Goal: Task Accomplishment & Management: Use online tool/utility

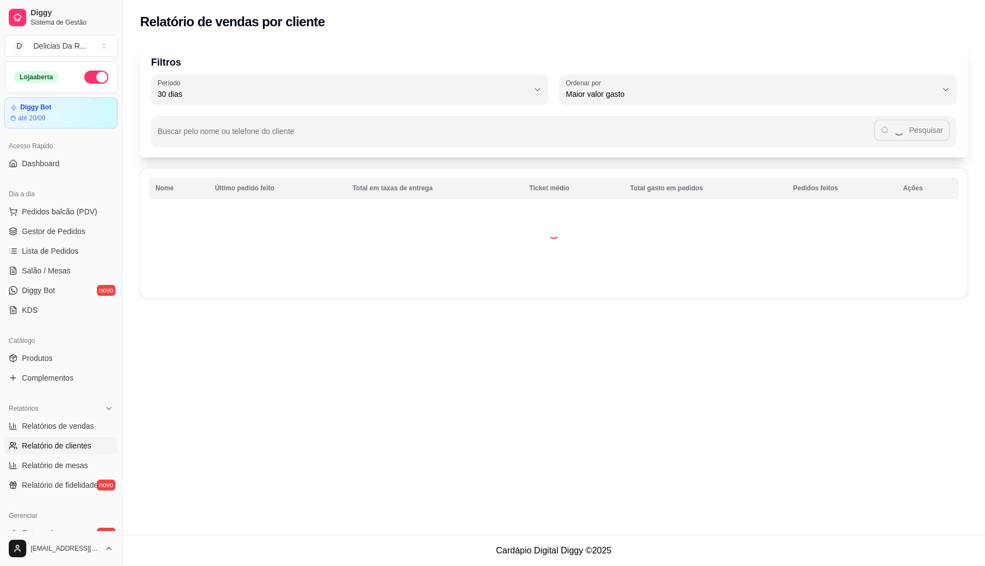
select select "30"
select select "HIGHEST_TOTAL_SPENT_WITH_ORDERS"
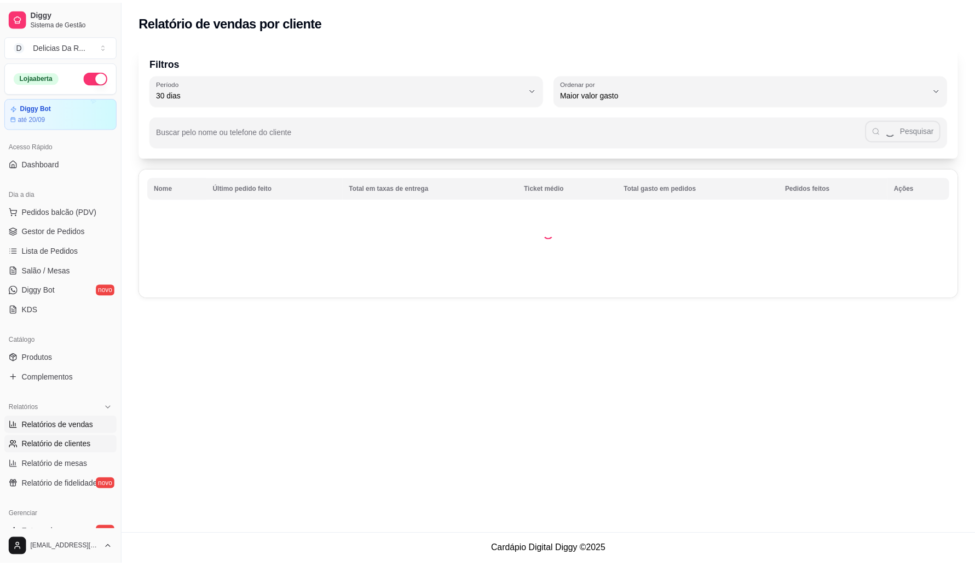
scroll to position [68, 0]
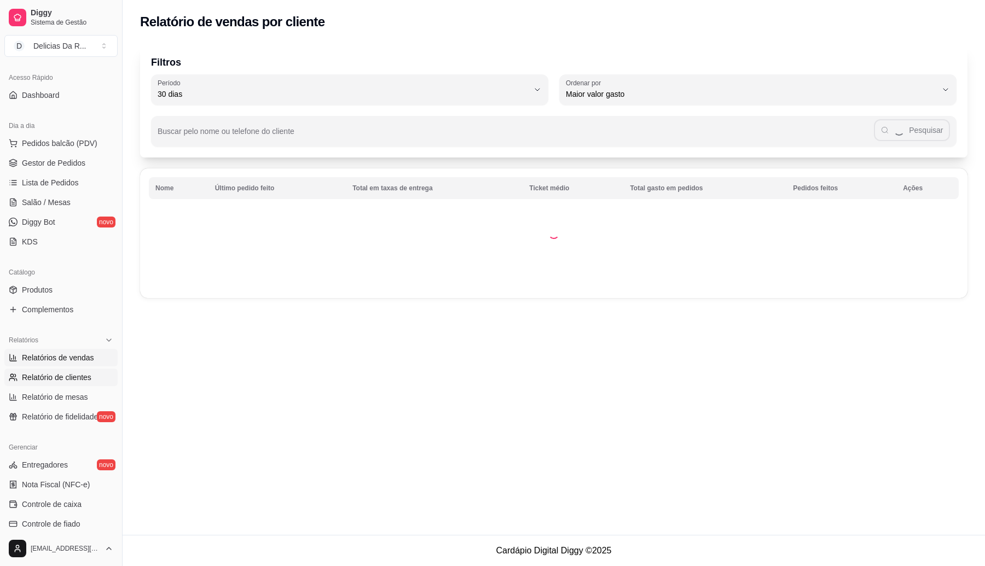
drag, startPoint x: 88, startPoint y: 364, endPoint x: 86, endPoint y: 356, distance: 8.9
click at [86, 364] on link "Relatórios de vendas" at bounding box center [60, 358] width 113 height 18
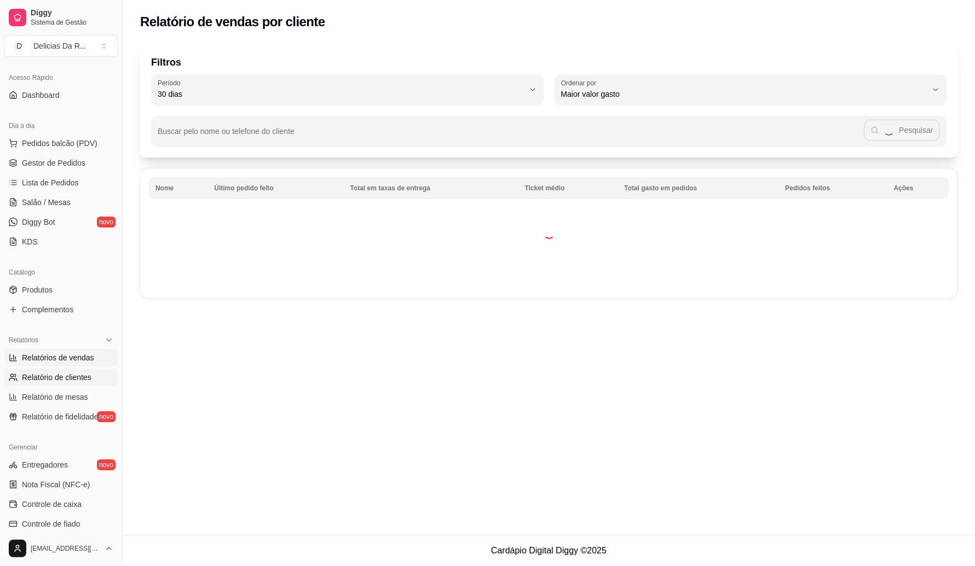
select select "ALL"
select select "0"
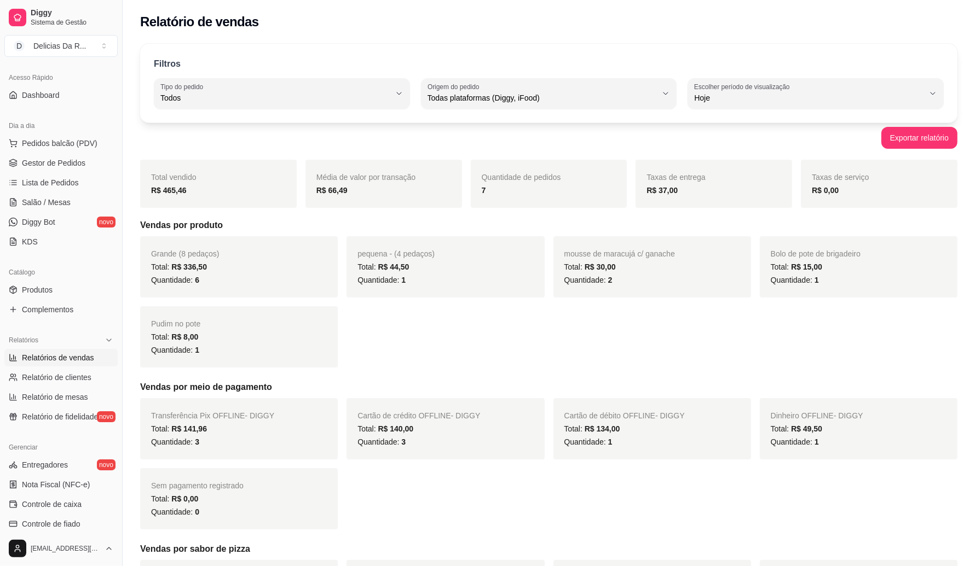
click at [84, 354] on span "Relatórios de vendas" at bounding box center [58, 357] width 72 height 11
click at [250, 88] on div "Todos" at bounding box center [275, 94] width 230 height 22
click at [313, 122] on span "Todos" at bounding box center [276, 124] width 218 height 10
click at [349, 111] on div "Filtros ALL Tipo do pedido Todos Entrega Retirada Mesa Consumo local Tipo do pe…" at bounding box center [548, 83] width 817 height 79
click at [349, 102] on span "Todos" at bounding box center [275, 97] width 230 height 11
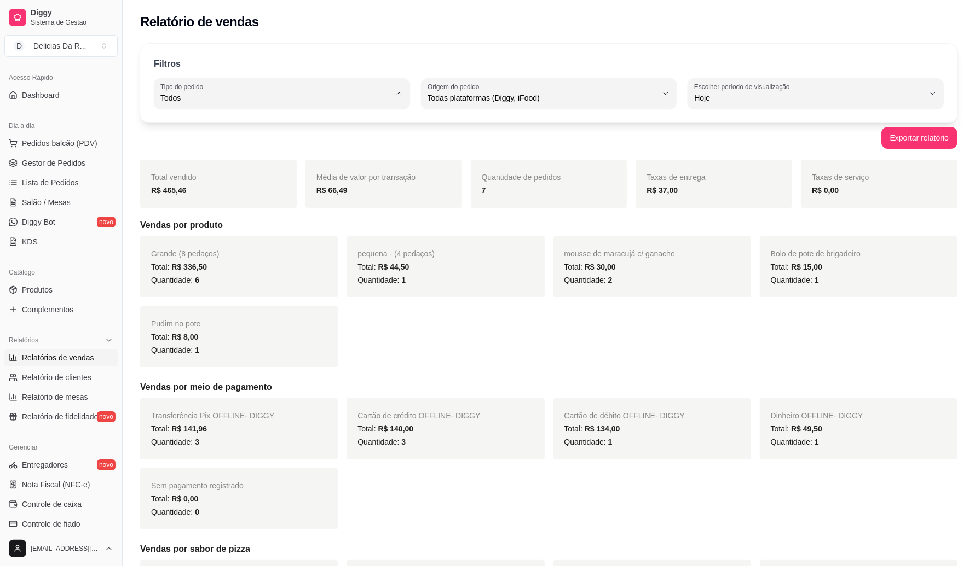
click at [751, 97] on span "Hoje" at bounding box center [809, 97] width 230 height 11
click at [723, 199] on span "30 dias" at bounding box center [810, 195] width 218 height 10
type input "30"
select select "30"
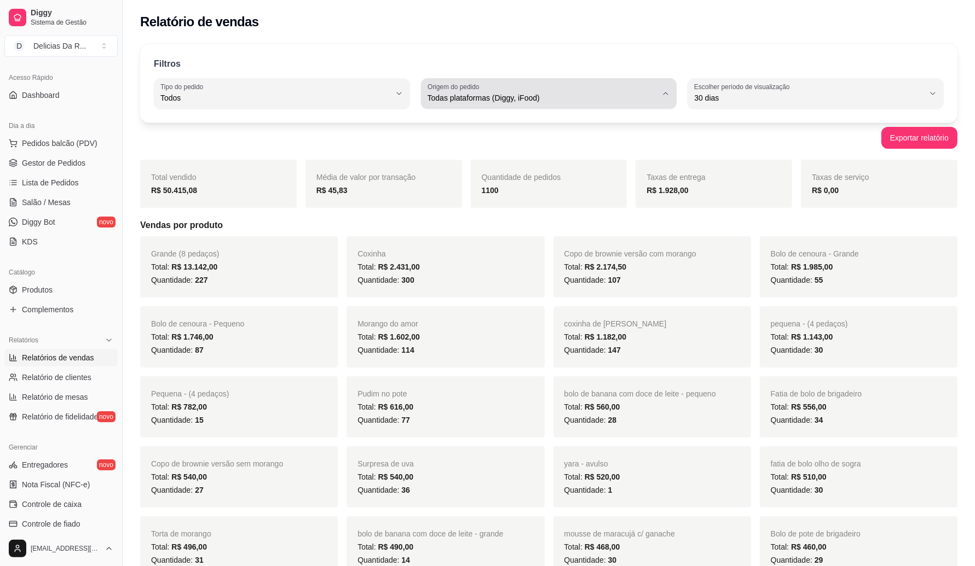
click at [567, 99] on span "Todas plataformas (Diggy, iFood)" at bounding box center [542, 97] width 230 height 11
click at [769, 182] on div "Taxas de entrega R$ 1.928,00" at bounding box center [713, 184] width 157 height 48
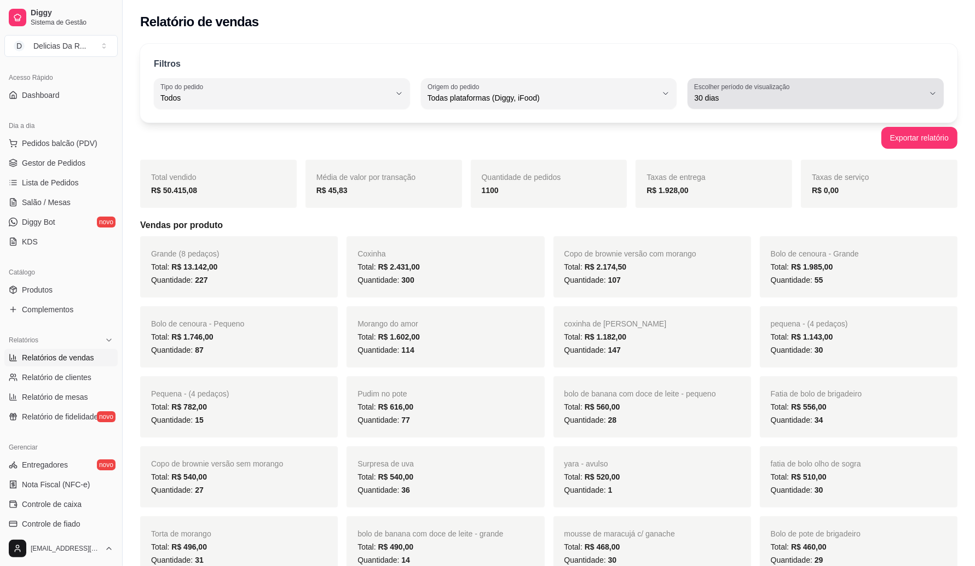
click at [721, 102] on span "30 dias" at bounding box center [809, 97] width 230 height 11
click at [613, 170] on div "Quantidade de pedidos 1100" at bounding box center [549, 184] width 157 height 48
click at [725, 101] on span "30 dias" at bounding box center [809, 97] width 230 height 11
click at [636, 120] on div "Filtros ALL Tipo do pedido Todos Entrega Retirada Mesa Consumo local Tipo do pe…" at bounding box center [548, 83] width 817 height 79
click at [687, 94] on div "ALL Tipo do pedido Todos Entrega Retirada Mesa Consumo local Tipo do pedido Tod…" at bounding box center [549, 93] width 790 height 31
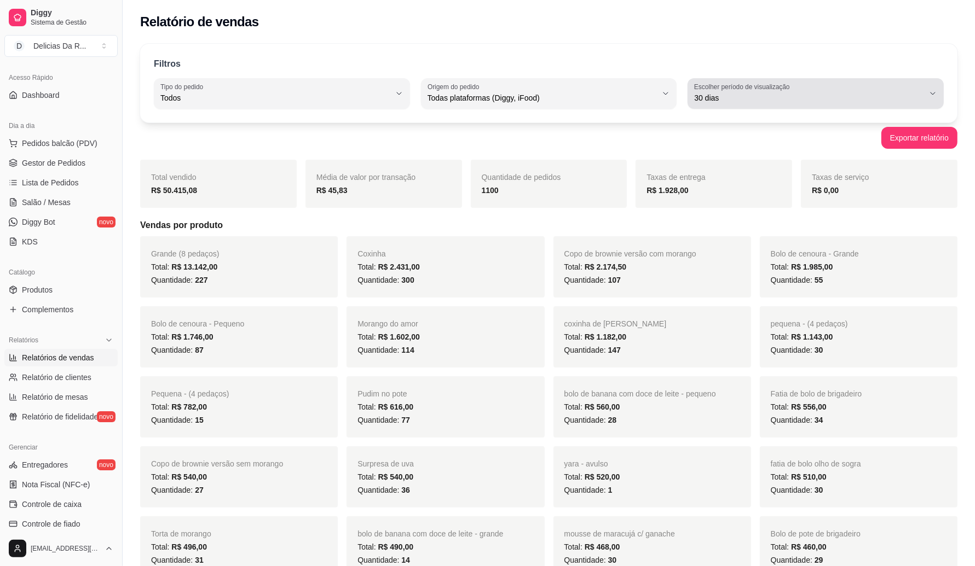
click at [707, 105] on button "Escolher período de visualização 30 dias" at bounding box center [815, 93] width 256 height 31
click at [666, 129] on div "Exportar relatório" at bounding box center [548, 138] width 817 height 22
click at [733, 85] on label "Escolher período de visualização" at bounding box center [743, 86] width 99 height 9
drag, startPoint x: 605, startPoint y: 151, endPoint x: 781, endPoint y: 134, distance: 177.6
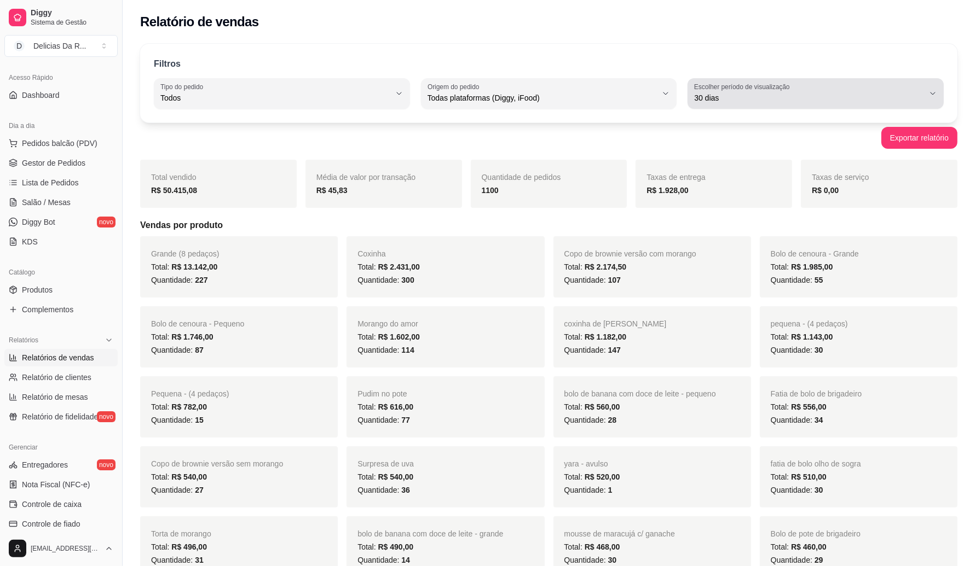
click at [778, 105] on button "Escolher período de visualização 30 dias" at bounding box center [815, 93] width 256 height 31
click at [752, 97] on span "30 dias" at bounding box center [809, 97] width 230 height 11
click at [630, 122] on div "Filtros ALL Tipo do pedido Todos Entrega Retirada Mesa Consumo local Tipo do pe…" at bounding box center [548, 83] width 817 height 79
click at [728, 96] on span "30 dias" at bounding box center [809, 97] width 230 height 11
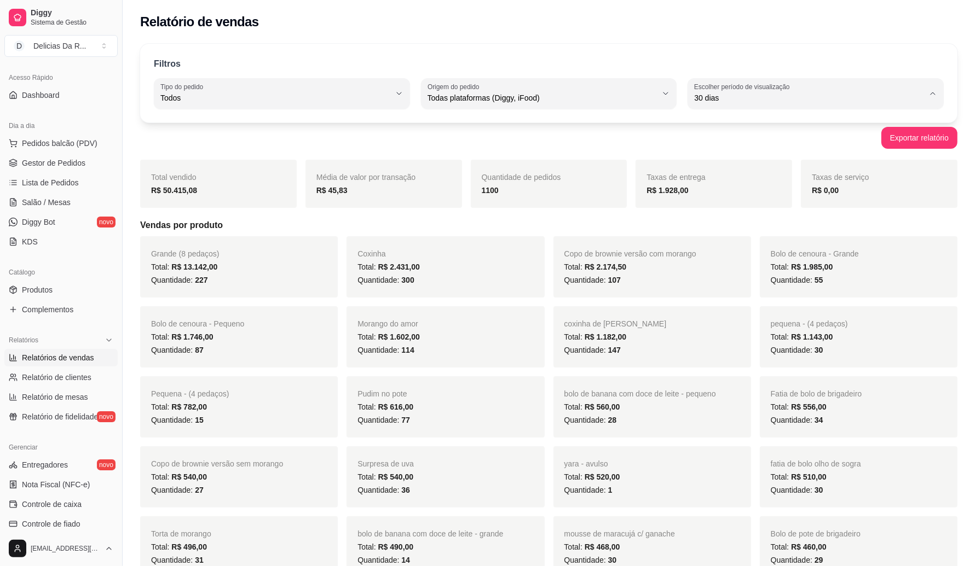
click at [723, 120] on span "Hoje" at bounding box center [810, 124] width 218 height 10
type input "0"
select select "0"
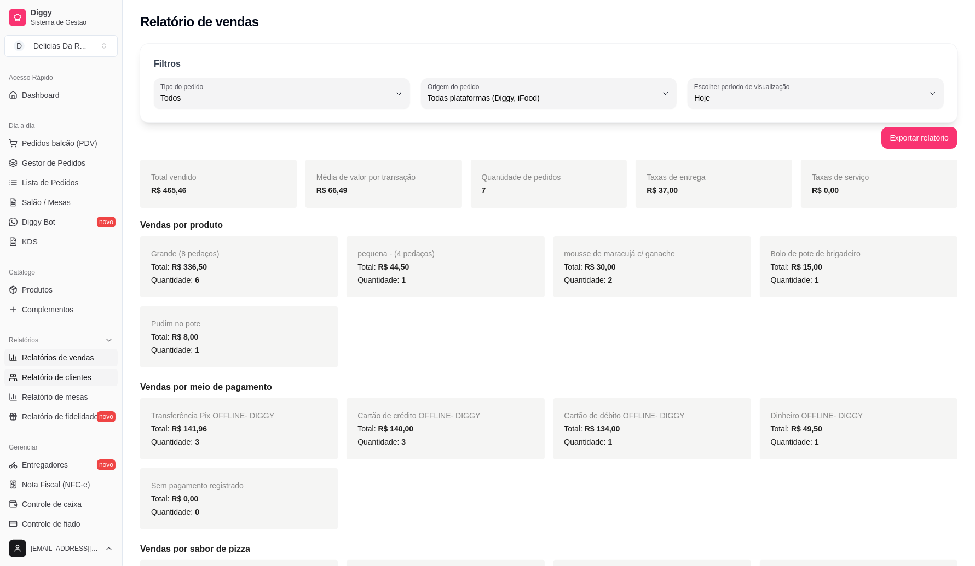
click at [56, 381] on span "Relatório de clientes" at bounding box center [57, 377] width 70 height 11
select select "30"
select select "HIGHEST_TOTAL_SPENT_WITH_ORDERS"
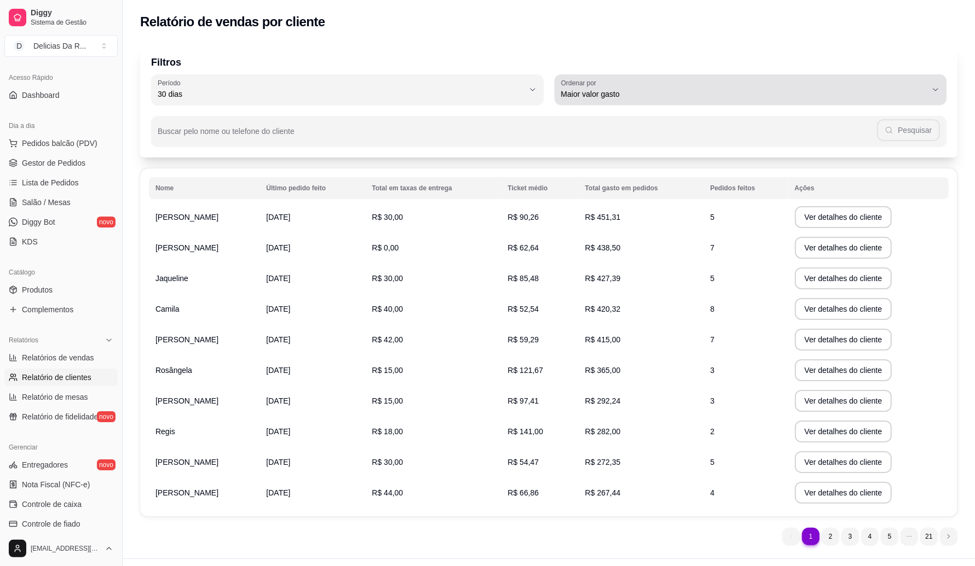
click at [651, 97] on span "Maior valor gasto" at bounding box center [744, 94] width 366 height 11
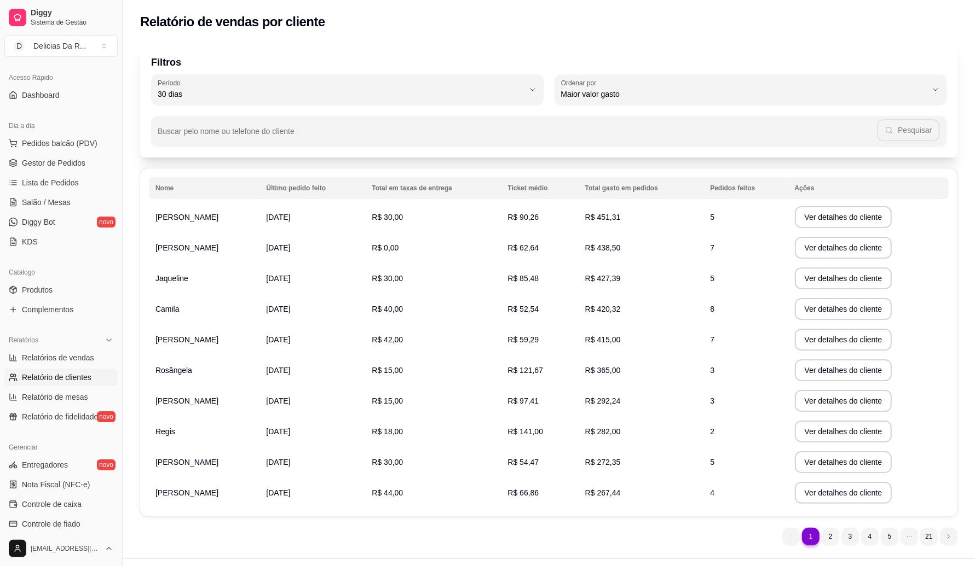
click at [460, 165] on div "Filtros 30 Período Hoje Ontem 7 dias 15 dias 30 dias 45 dias 60 dias Período 30…" at bounding box center [549, 298] width 852 height 522
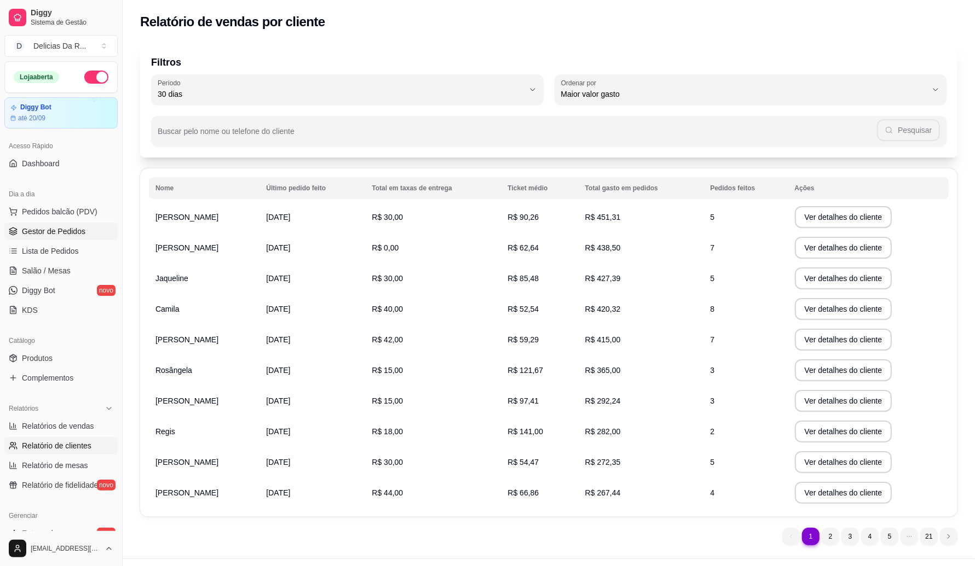
click at [72, 227] on span "Gestor de Pedidos" at bounding box center [53, 231] width 63 height 11
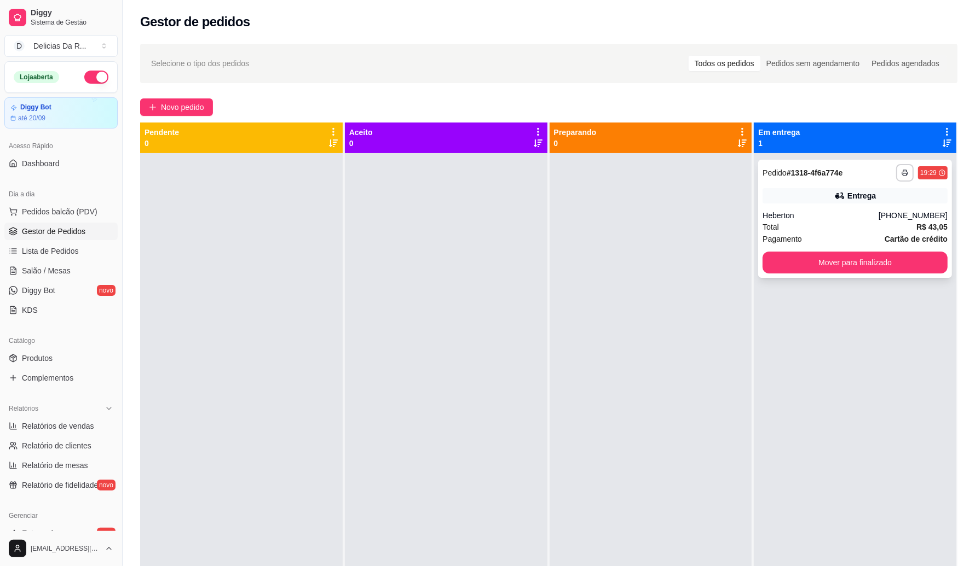
click at [898, 225] on div "Total R$ 43,05" at bounding box center [854, 227] width 185 height 12
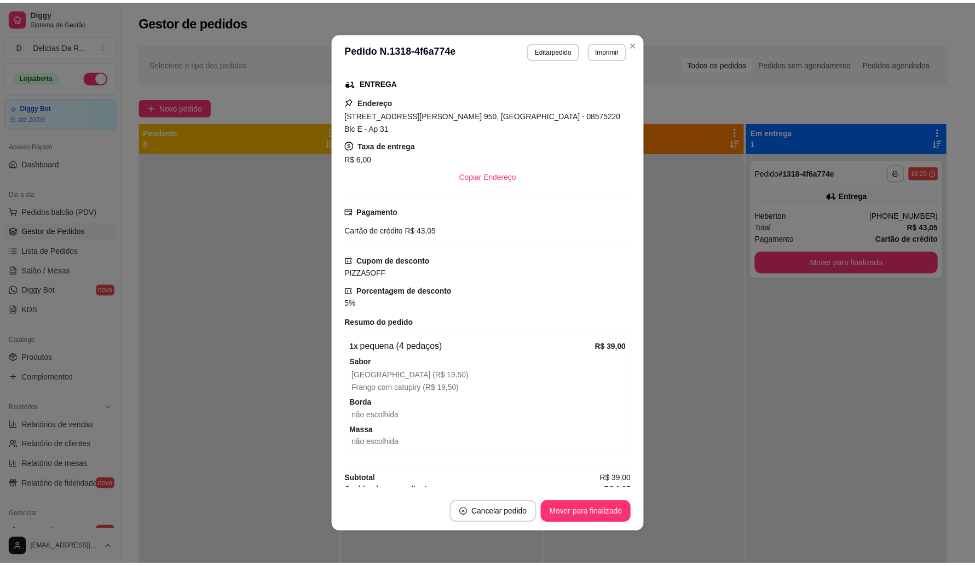
scroll to position [2, 0]
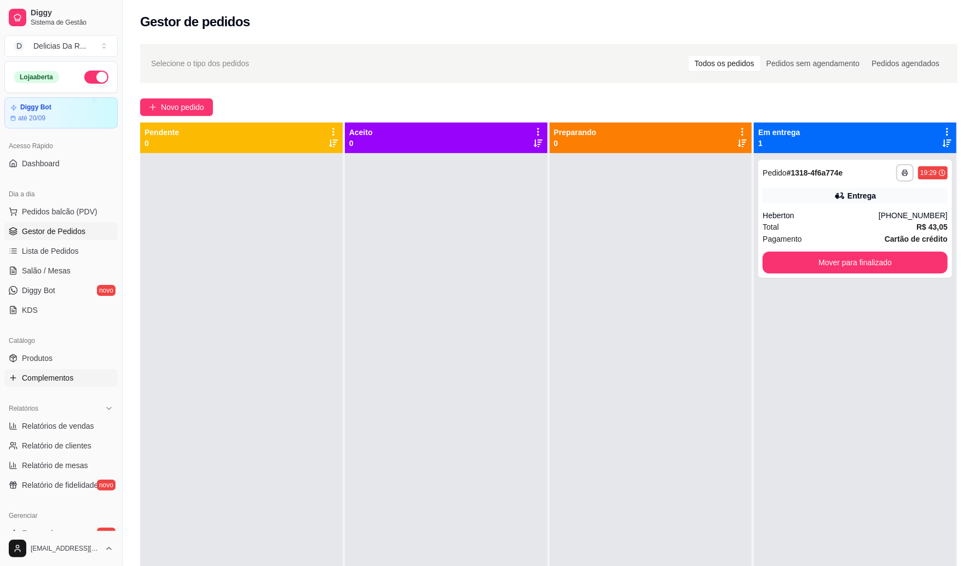
click at [37, 381] on span "Complementos" at bounding box center [47, 378] width 51 height 11
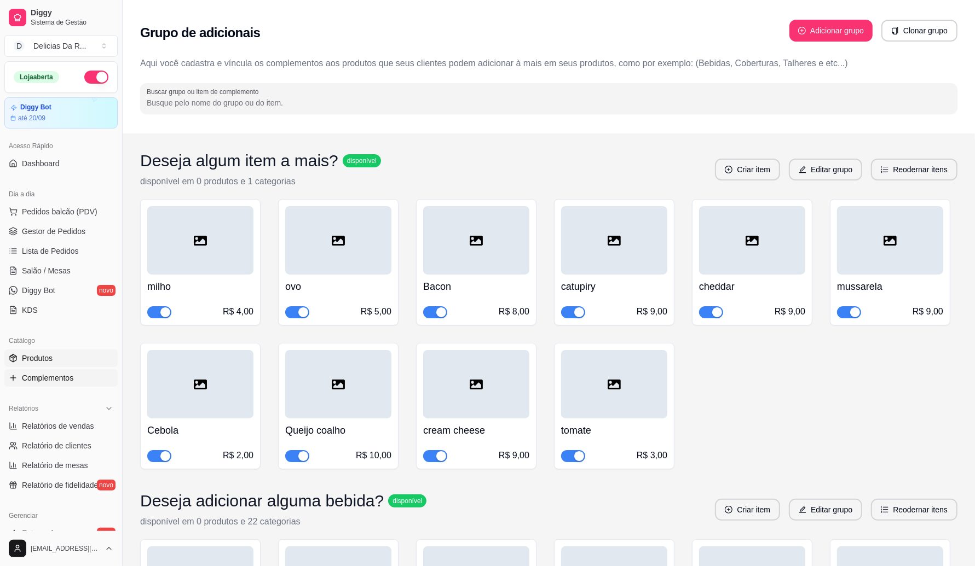
click at [44, 358] on span "Produtos" at bounding box center [37, 358] width 31 height 11
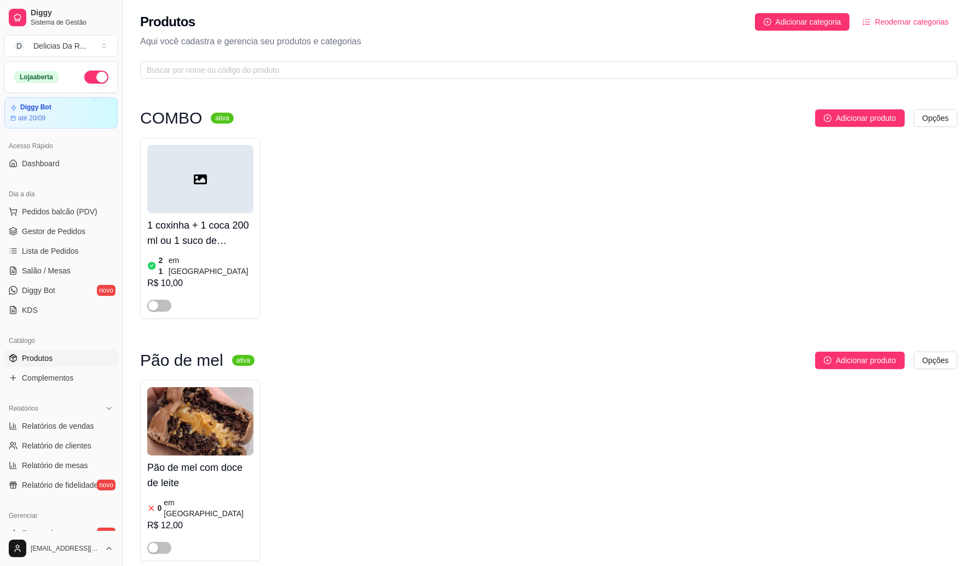
click at [41, 361] on span "Produtos" at bounding box center [37, 358] width 31 height 11
click at [412, 251] on div "1 coxinha + 1 coca 200 ml ou 1 suco de caixinha de uva (colocar na observação) …" at bounding box center [548, 228] width 817 height 181
click at [450, 290] on div "1 coxinha + 1 coca 200 ml ou 1 suco de caixinha de uva (colocar na observação) …" at bounding box center [548, 228] width 817 height 181
click at [23, 207] on span "Pedidos balcão (PDV)" at bounding box center [60, 211] width 76 height 11
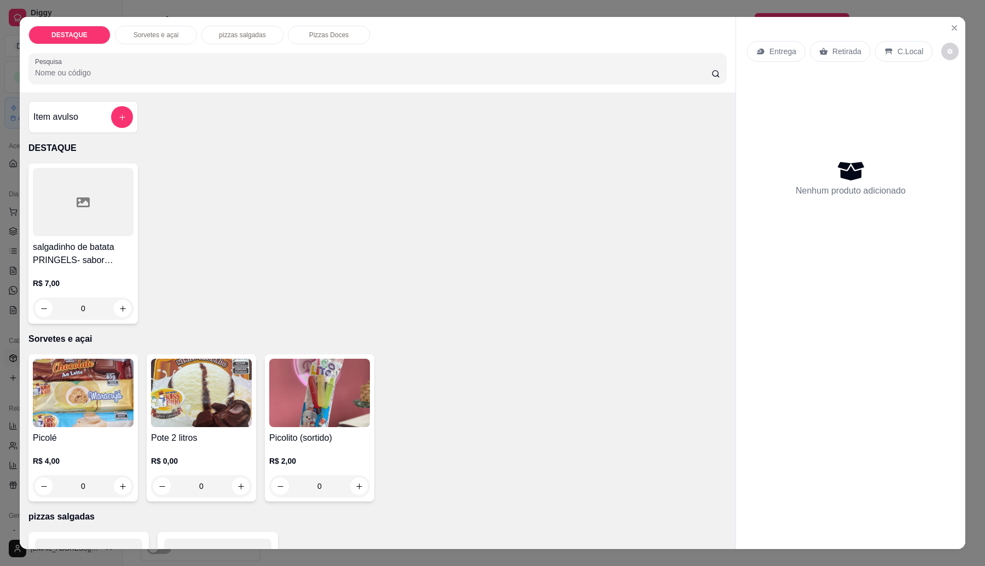
click at [193, 68] on input "Pesquisa" at bounding box center [373, 72] width 676 height 11
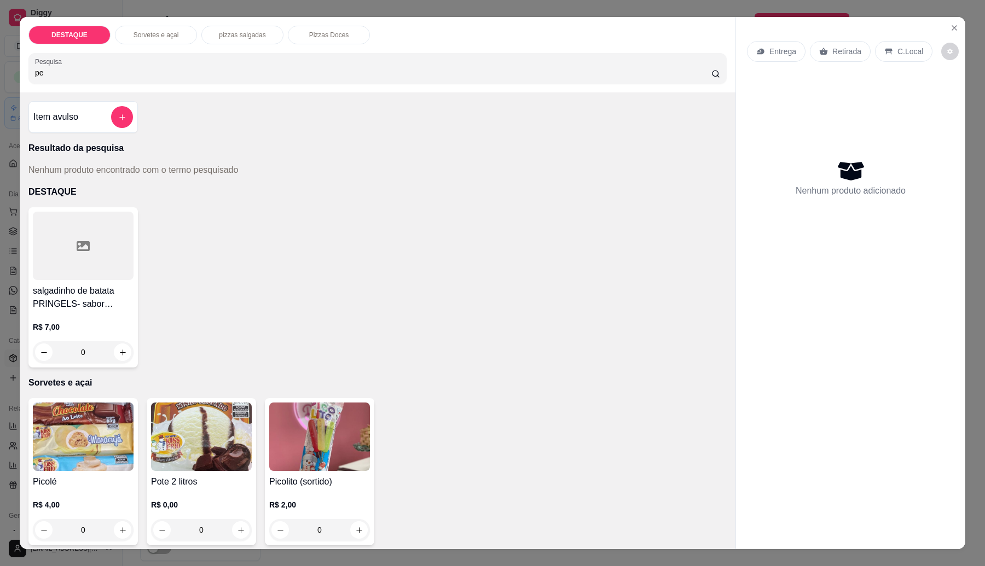
type input "p"
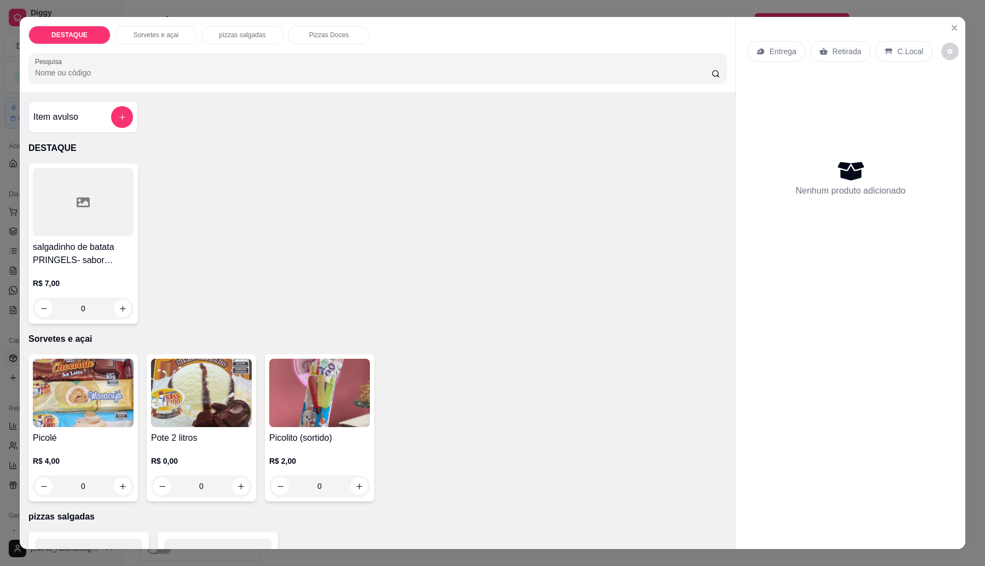
click at [763, 50] on div "Entrega" at bounding box center [776, 51] width 59 height 21
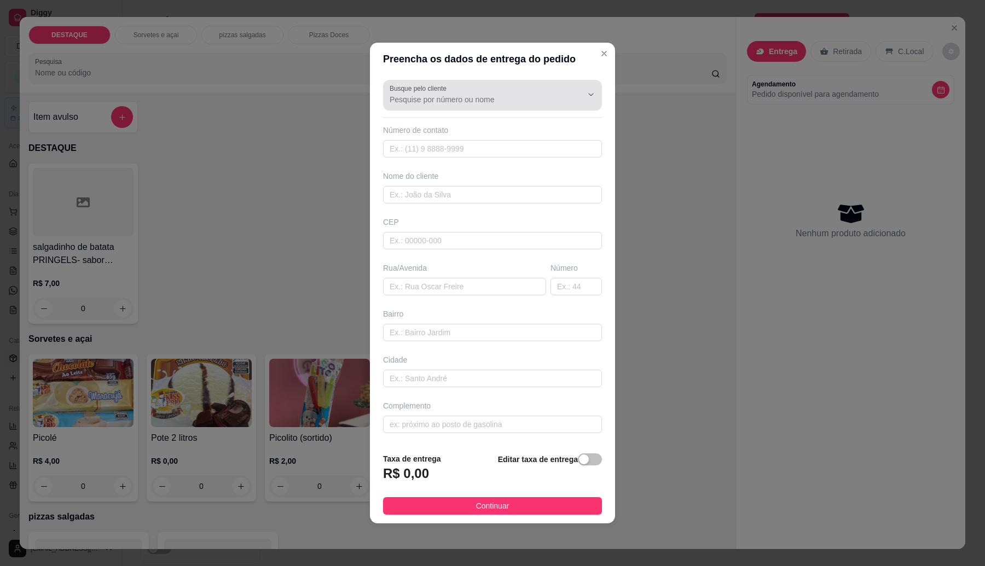
click at [526, 90] on div at bounding box center [493, 95] width 206 height 22
click at [464, 129] on span "[PERSON_NAME]" at bounding box center [482, 124] width 180 height 11
type input "[PERSON_NAME]"
type input "11992700788"
type input "[PERSON_NAME]"
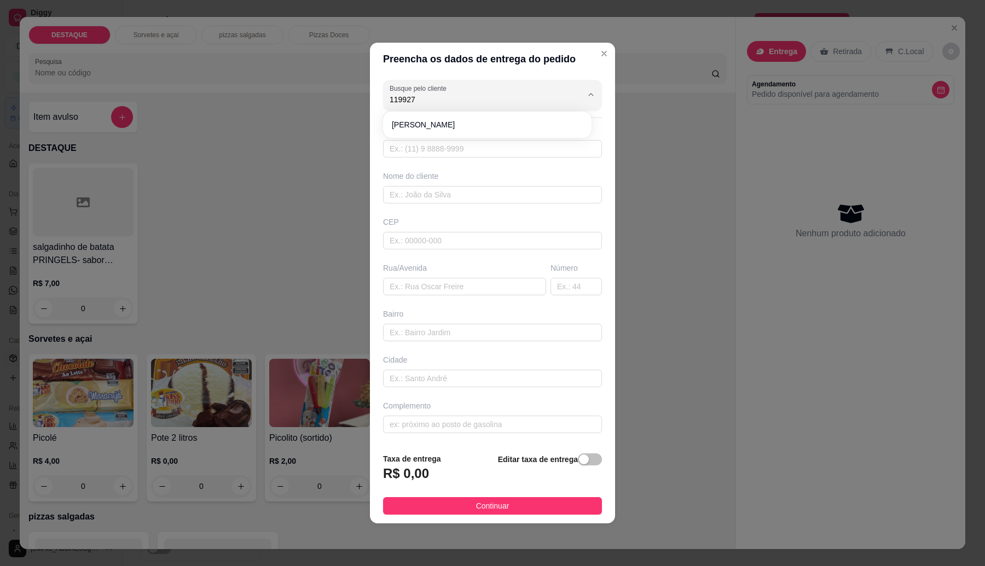
type input "08572700"
type input "[GEOGRAPHIC_DATA]"
type input "907"
type input "Vila Miranda"
type input "Itaquaquecetuba"
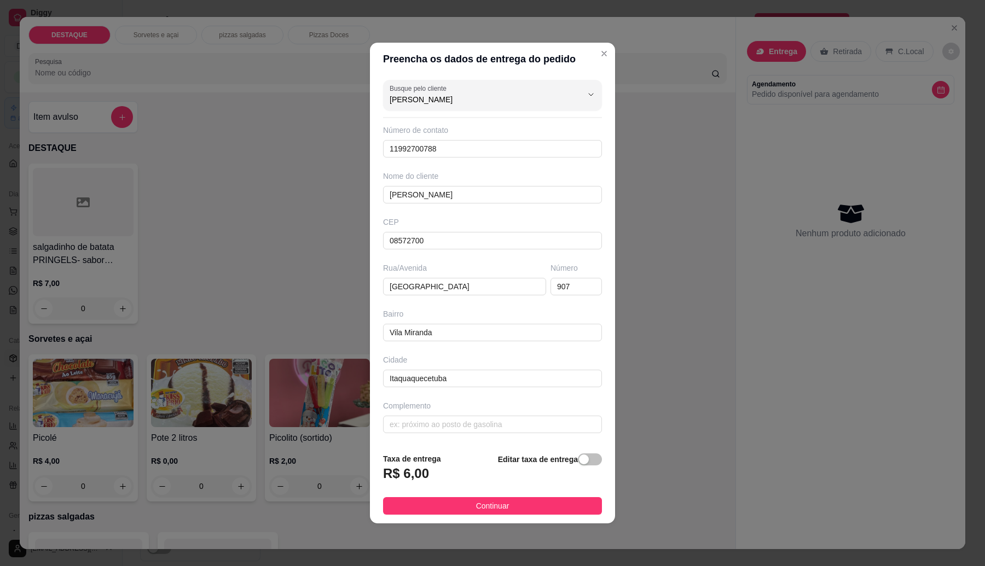
click at [463, 97] on input "[PERSON_NAME]" at bounding box center [477, 99] width 175 height 11
type input "P"
type input "1199274"
click at [692, 132] on div "Preencha os dados de entrega do pedido Busque pelo cliente 1199274 Número de co…" at bounding box center [492, 283] width 985 height 566
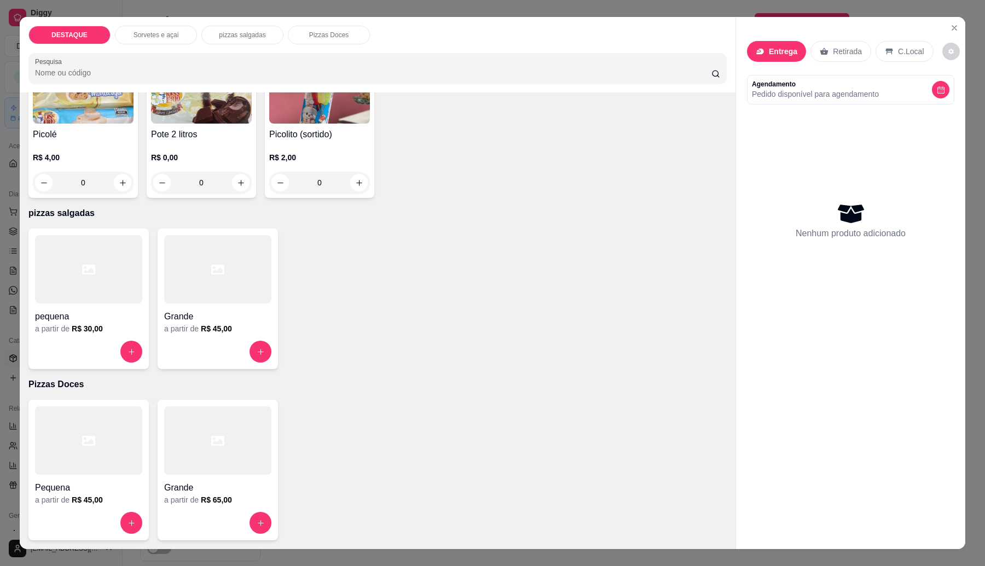
scroll to position [18, 0]
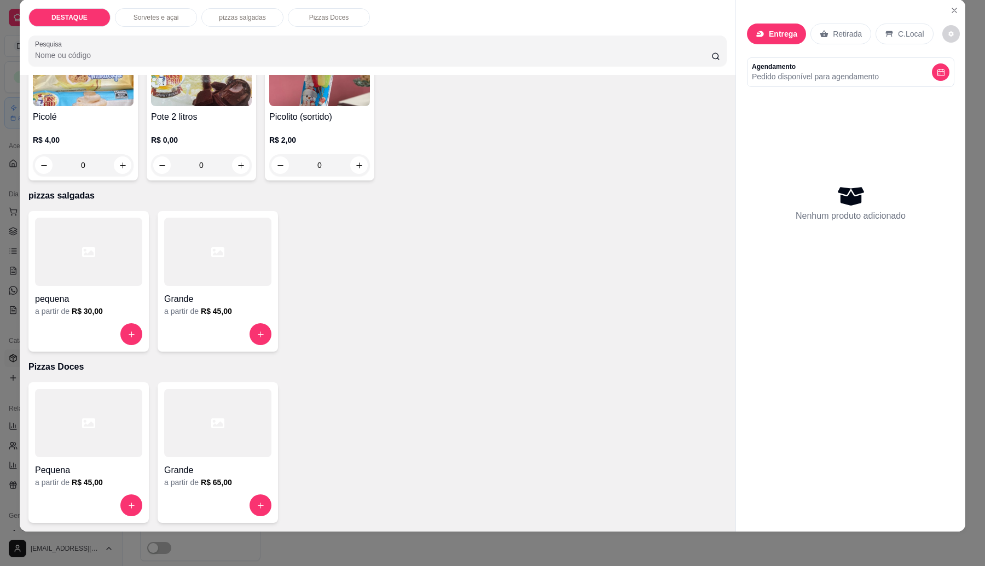
click at [215, 241] on div at bounding box center [217, 252] width 107 height 68
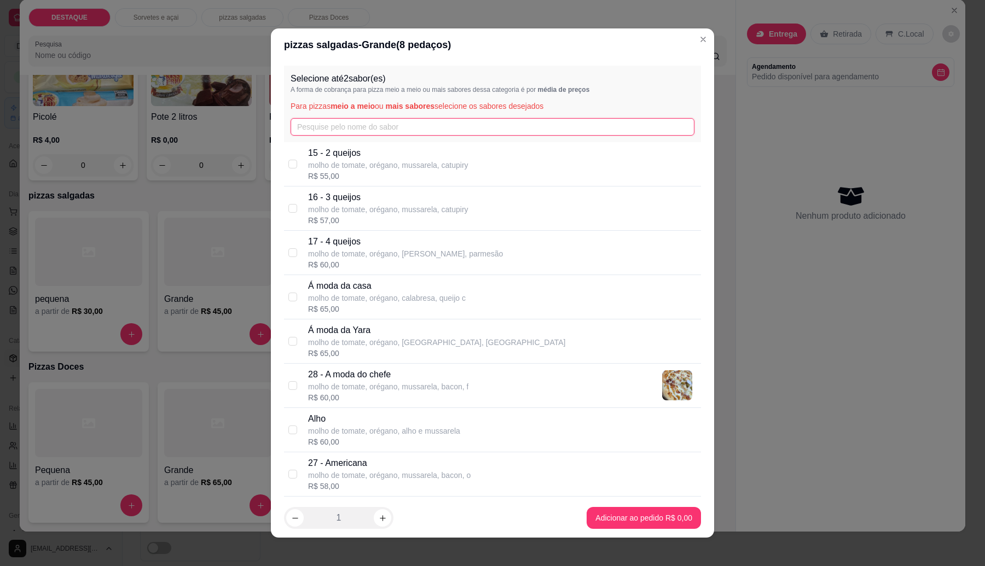
click at [333, 124] on input "text" at bounding box center [493, 127] width 404 height 18
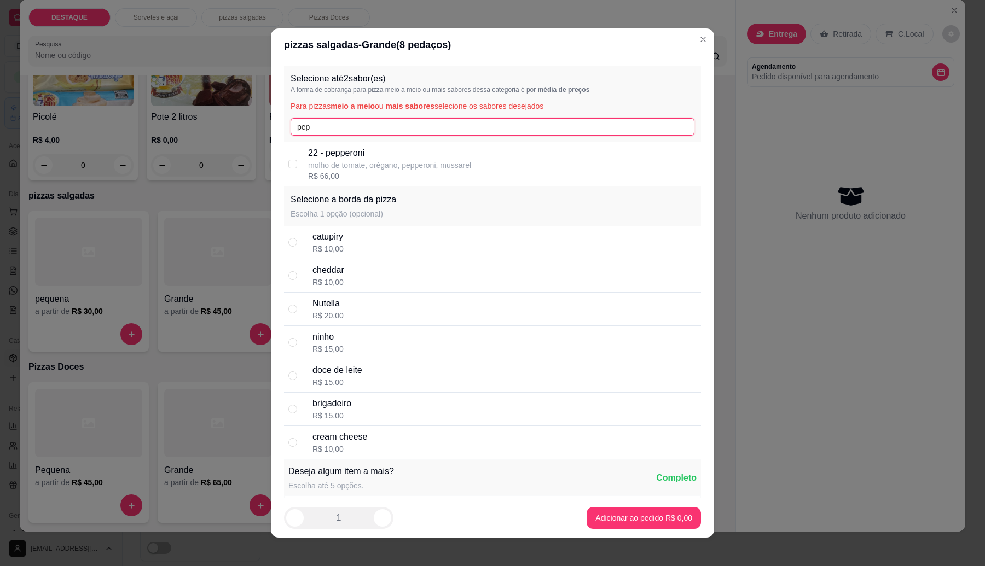
type input "pep"
click at [369, 146] on div "22 - pepperoni molho de tomate, orégano, pepperoni, mussarel R$ 66,00" at bounding box center [492, 164] width 417 height 44
checkbox input "true"
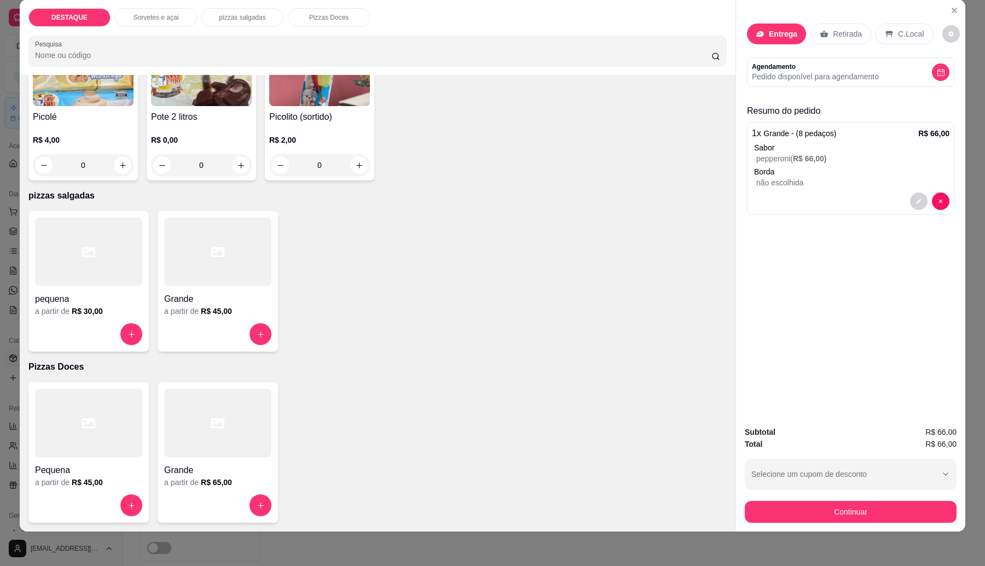
click at [239, 258] on div at bounding box center [217, 252] width 107 height 68
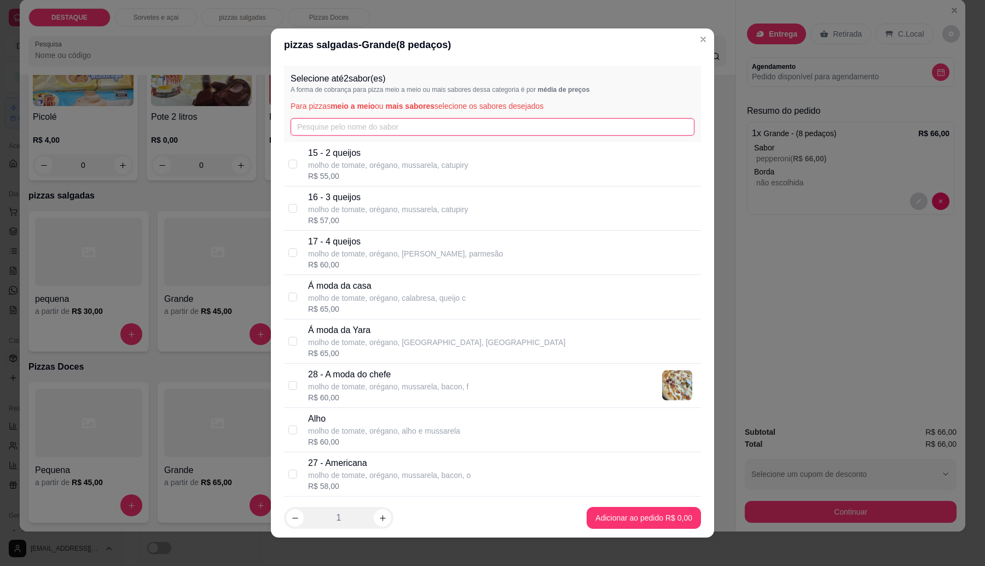
click at [361, 123] on input "text" at bounding box center [493, 127] width 404 height 18
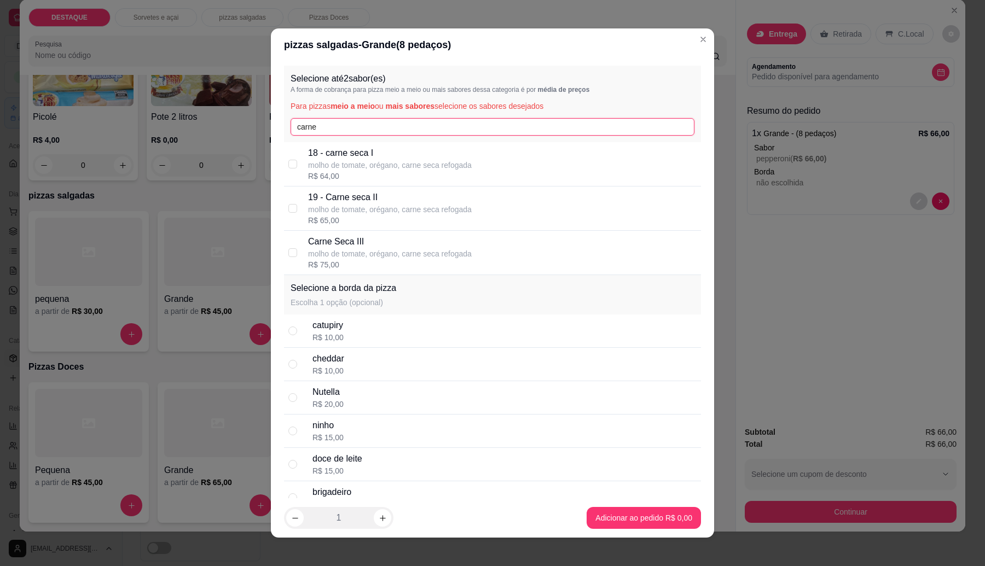
type input "carne"
click at [412, 193] on p "19 - Carne seca II" at bounding box center [390, 197] width 164 height 13
checkbox input "true"
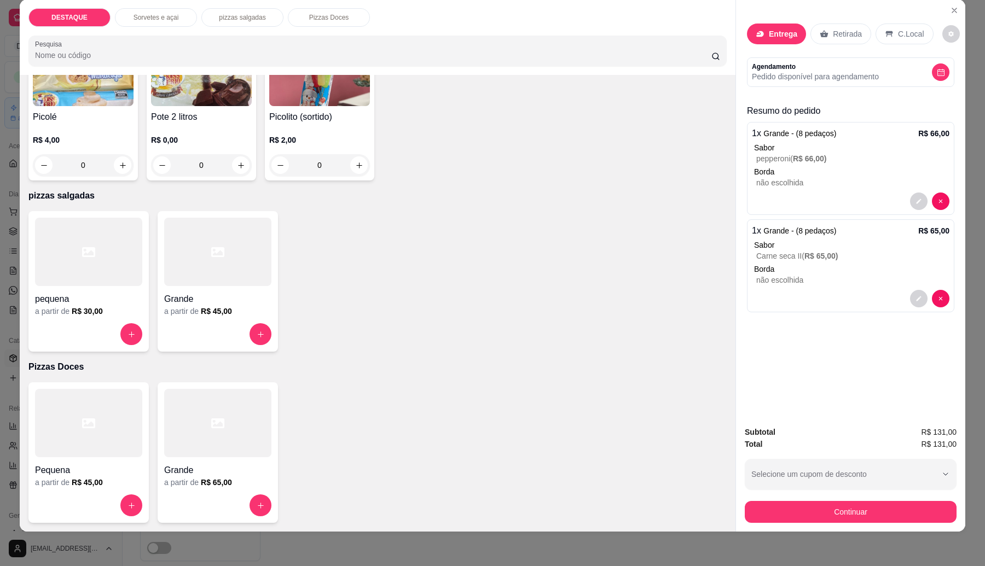
click at [778, 26] on div "Entrega" at bounding box center [776, 34] width 59 height 21
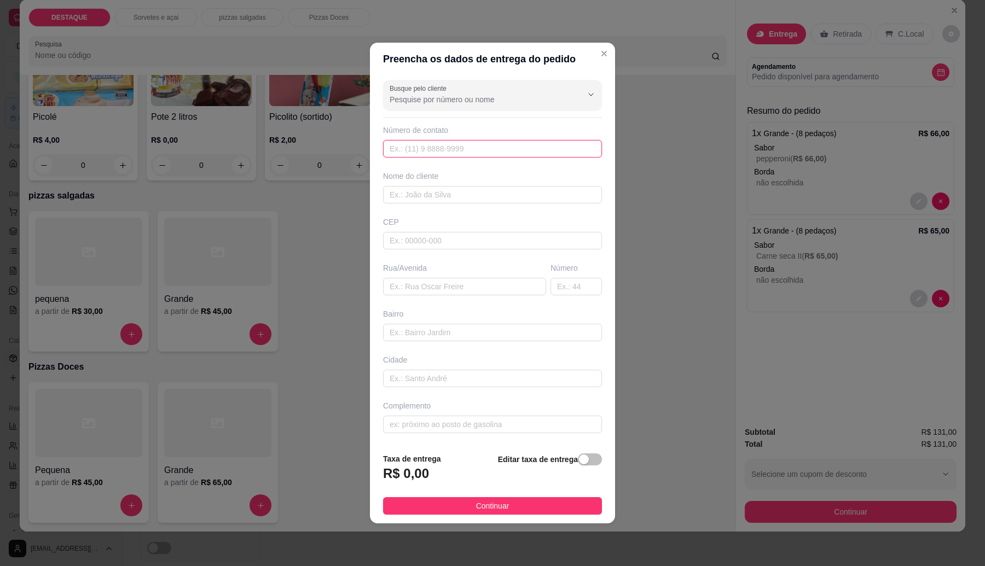
click at [419, 154] on input "text" at bounding box center [492, 149] width 219 height 18
type input "[PHONE_NUMBER]"
click at [428, 192] on input "text" at bounding box center [492, 195] width 219 height 18
type input "[PERSON_NAME]"
click at [417, 244] on input "text" at bounding box center [492, 241] width 219 height 18
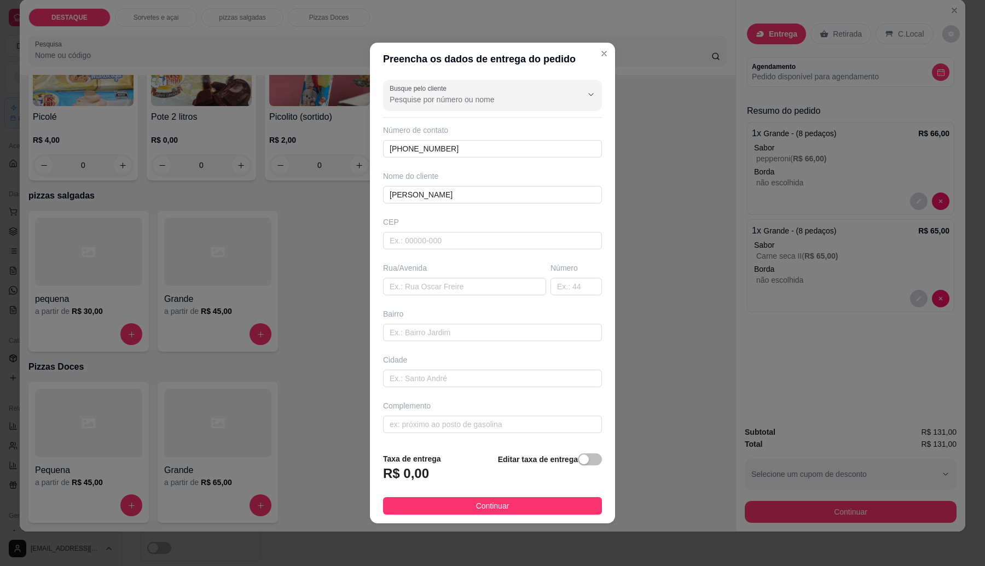
drag, startPoint x: 534, startPoint y: 504, endPoint x: 559, endPoint y: 477, distance: 36.4
click at [534, 504] on button "Continuar" at bounding box center [492, 506] width 219 height 18
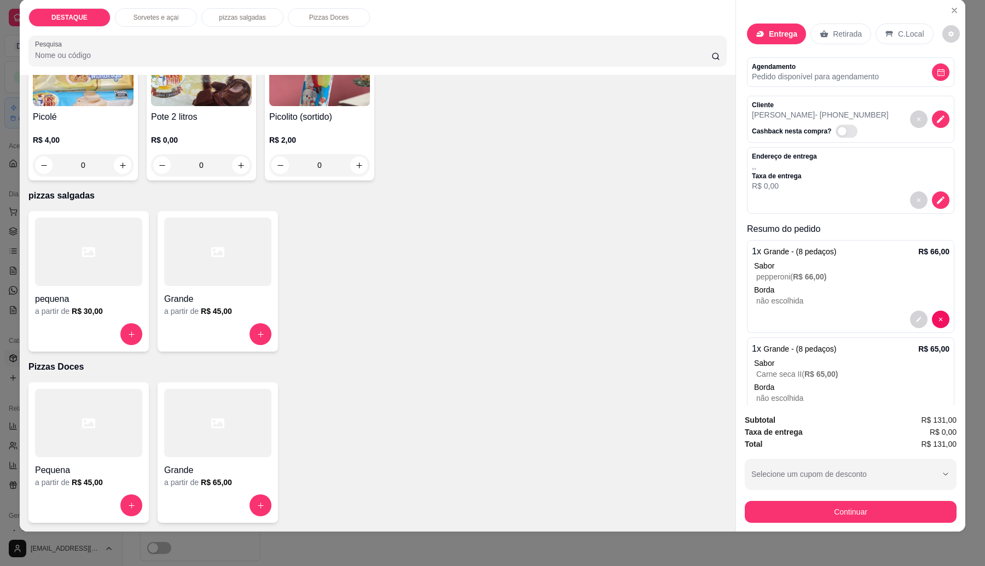
click at [202, 453] on div at bounding box center [217, 423] width 107 height 68
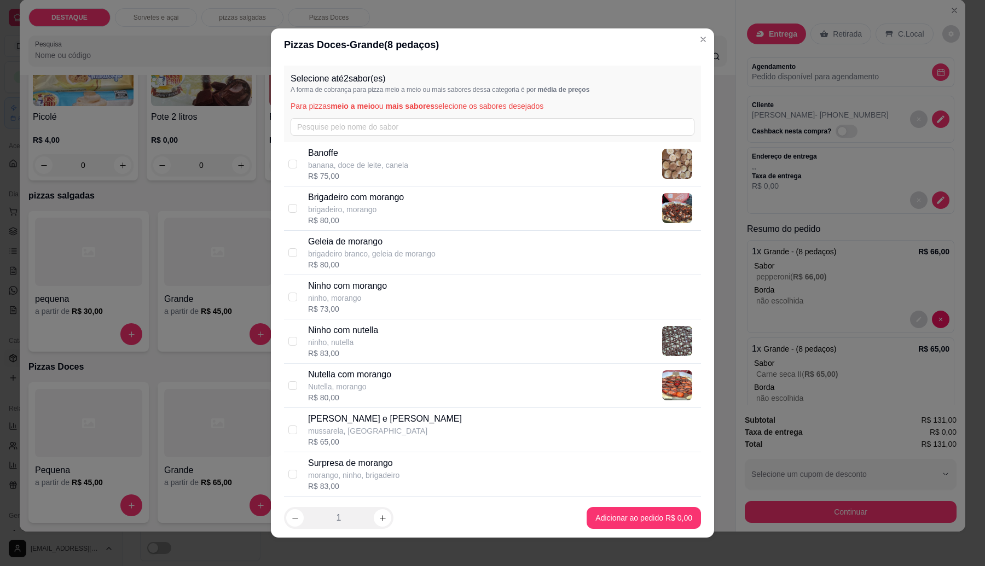
click at [360, 382] on p "Nutella, morango" at bounding box center [349, 386] width 83 height 11
checkbox input "true"
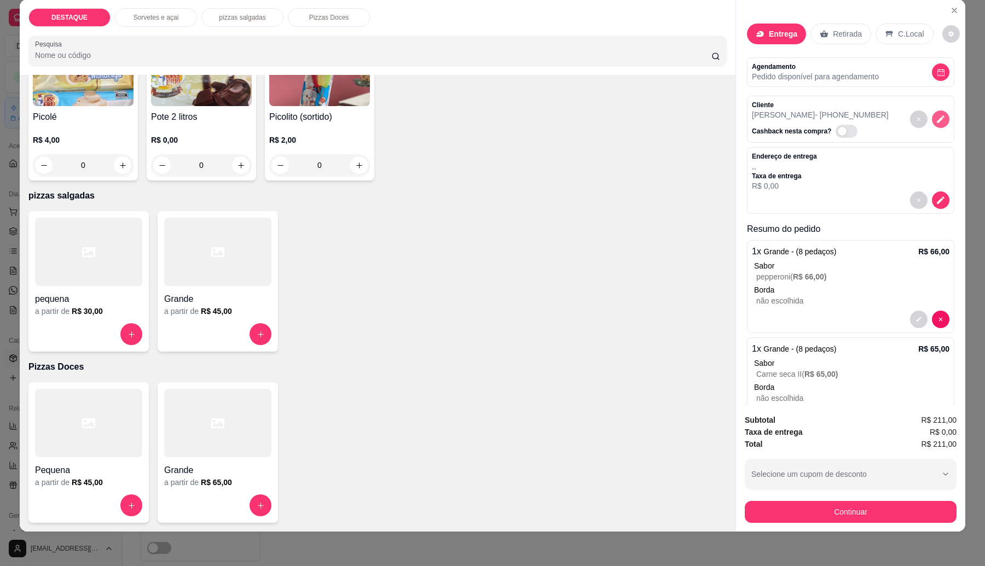
click at [937, 118] on icon "decrease-product-quantity" at bounding box center [941, 119] width 8 height 8
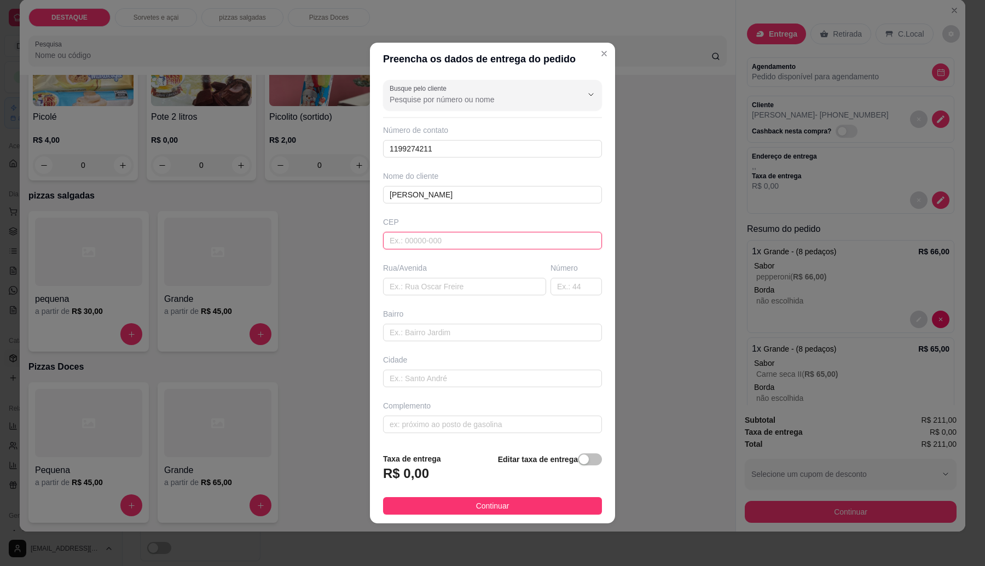
click at [425, 242] on input "text" at bounding box center [492, 241] width 219 height 18
paste input "08576230"
type input "08576230"
type input "[GEOGRAPHIC_DATA]"
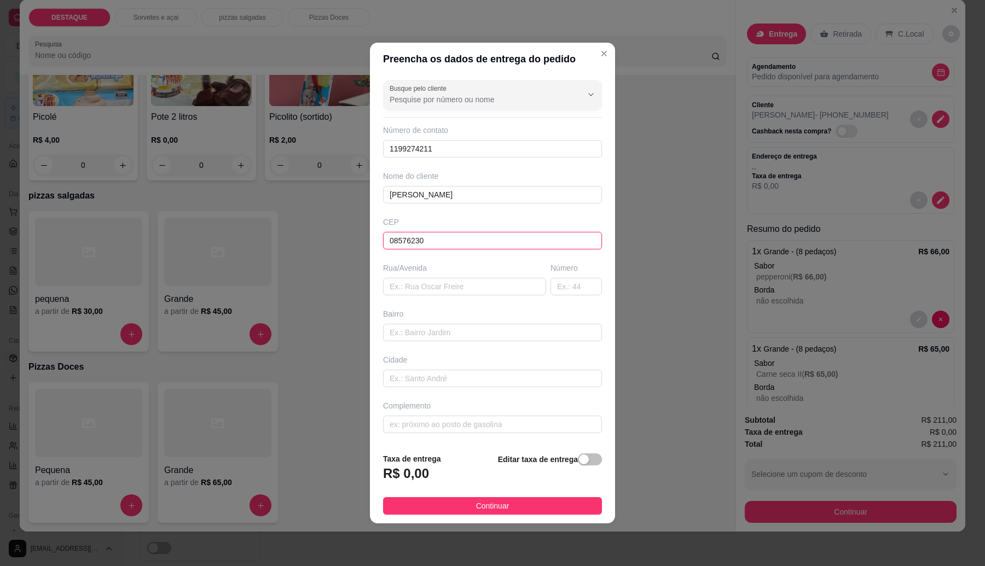
type input "Itaquaquecetuba"
type input "08576230"
click at [566, 283] on input "text" at bounding box center [576, 287] width 51 height 18
type input "200"
click at [516, 506] on button "Continuar" at bounding box center [492, 506] width 219 height 18
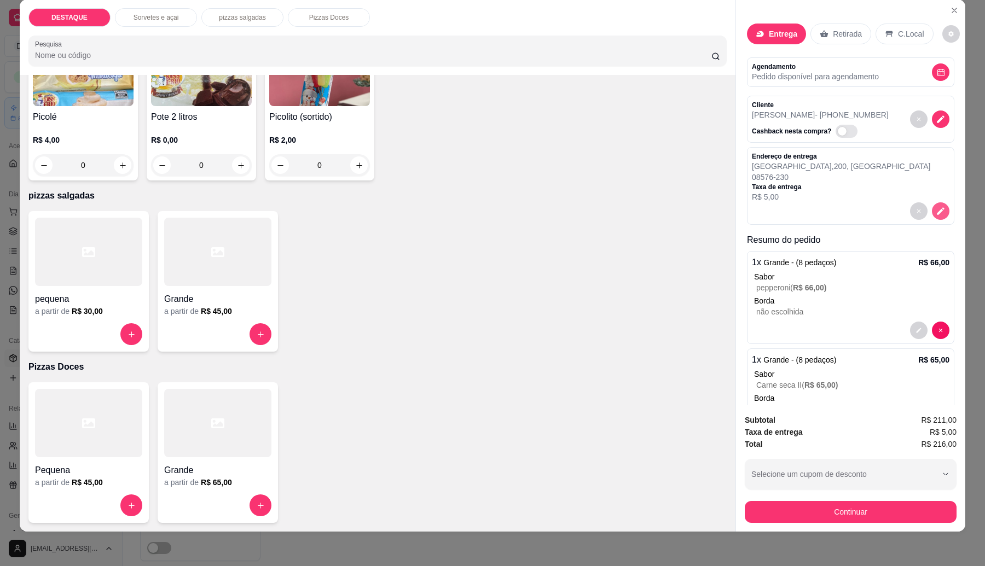
click at [936, 214] on icon "decrease-product-quantity" at bounding box center [941, 211] width 10 height 10
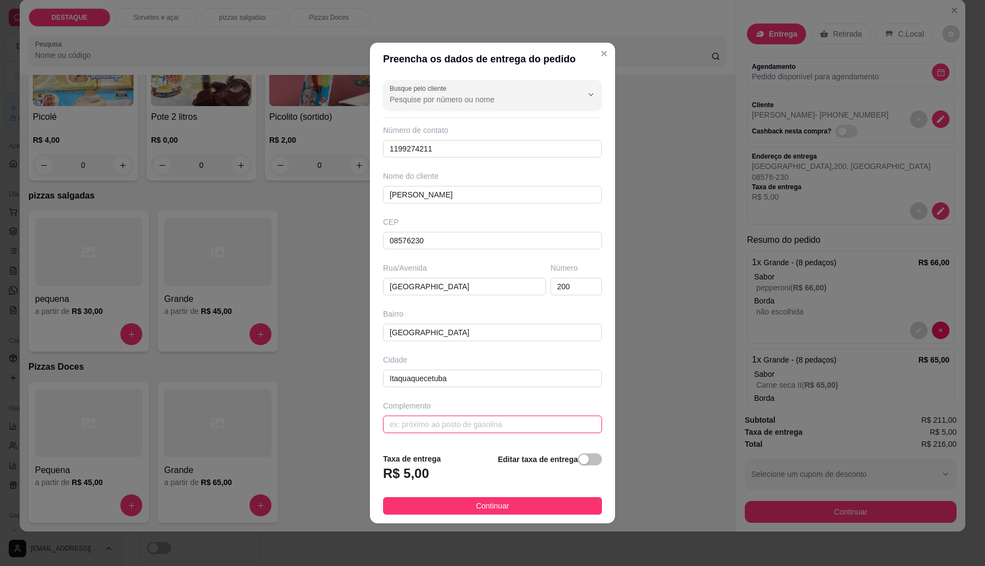
click at [470, 425] on input "text" at bounding box center [492, 425] width 219 height 18
click at [416, 427] on input "bloco e apt 3" at bounding box center [492, 425] width 219 height 18
type input "bloco 3 apt 3"
click at [529, 512] on button "Continuar" at bounding box center [492, 506] width 219 height 18
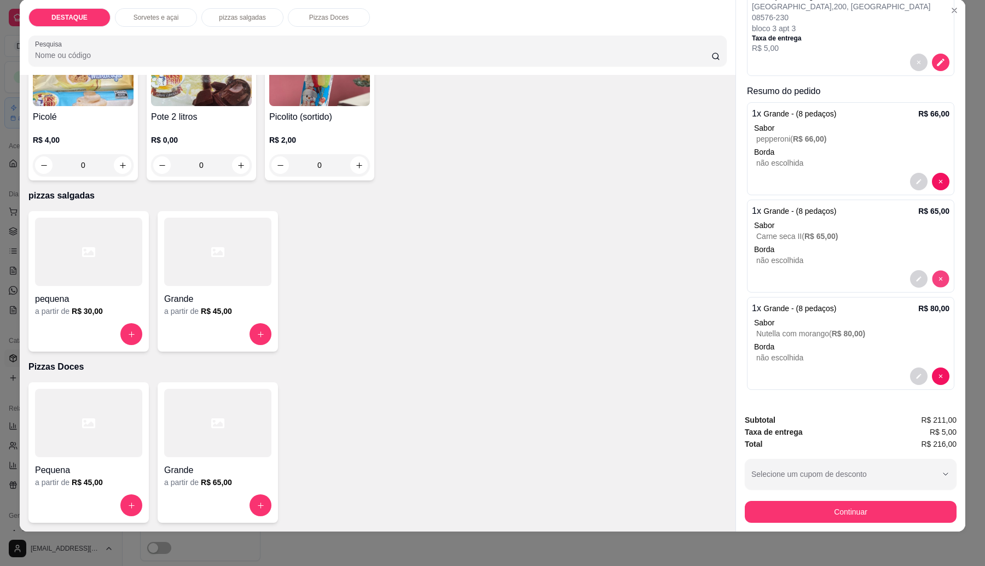
scroll to position [63, 0]
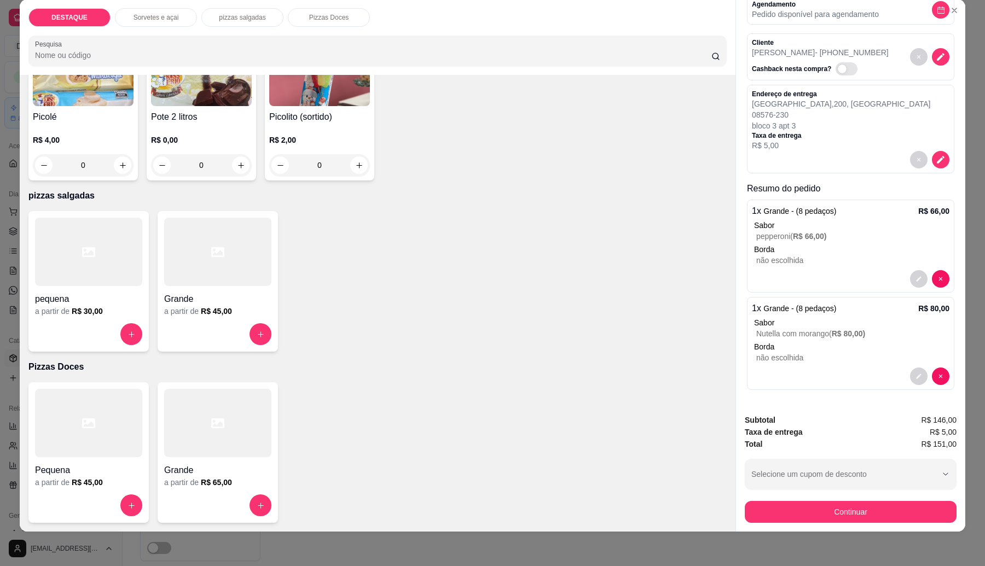
click at [831, 241] on p "pepperoni ( R$ 66,00 )" at bounding box center [852, 236] width 193 height 11
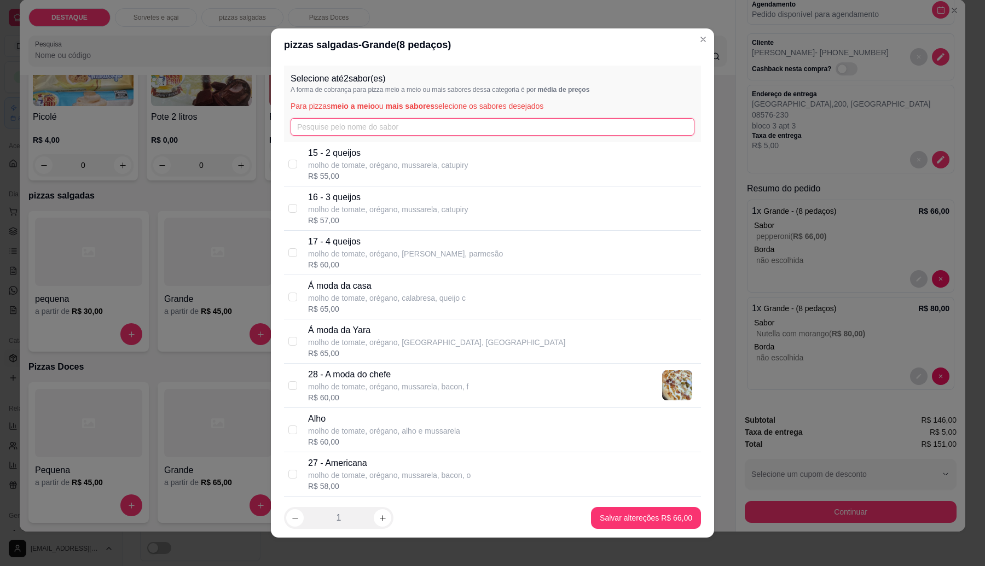
click at [383, 129] on input "text" at bounding box center [493, 127] width 404 height 18
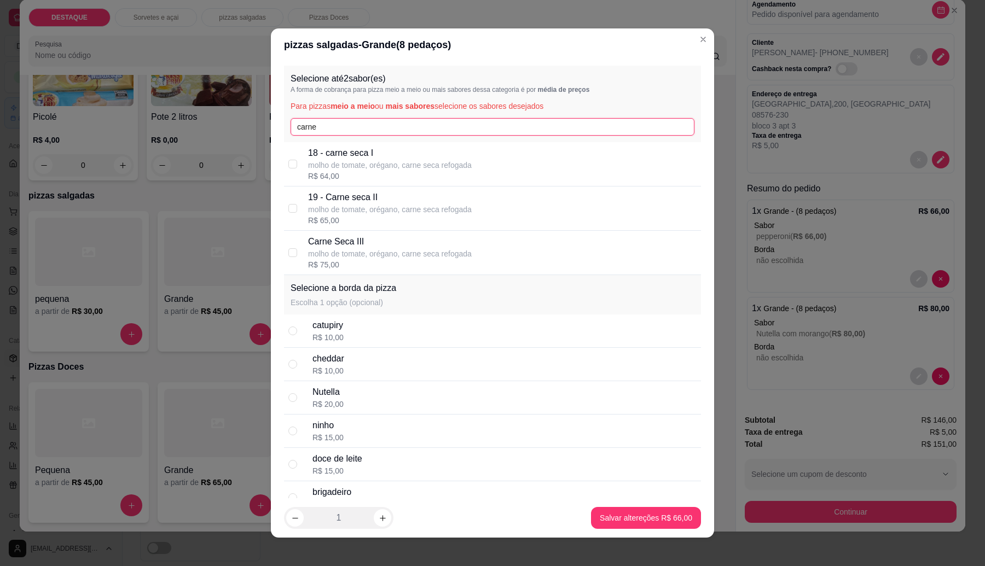
type input "carne"
click at [405, 219] on div "R$ 65,00" at bounding box center [390, 220] width 164 height 11
checkbox input "true"
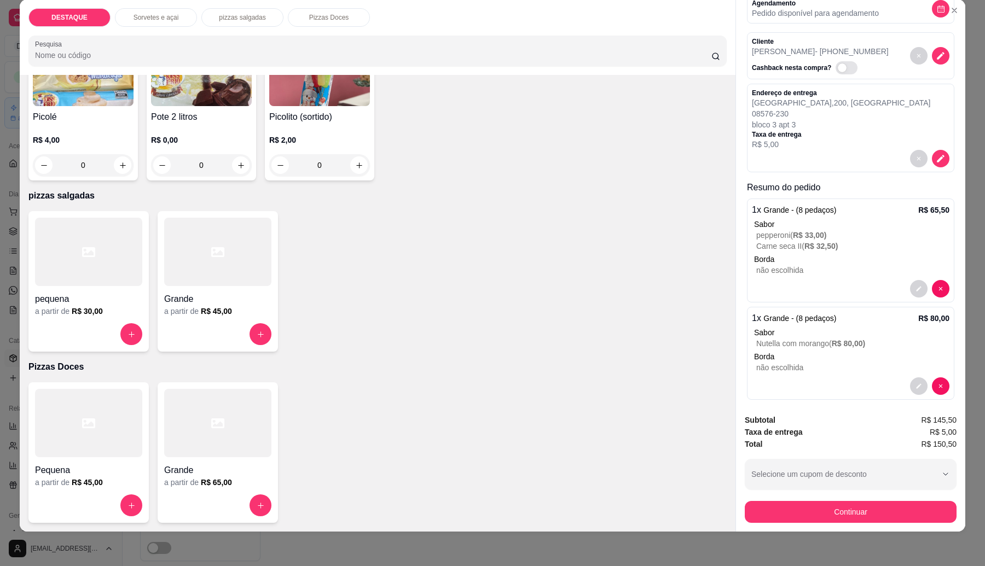
scroll to position [74, 0]
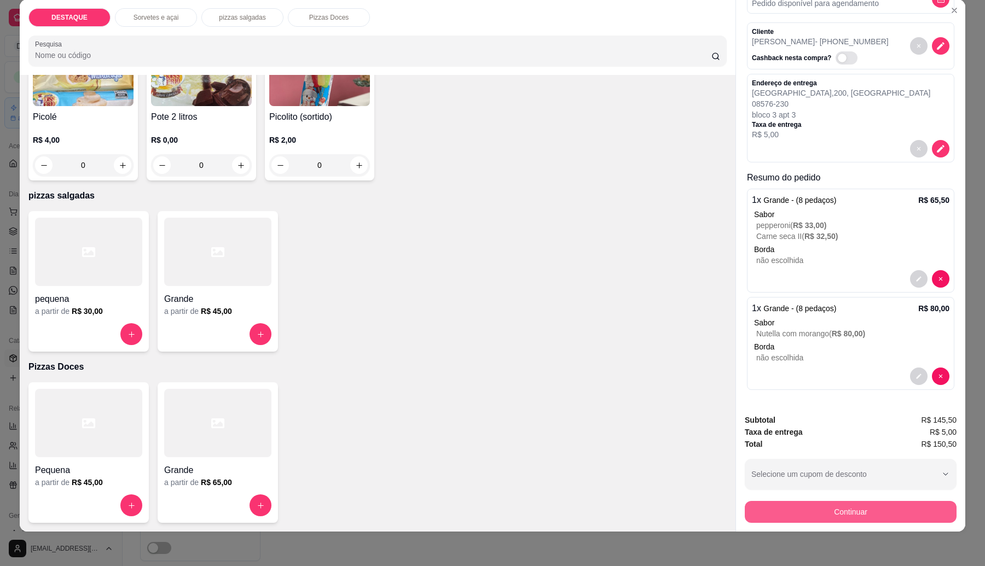
click at [838, 514] on button "Continuar" at bounding box center [851, 512] width 212 height 22
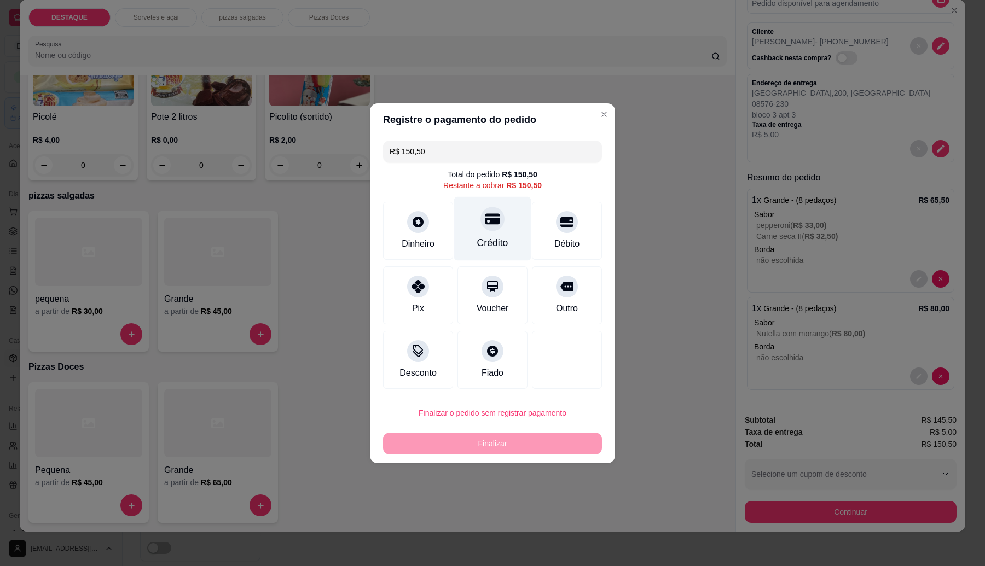
click at [485, 215] on icon at bounding box center [492, 219] width 14 height 14
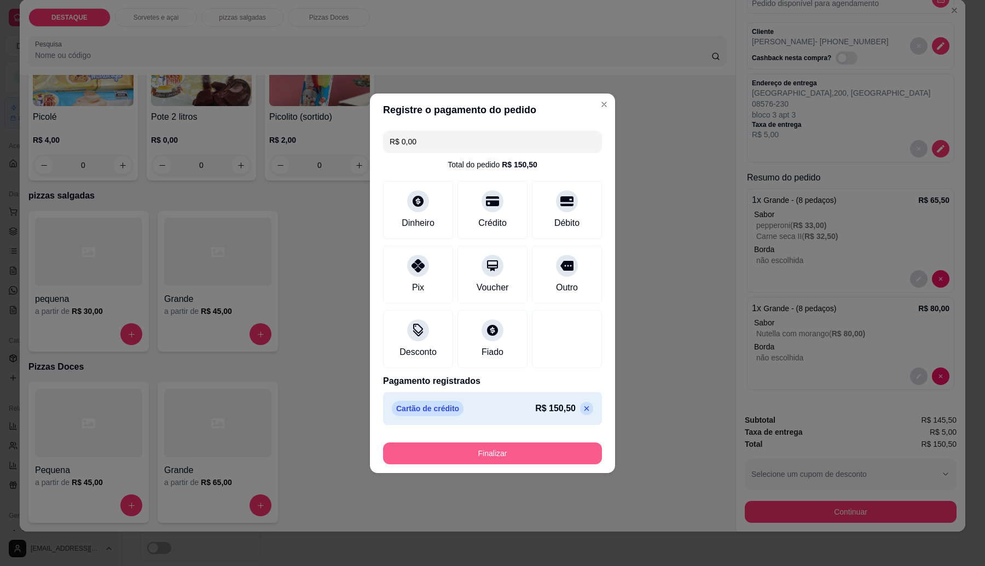
click at [526, 455] on button "Finalizar" at bounding box center [492, 454] width 219 height 22
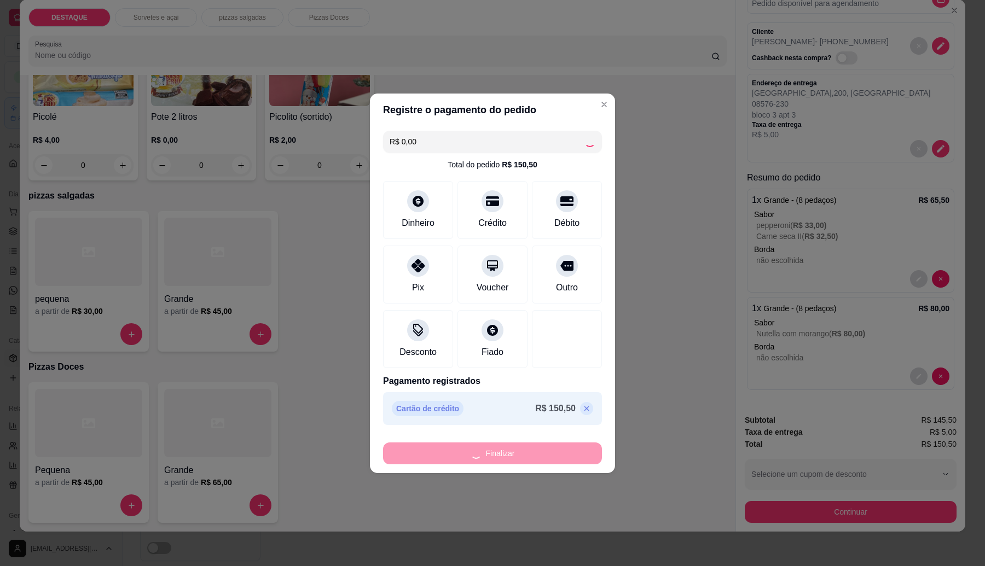
type input "-R$ 150,50"
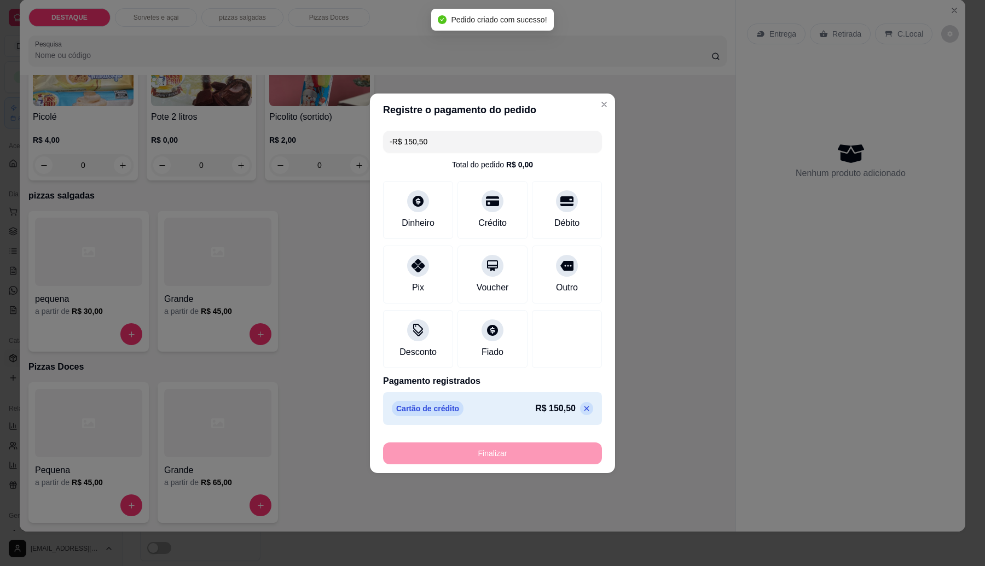
scroll to position [0, 0]
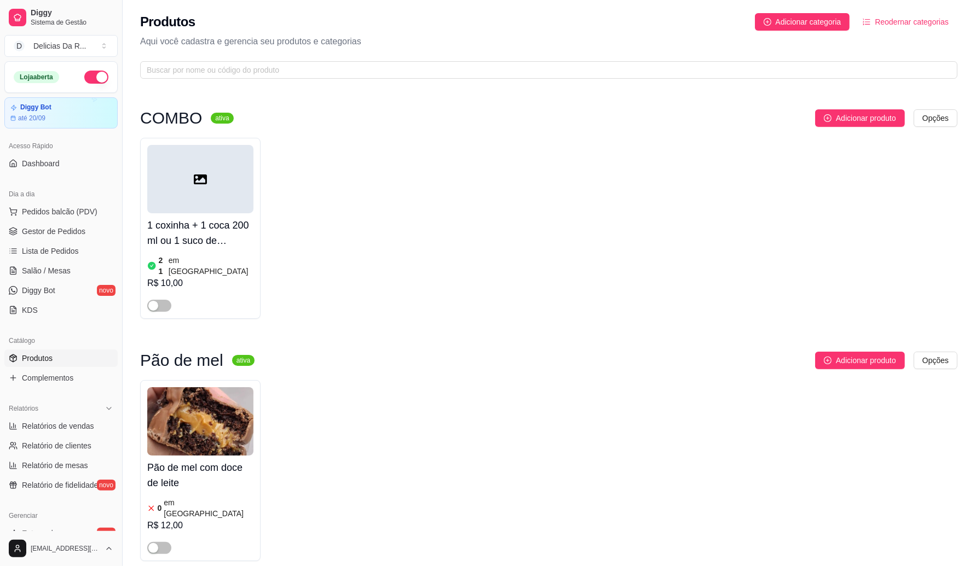
click at [60, 360] on link "Produtos" at bounding box center [60, 359] width 113 height 18
click at [61, 230] on span "Gestor de Pedidos" at bounding box center [53, 231] width 63 height 11
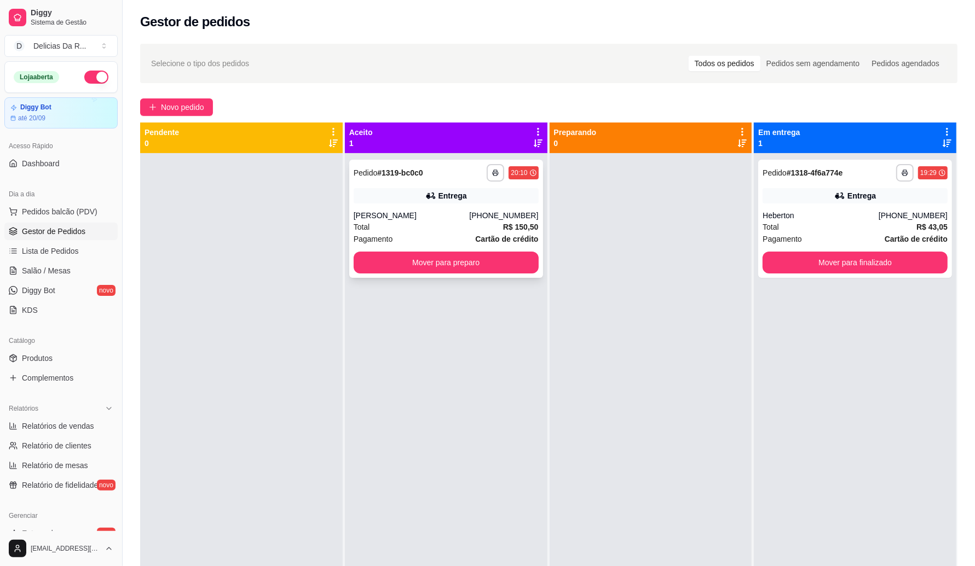
click at [428, 208] on div "**********" at bounding box center [446, 219] width 194 height 118
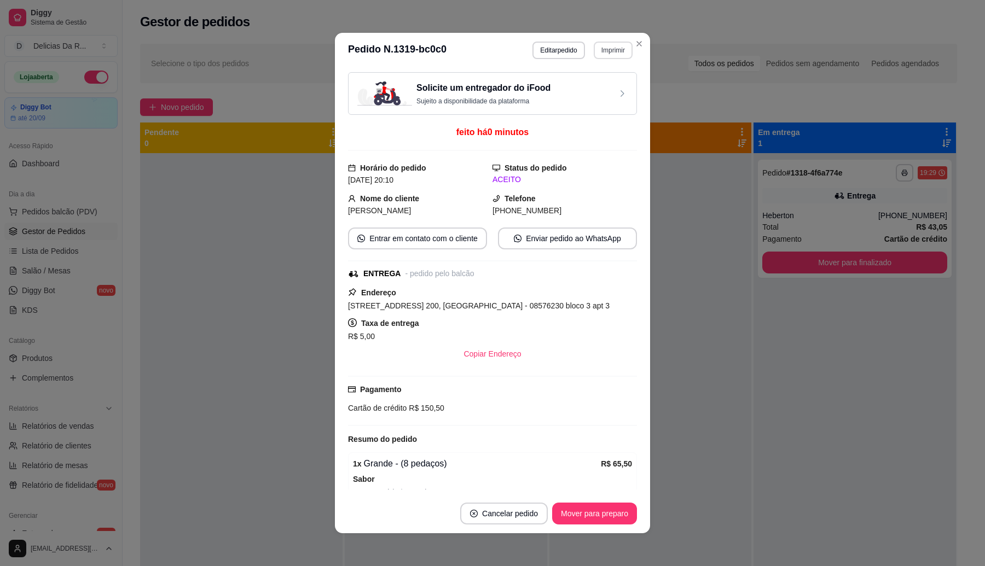
click at [606, 48] on button "Imprimir" at bounding box center [613, 51] width 39 height 18
click at [609, 85] on button "IMPRESSORA" at bounding box center [588, 89] width 79 height 18
click at [608, 519] on button "Mover para preparo" at bounding box center [594, 514] width 85 height 22
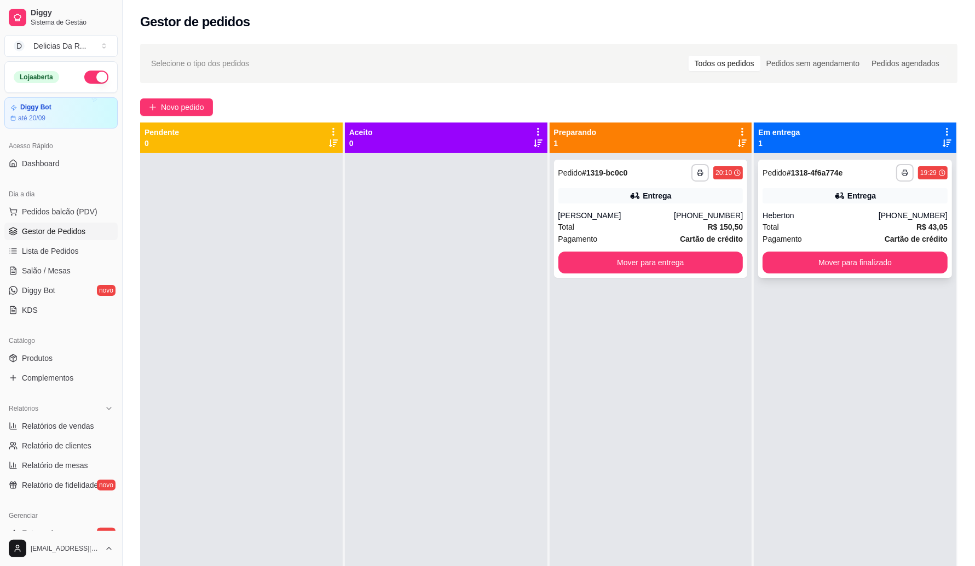
click at [838, 166] on div "**********" at bounding box center [854, 173] width 185 height 18
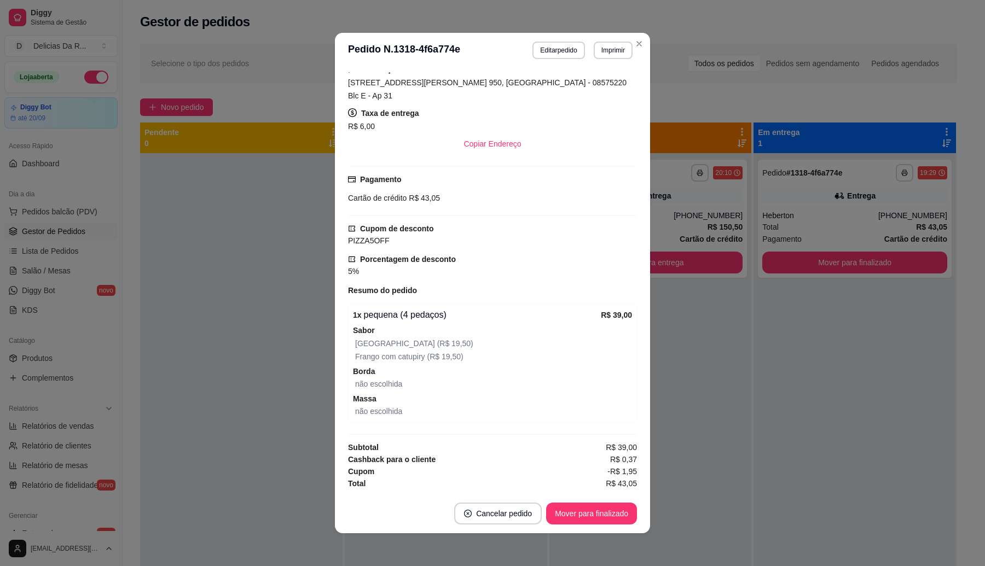
scroll to position [2, 0]
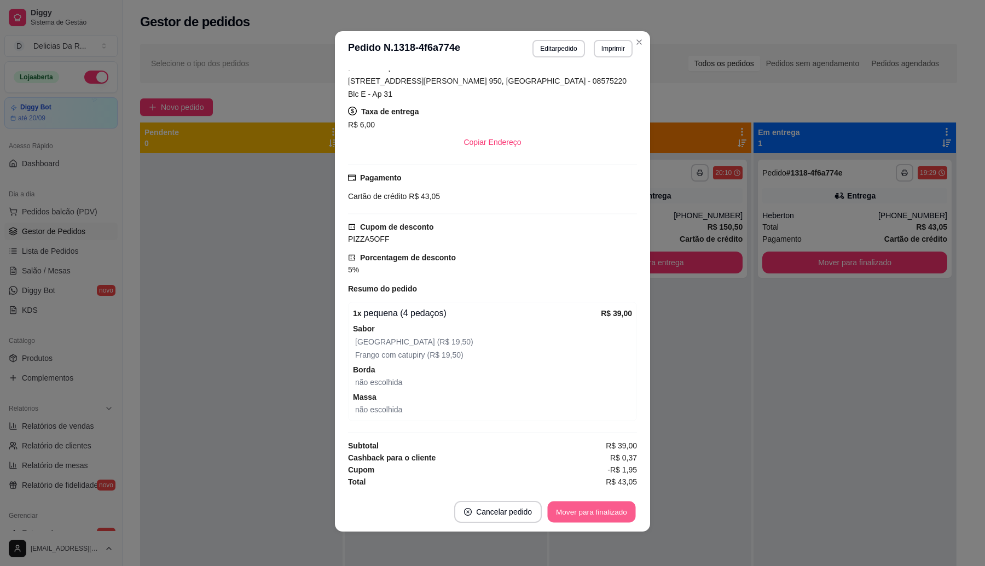
click at [586, 506] on button "Mover para finalizado" at bounding box center [592, 512] width 88 height 21
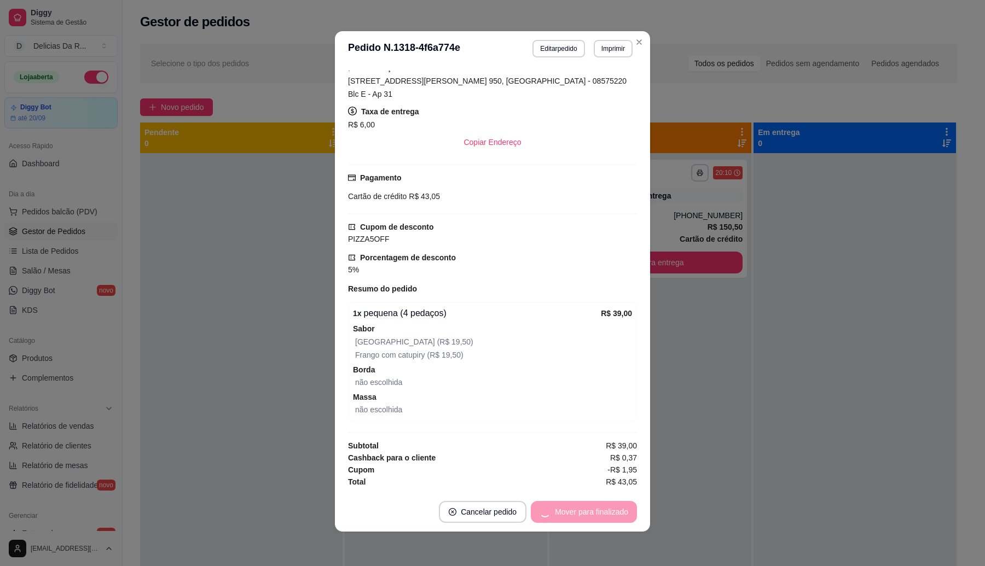
scroll to position [226, 0]
click at [827, 174] on div at bounding box center [855, 436] width 202 height 566
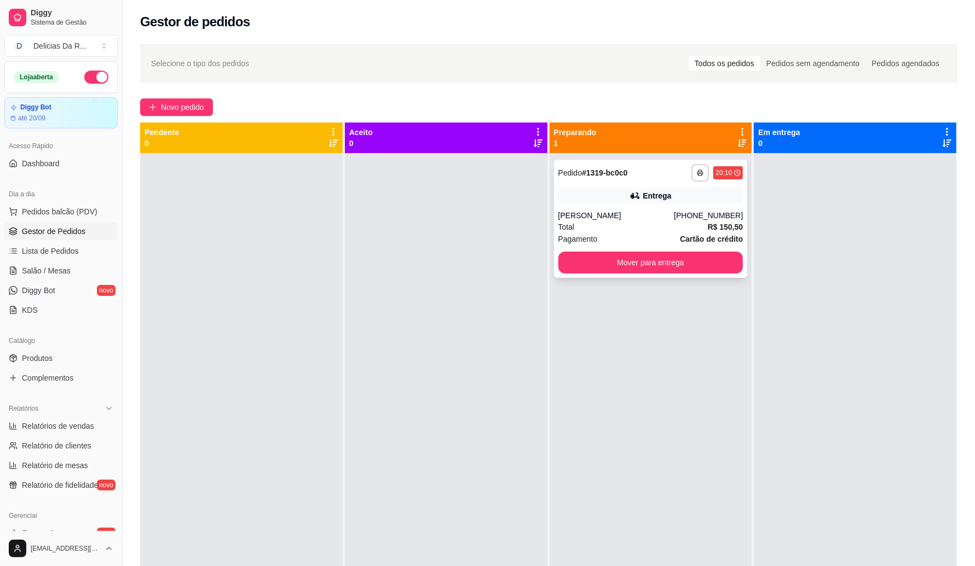
click at [660, 209] on div "**********" at bounding box center [651, 219] width 194 height 118
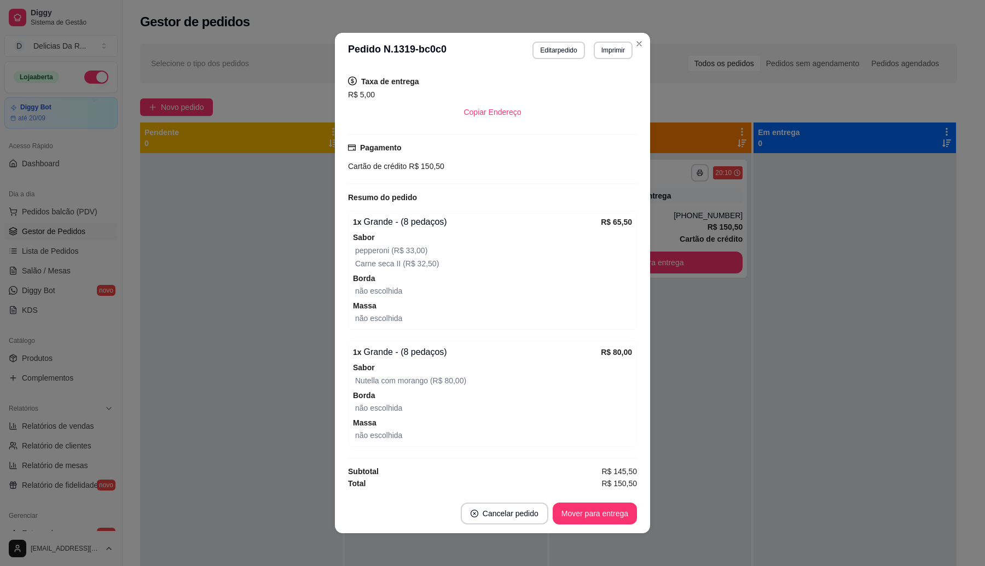
scroll to position [2, 0]
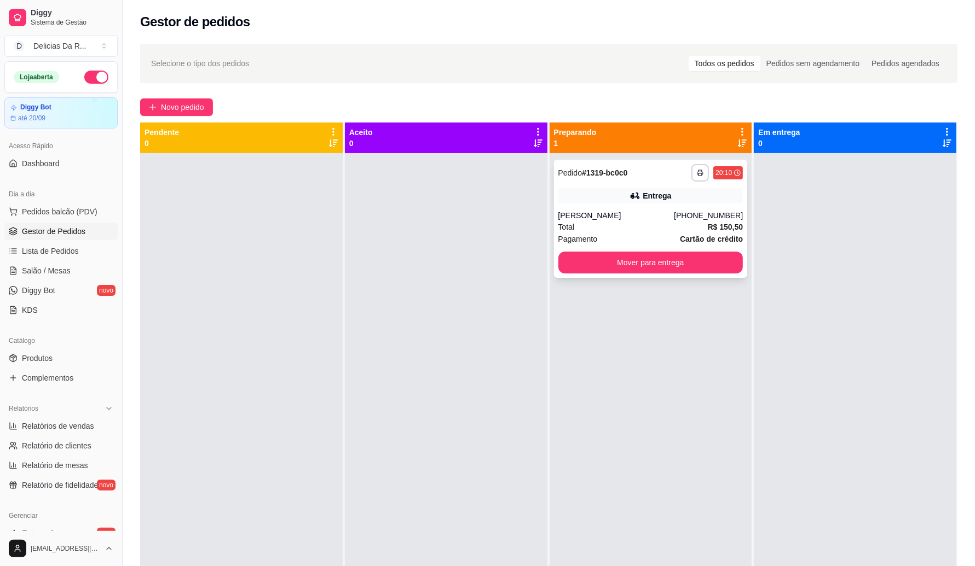
click at [699, 212] on div "[PHONE_NUMBER]" at bounding box center [708, 215] width 69 height 11
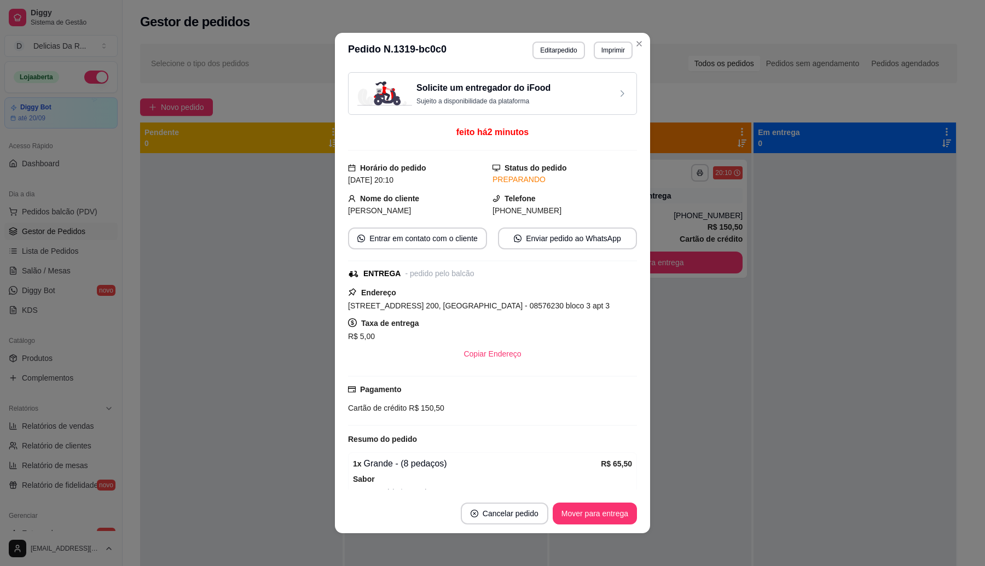
scroll to position [249, 0]
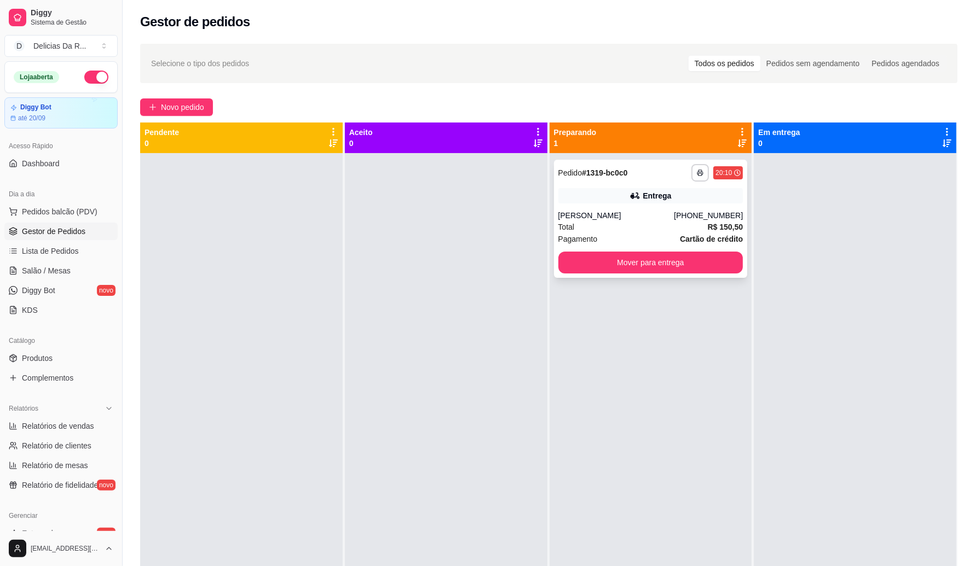
drag, startPoint x: 564, startPoint y: 219, endPoint x: 577, endPoint y: 231, distance: 17.8
click at [577, 231] on div "**********" at bounding box center [651, 219] width 194 height 118
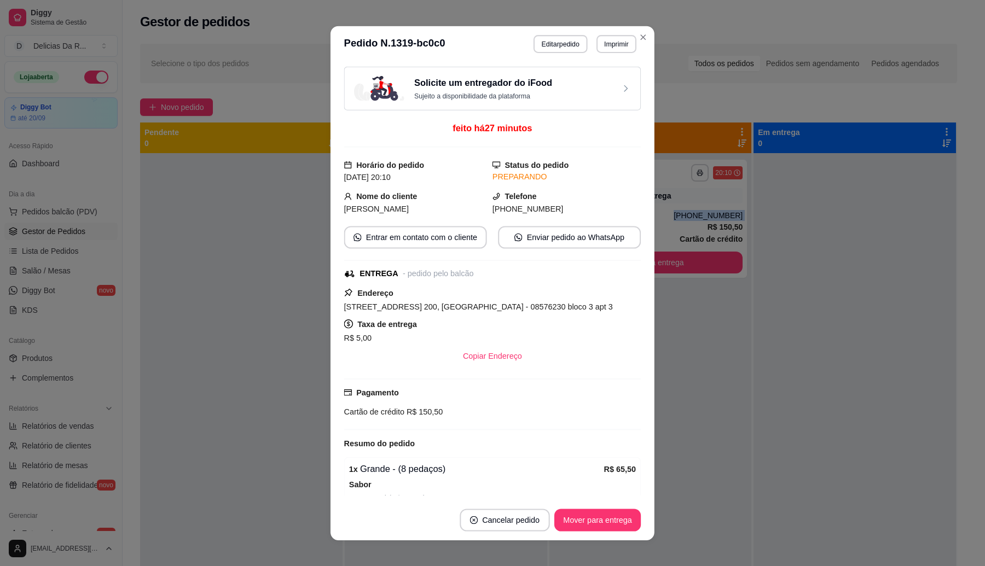
click at [571, 363] on div "Copiar Endereço" at bounding box center [492, 356] width 297 height 22
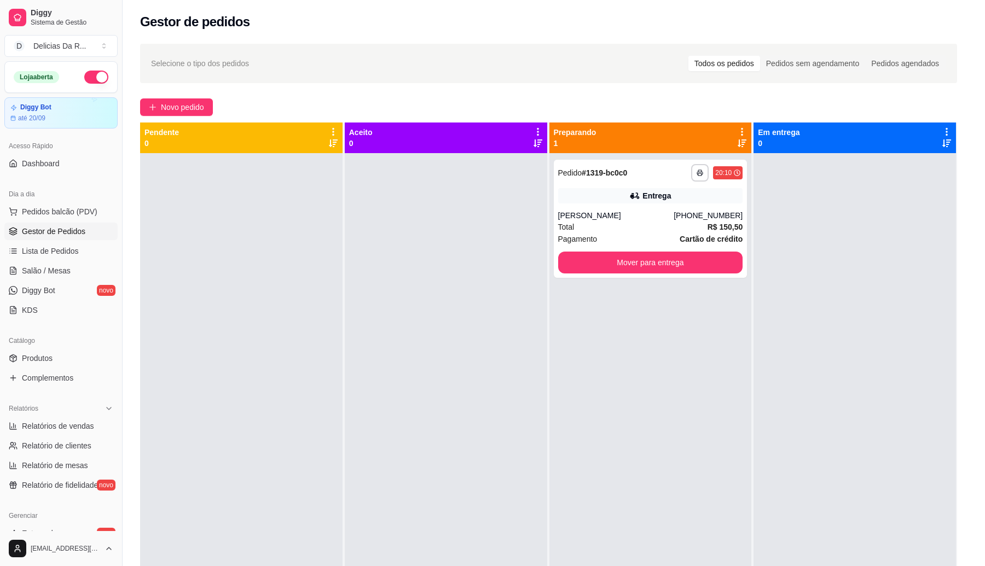
click at [568, 384] on div "Pagamento Cartão de crédito R$ 150,50" at bounding box center [492, 401] width 289 height 50
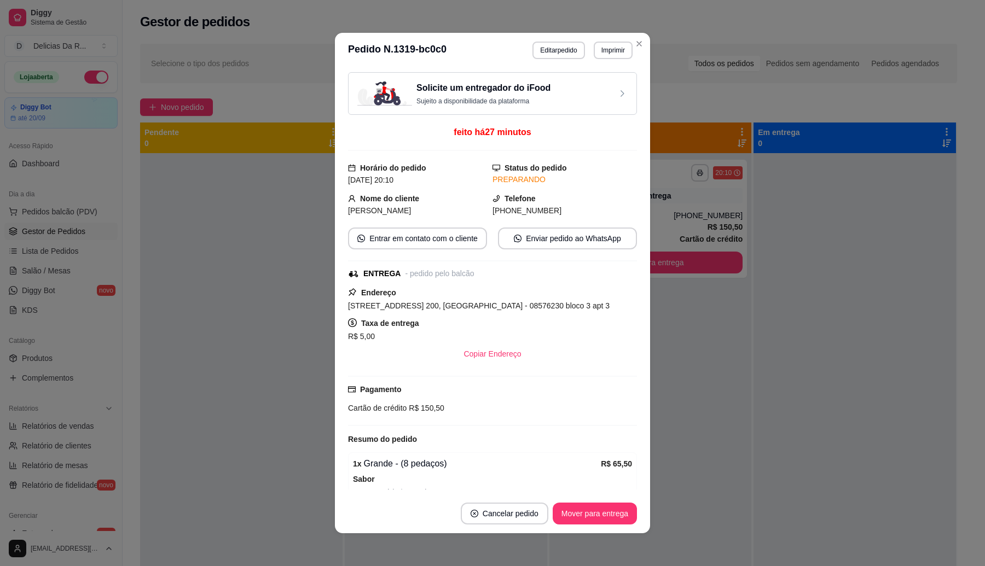
click at [566, 381] on div "Pagamento Cartão de crédito R$ 150,50" at bounding box center [492, 401] width 289 height 50
click at [564, 507] on button "Mover para entrega" at bounding box center [595, 513] width 82 height 21
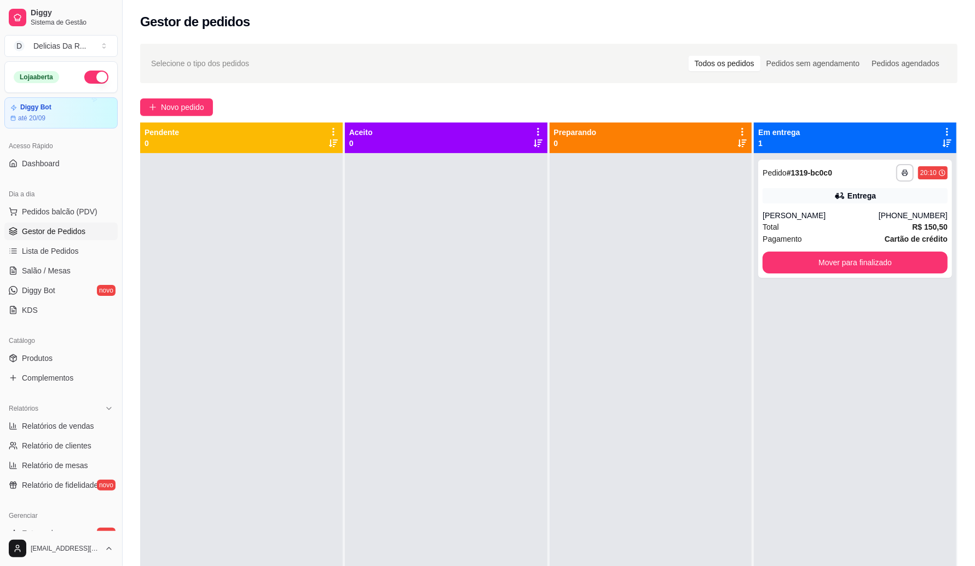
drag, startPoint x: 772, startPoint y: 320, endPoint x: 745, endPoint y: 297, distance: 35.7
click at [771, 320] on div "**********" at bounding box center [855, 436] width 202 height 566
click at [791, 273] on button "Mover para finalizado" at bounding box center [854, 263] width 185 height 22
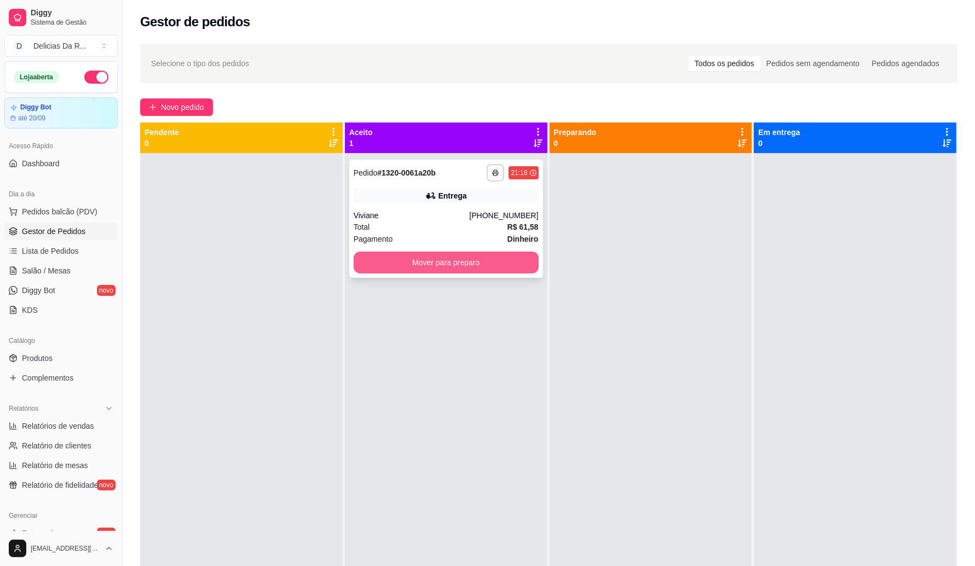
click at [522, 260] on button "Mover para preparo" at bounding box center [446, 263] width 185 height 22
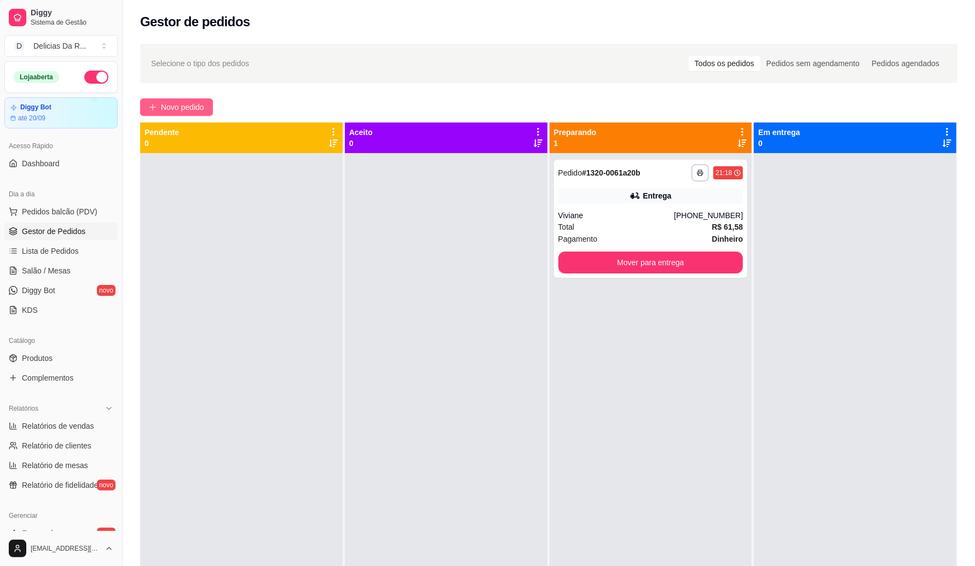
click at [203, 107] on span "Novo pedido" at bounding box center [182, 107] width 43 height 12
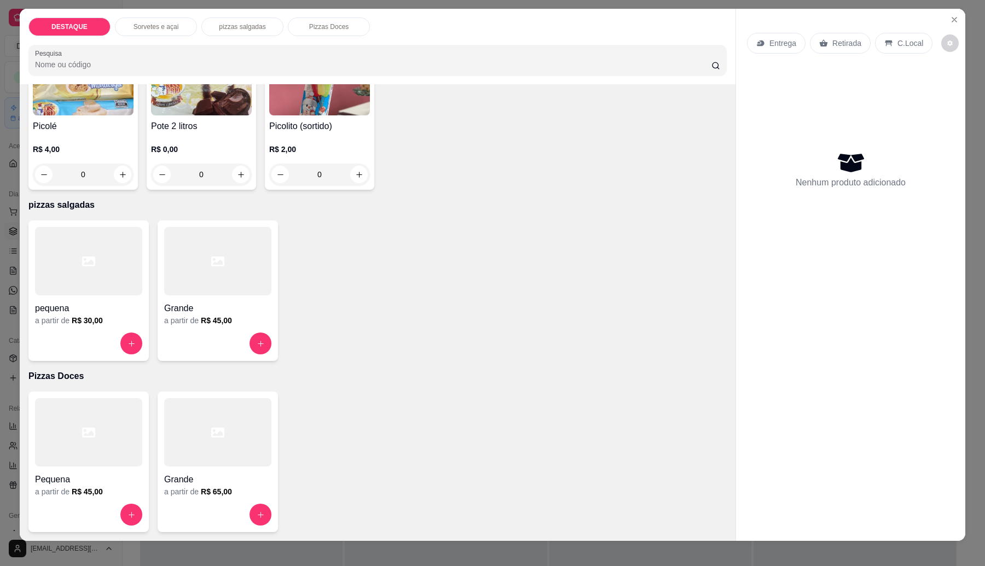
scroll to position [18, 0]
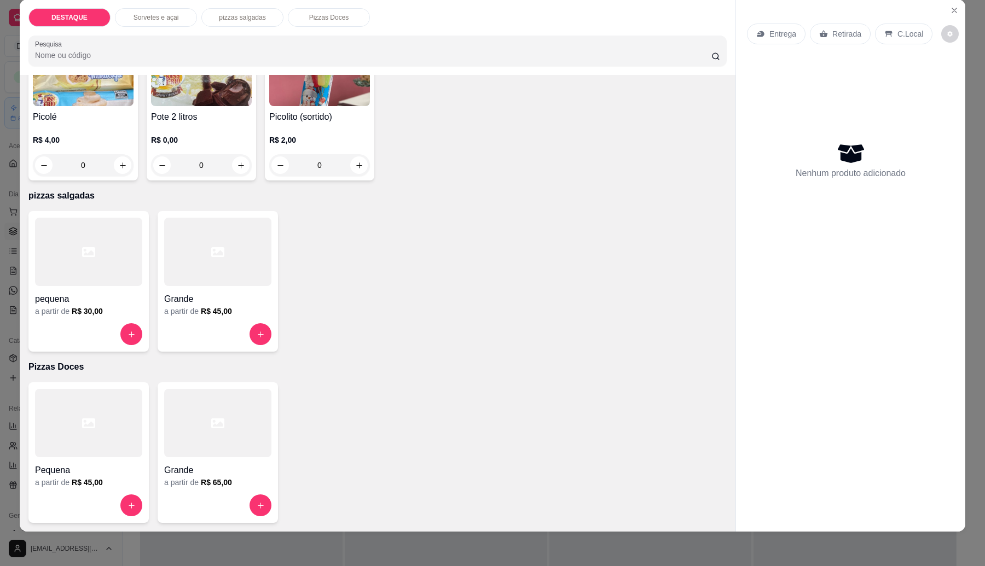
click at [253, 280] on div at bounding box center [217, 252] width 107 height 68
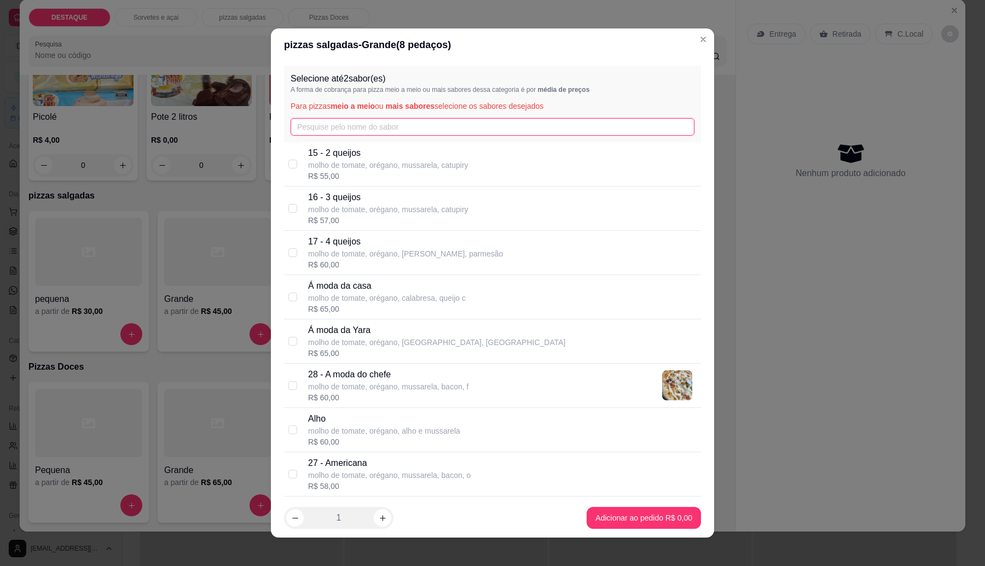
click at [335, 126] on input "text" at bounding box center [493, 127] width 404 height 18
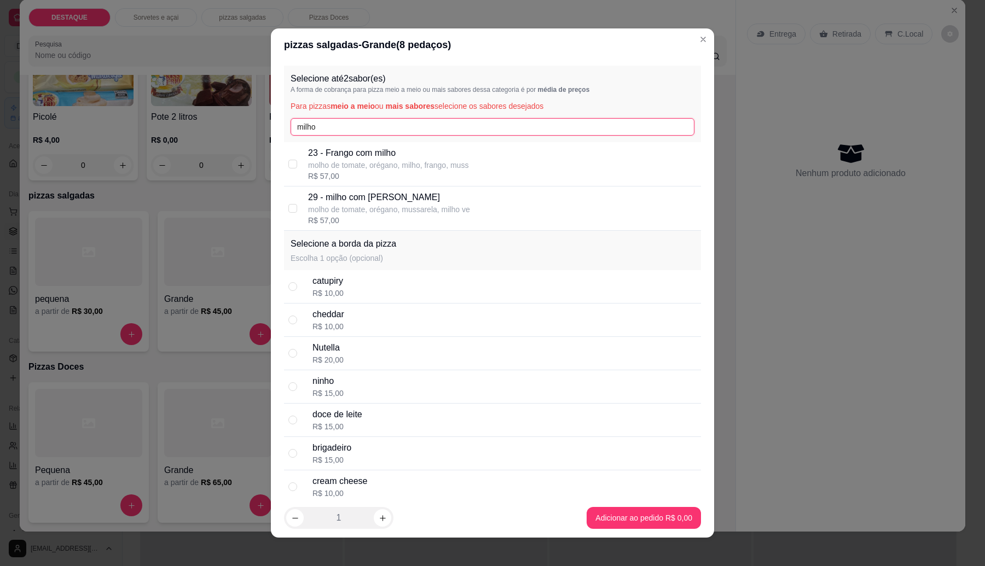
type input "milho"
click at [353, 215] on p "molho de tomate, orégano, mussarela, milho ve" at bounding box center [389, 209] width 162 height 11
checkbox input "true"
click at [364, 137] on div "Selecione até 2 sabor(es) A forma de cobrança para pizza meio a meio ou mais sa…" at bounding box center [492, 104] width 417 height 77
click at [364, 131] on input "milho" at bounding box center [493, 127] width 404 height 18
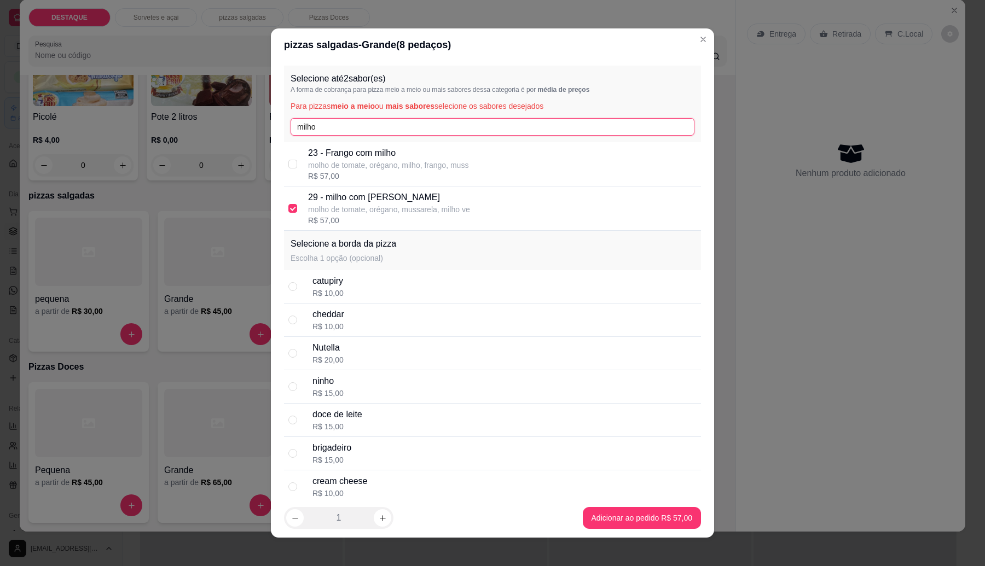
click at [366, 131] on input "milho" at bounding box center [493, 127] width 404 height 18
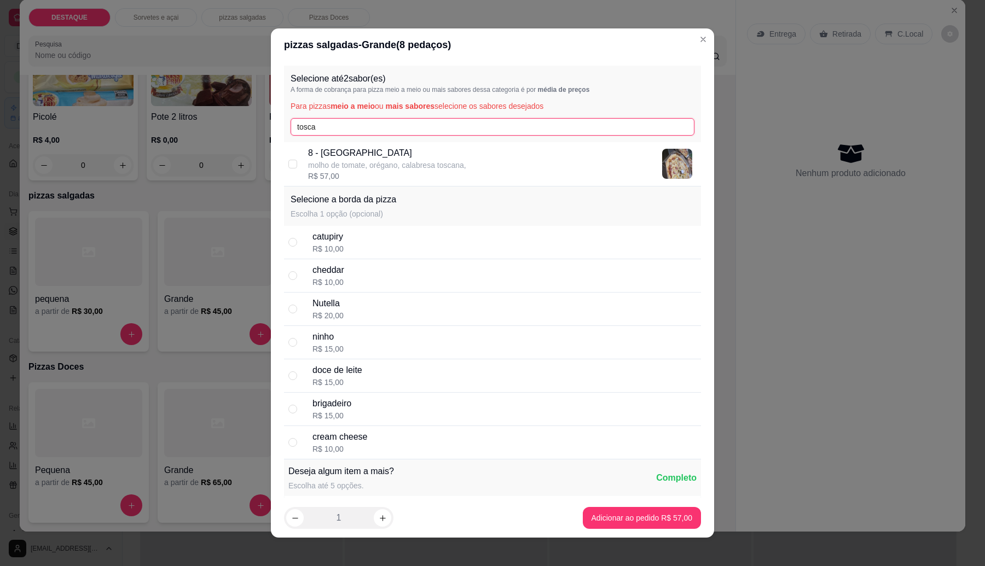
type input "tosca"
click at [491, 166] on div "8 - toscana molho de tomate, orégano, calabresa toscana, R$ 57,00" at bounding box center [502, 164] width 389 height 35
checkbox input "true"
drag, startPoint x: 647, startPoint y: 503, endPoint x: 647, endPoint y: 510, distance: 6.6
click at [647, 503] on footer "1 Adicionar ao pedido R$ 57,00" at bounding box center [492, 518] width 443 height 39
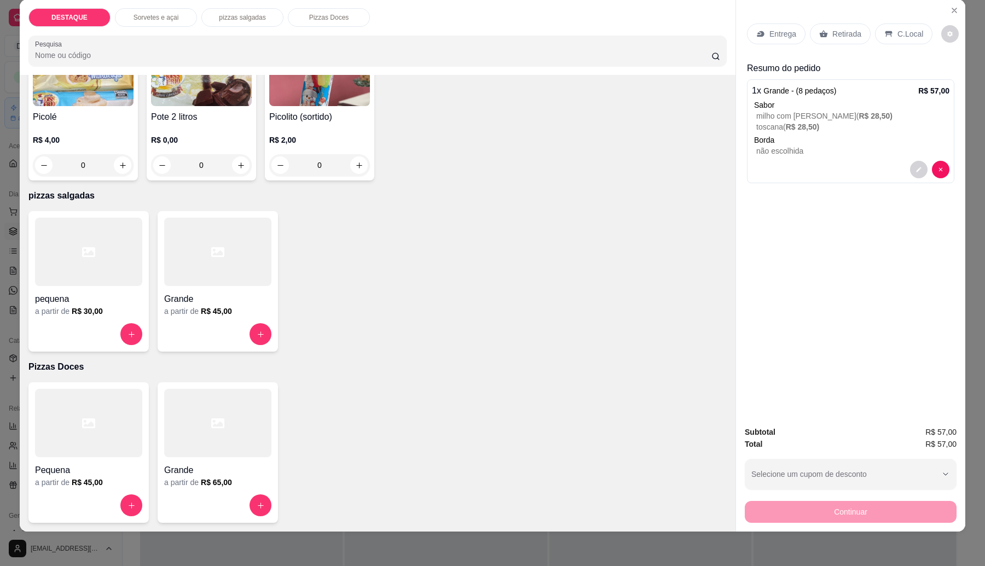
click at [780, 37] on p "Entrega" at bounding box center [782, 33] width 27 height 11
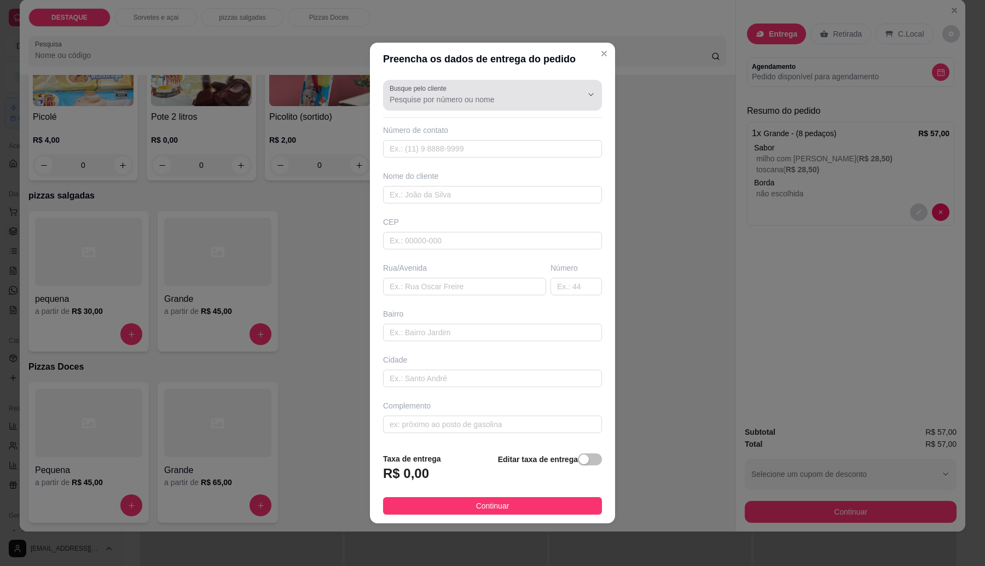
click at [449, 97] on input "Busque pelo cliente" at bounding box center [477, 99] width 175 height 11
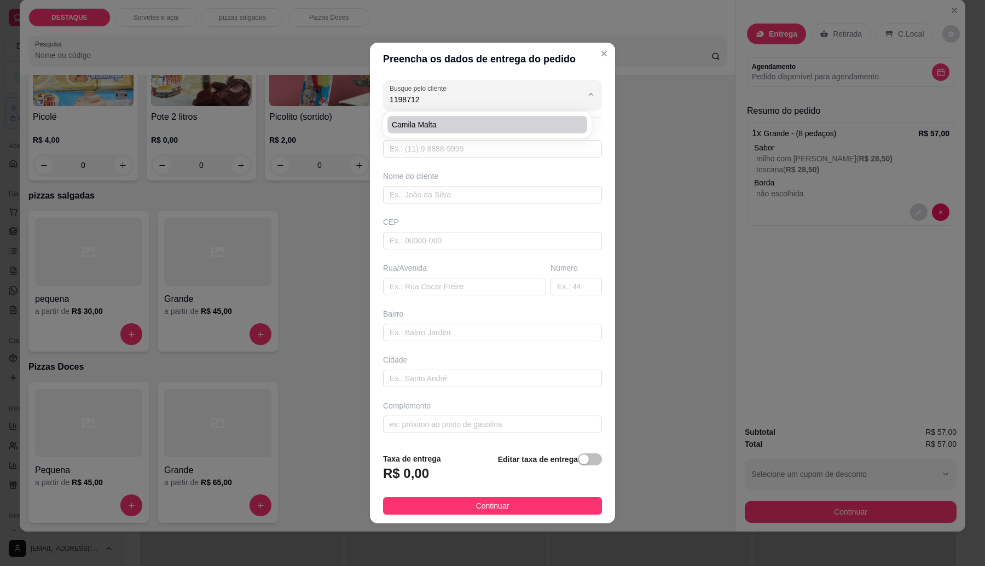
click at [430, 121] on span "Camila malta" at bounding box center [482, 124] width 180 height 11
type input "Camila malta"
type input "11987126932"
type input "Camila malta"
type input "rua cambará orli"
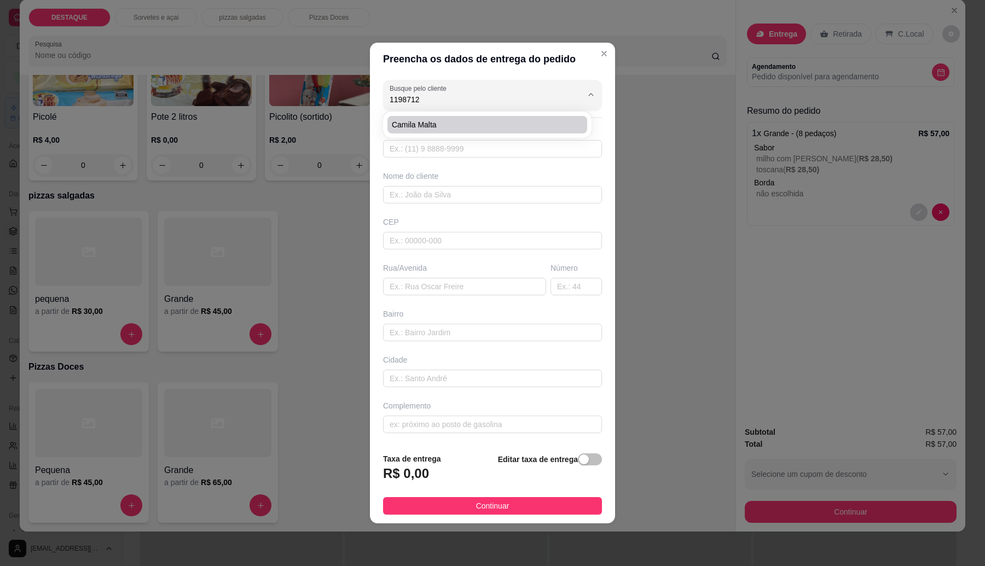
type input "1200"
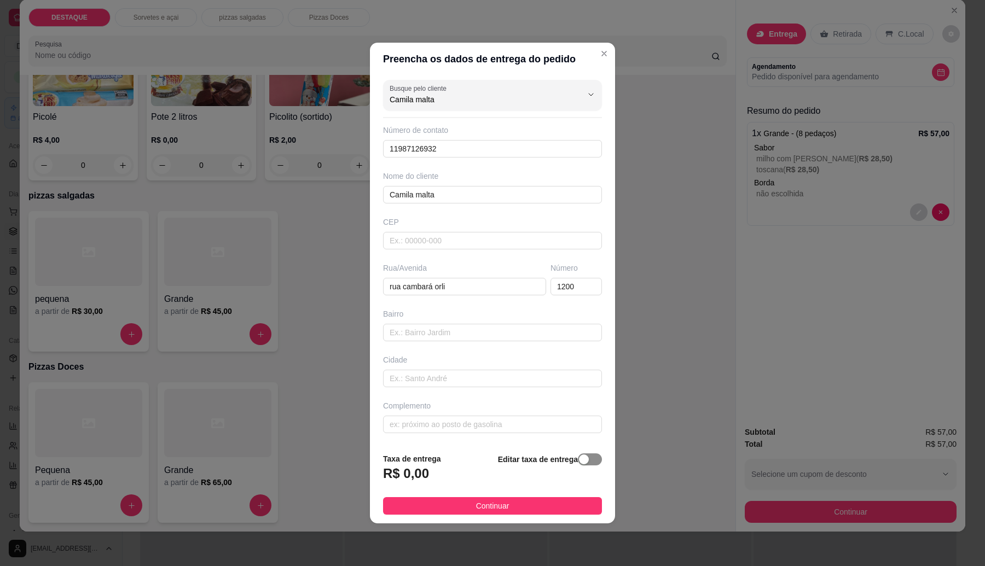
type input "Camila malta"
click at [591, 460] on span "button" at bounding box center [590, 460] width 24 height 12
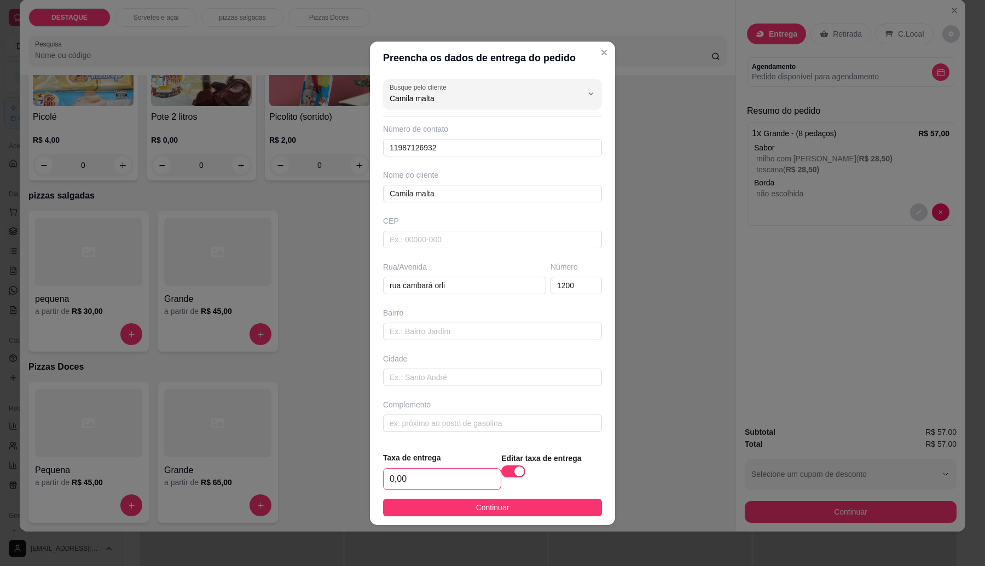
click at [458, 479] on input "0,00" at bounding box center [442, 479] width 117 height 21
type input "6,00"
click at [477, 505] on span "Continuar" at bounding box center [492, 508] width 33 height 12
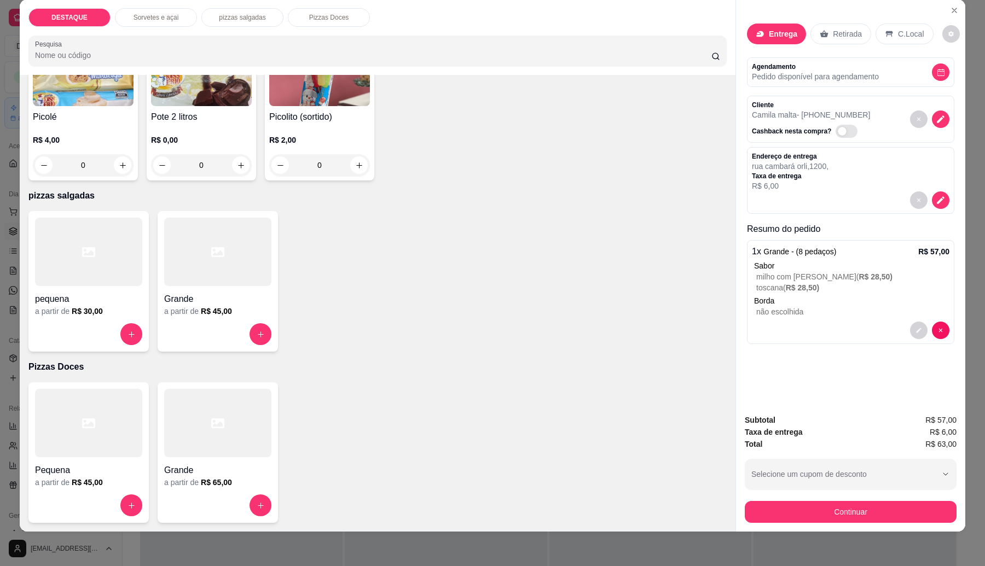
click at [939, 207] on button "decrease-product-quantity" at bounding box center [941, 201] width 18 height 18
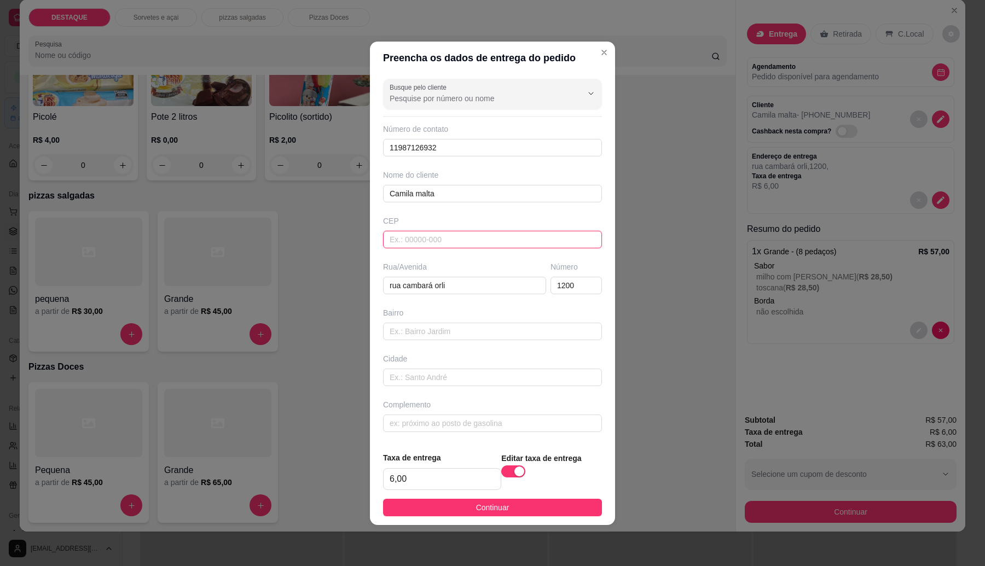
click at [428, 240] on input "text" at bounding box center [492, 240] width 219 height 18
paste input "08574150"
type input "08574150"
type input "[GEOGRAPHIC_DATA]"
type input "Jardim Aracaré"
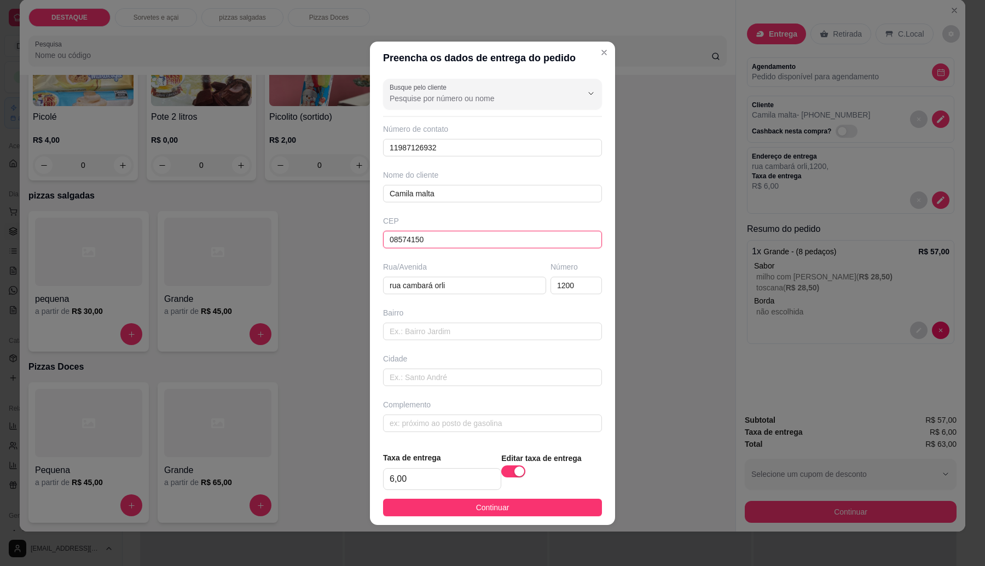
type input "Itaquaquecetuba"
type input "08574150"
click at [501, 470] on span "button" at bounding box center [513, 472] width 24 height 12
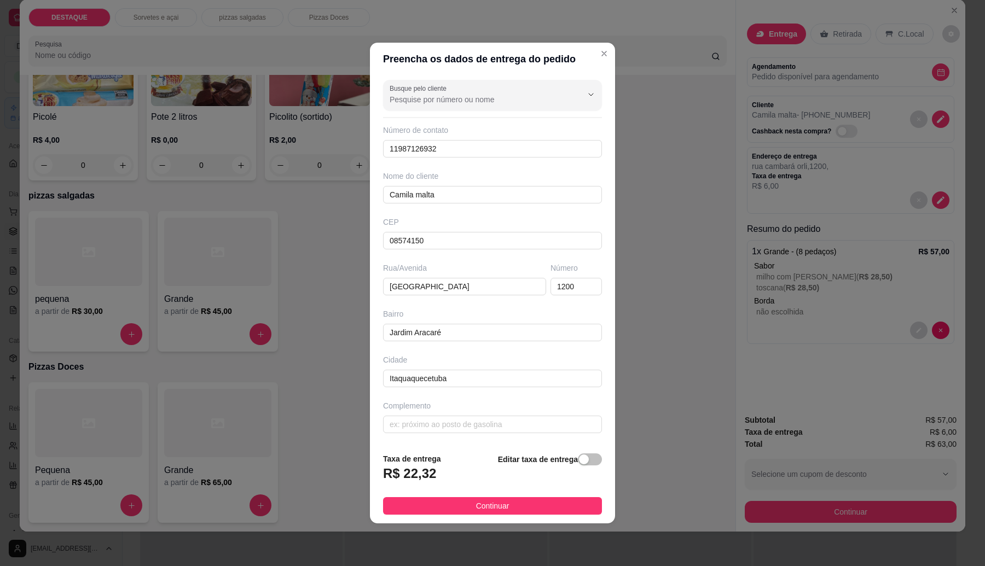
click at [579, 460] on div "button" at bounding box center [584, 460] width 10 height 10
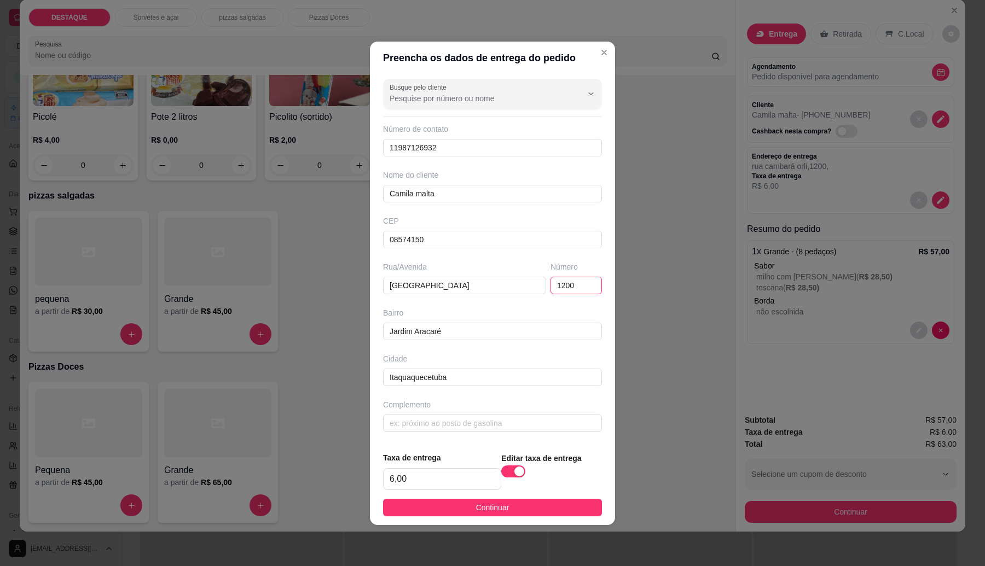
click at [586, 285] on input "1200" at bounding box center [576, 286] width 51 height 18
click at [514, 470] on div "button" at bounding box center [519, 472] width 10 height 10
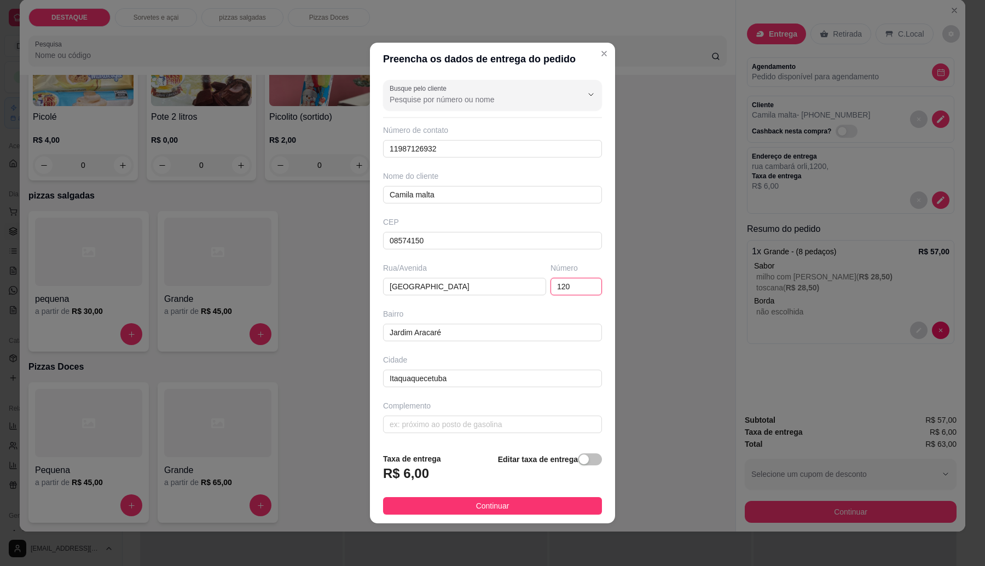
click at [564, 283] on input "120" at bounding box center [576, 287] width 51 height 18
type input "1200"
click at [543, 500] on button "Continuar" at bounding box center [492, 506] width 219 height 18
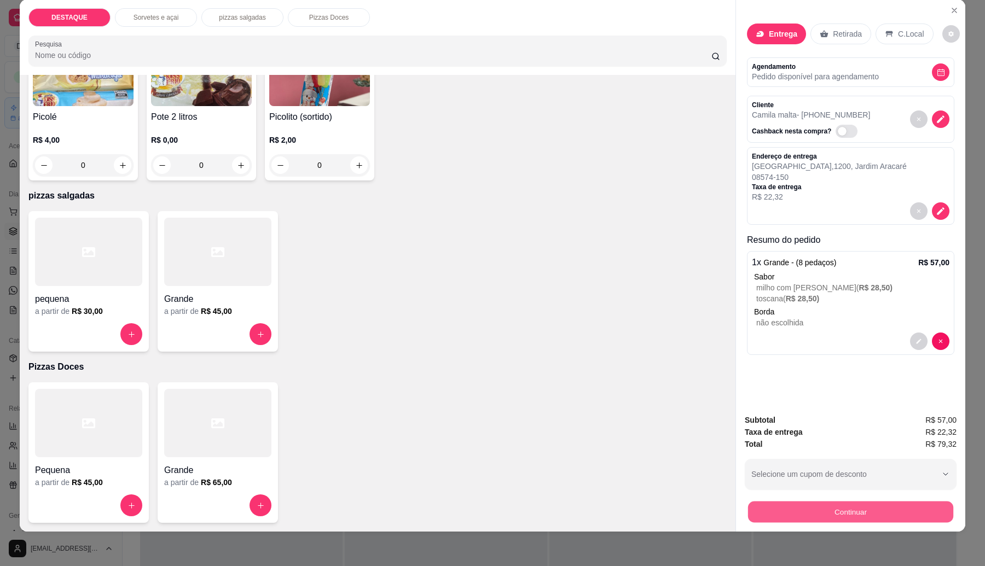
click at [819, 502] on button "Continuar" at bounding box center [850, 512] width 205 height 21
click at [936, 215] on icon "decrease-product-quantity" at bounding box center [941, 211] width 10 height 10
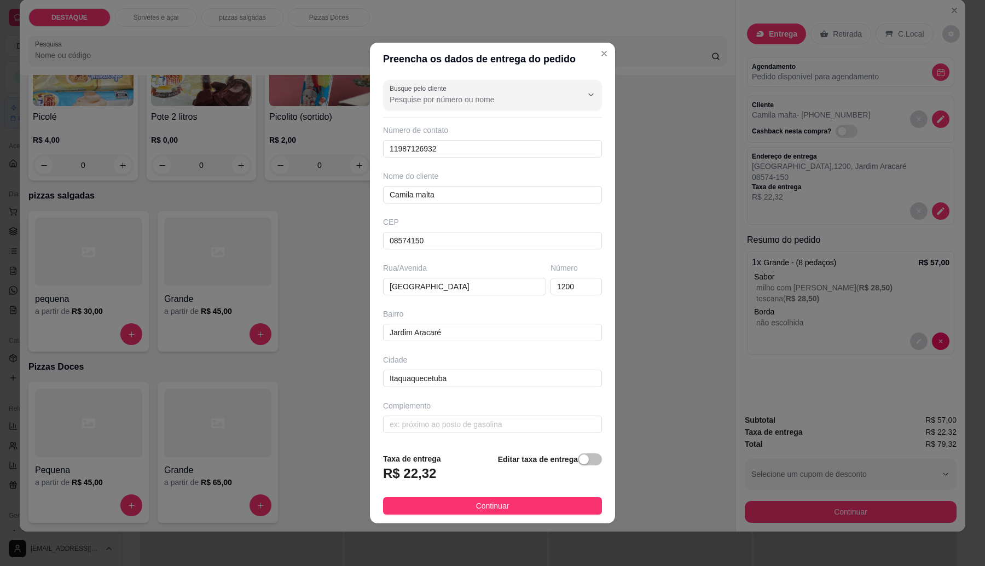
click at [579, 463] on div "button" at bounding box center [584, 460] width 10 height 10
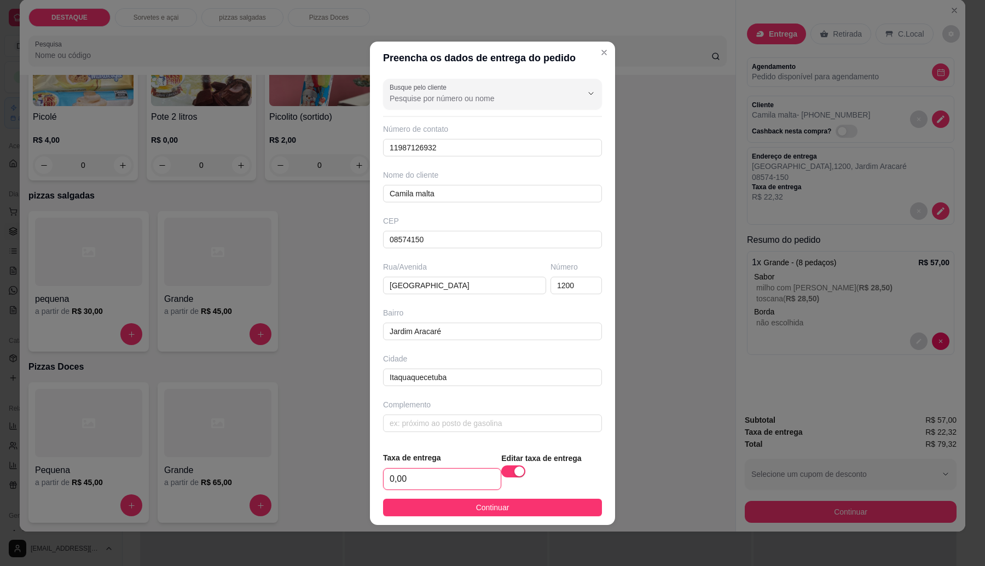
click at [433, 482] on input "0,00" at bounding box center [442, 479] width 117 height 21
type input "6,00"
click at [491, 509] on span "Continuar" at bounding box center [492, 508] width 33 height 12
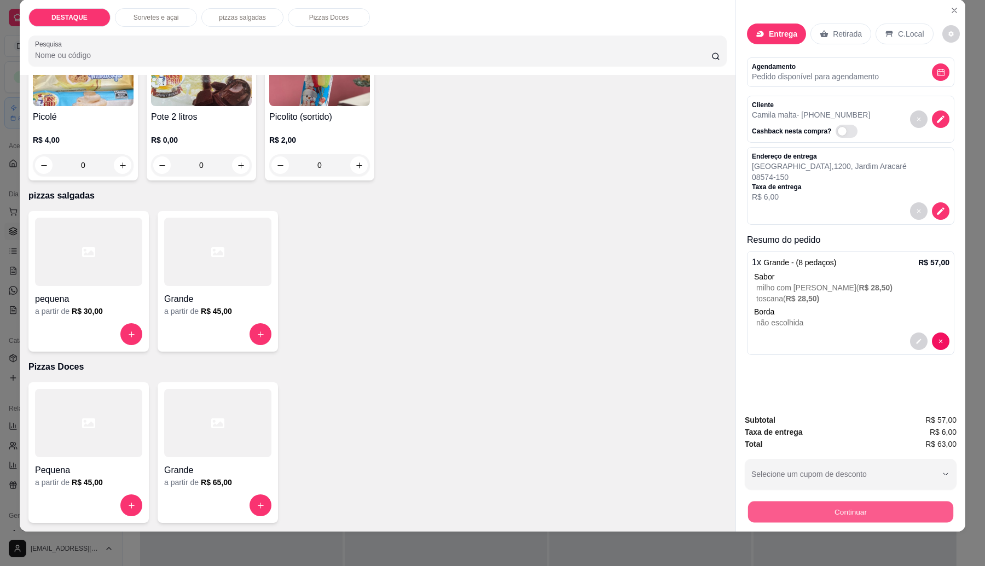
click at [833, 513] on button "Continuar" at bounding box center [850, 512] width 205 height 21
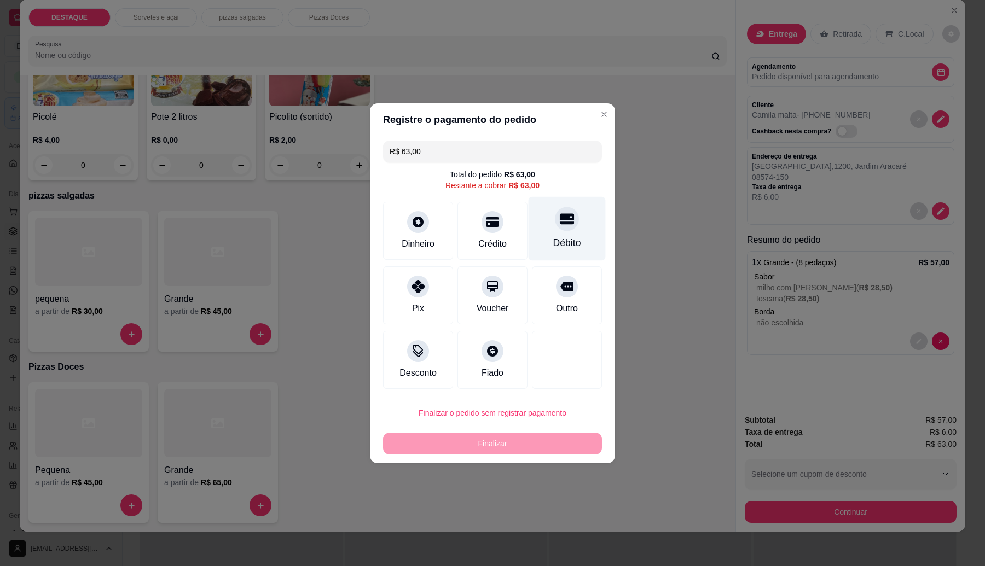
click at [557, 236] on div "Débito" at bounding box center [567, 243] width 28 height 14
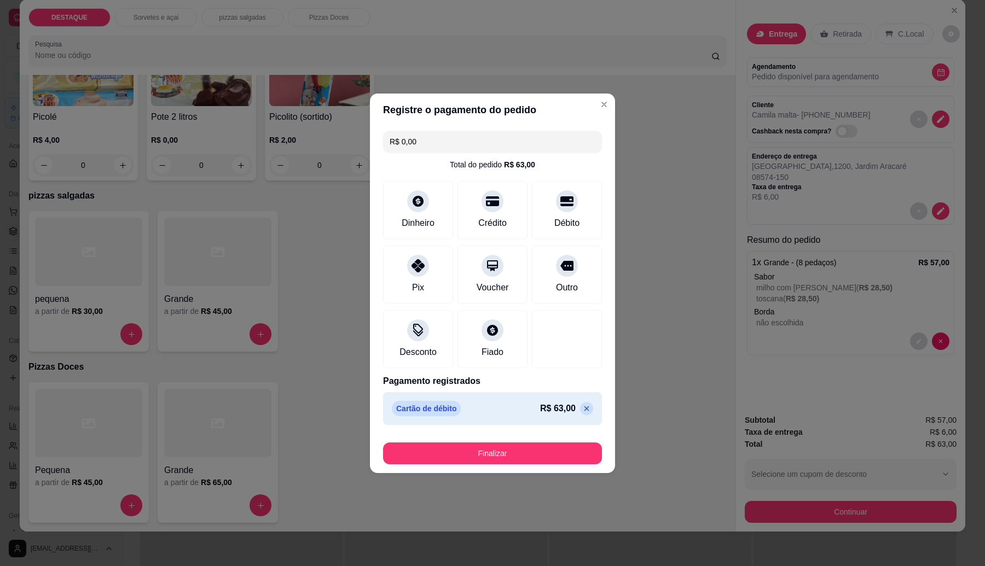
click at [582, 406] on icon at bounding box center [586, 408] width 9 height 9
type input "R$ 63,00"
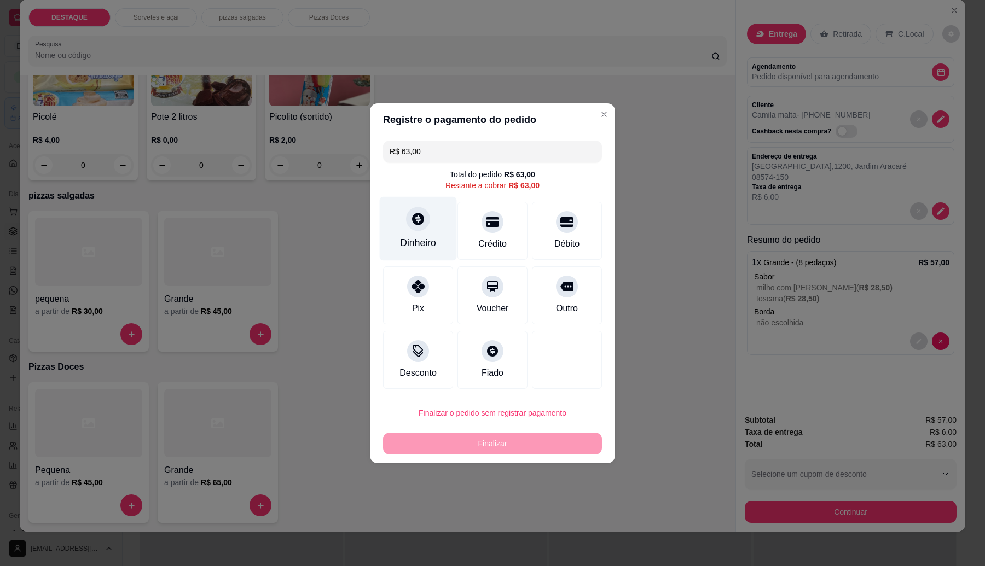
click at [414, 228] on div at bounding box center [418, 219] width 24 height 24
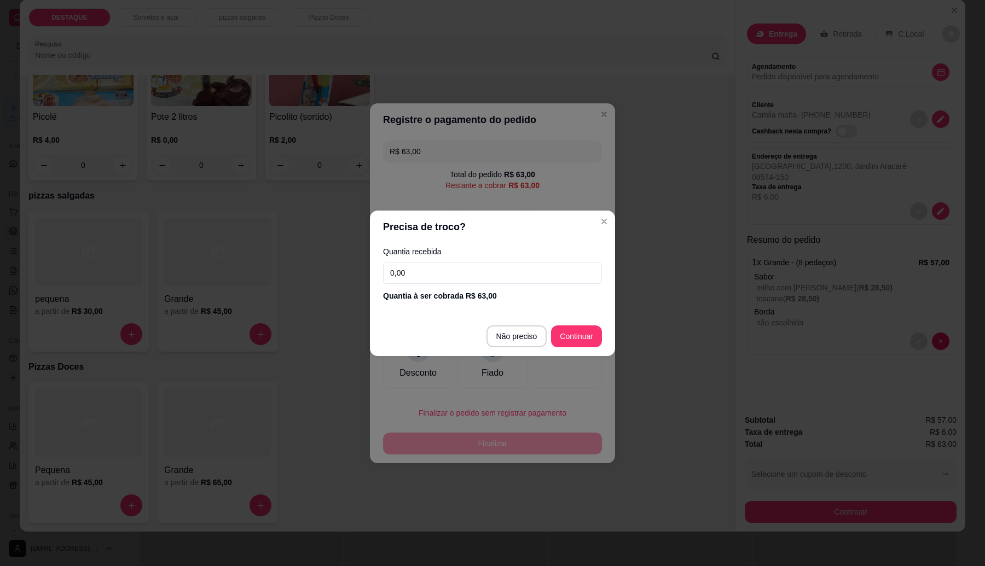
click at [451, 275] on input "0,00" at bounding box center [492, 273] width 219 height 22
type input "100,00"
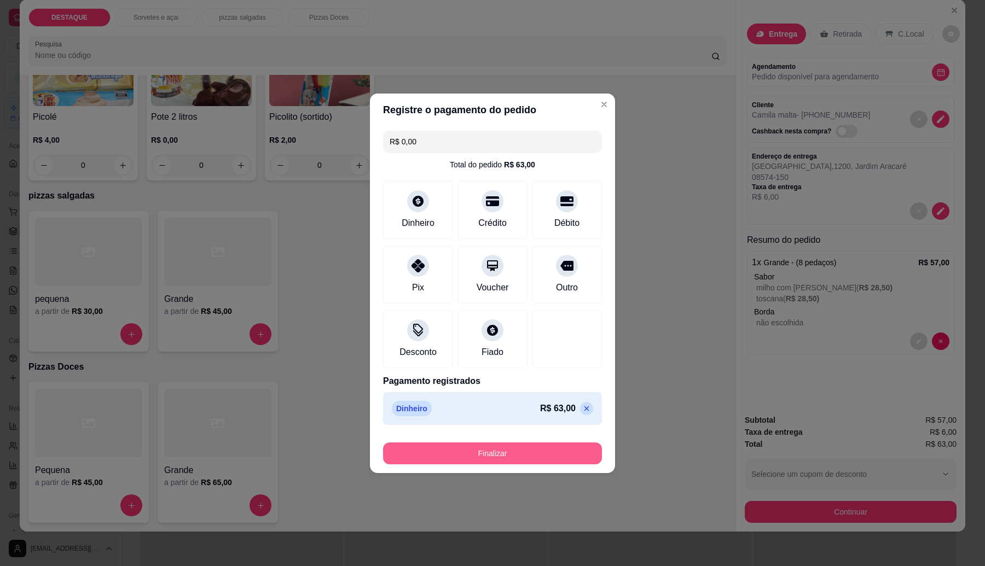
click at [529, 458] on button "Finalizar" at bounding box center [492, 454] width 219 height 22
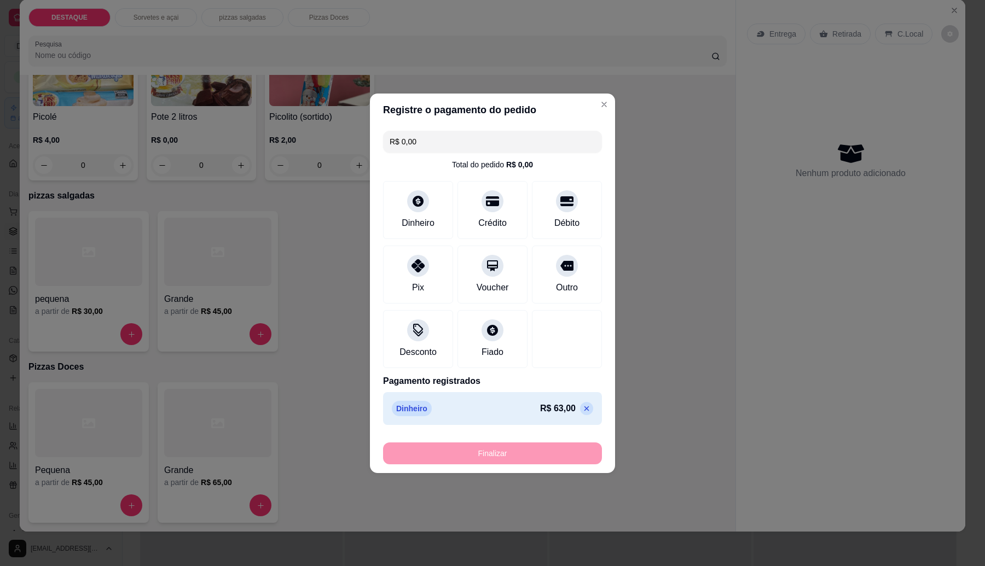
type input "-R$ 63,00"
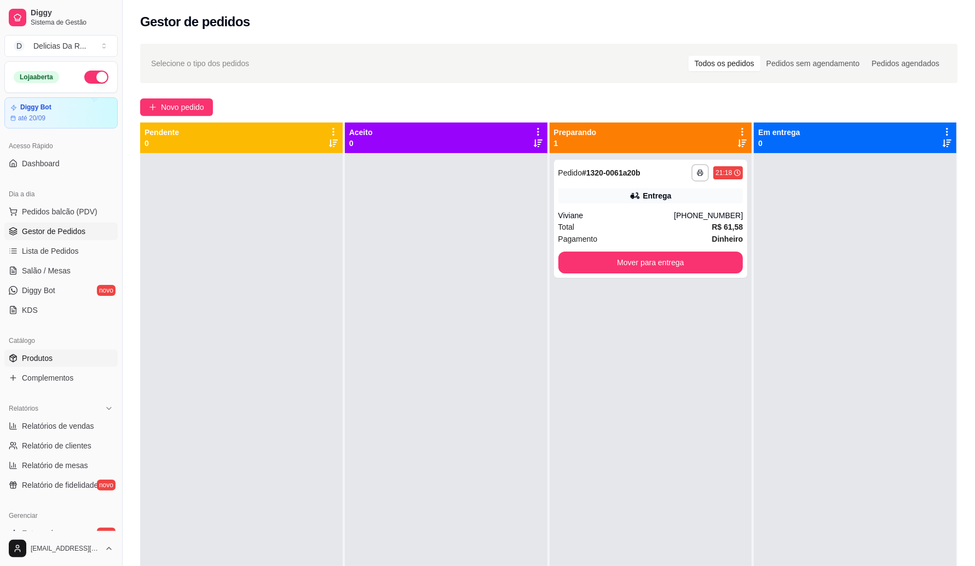
click at [48, 351] on link "Produtos" at bounding box center [60, 359] width 113 height 18
click at [66, 228] on span "Gestor de Pedidos" at bounding box center [53, 231] width 63 height 11
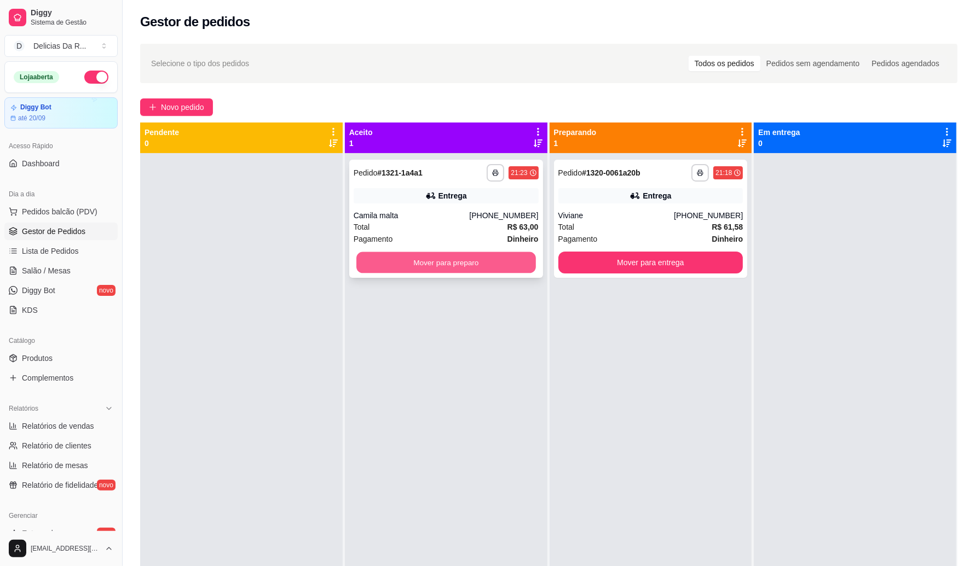
click at [460, 265] on button "Mover para preparo" at bounding box center [445, 262] width 179 height 21
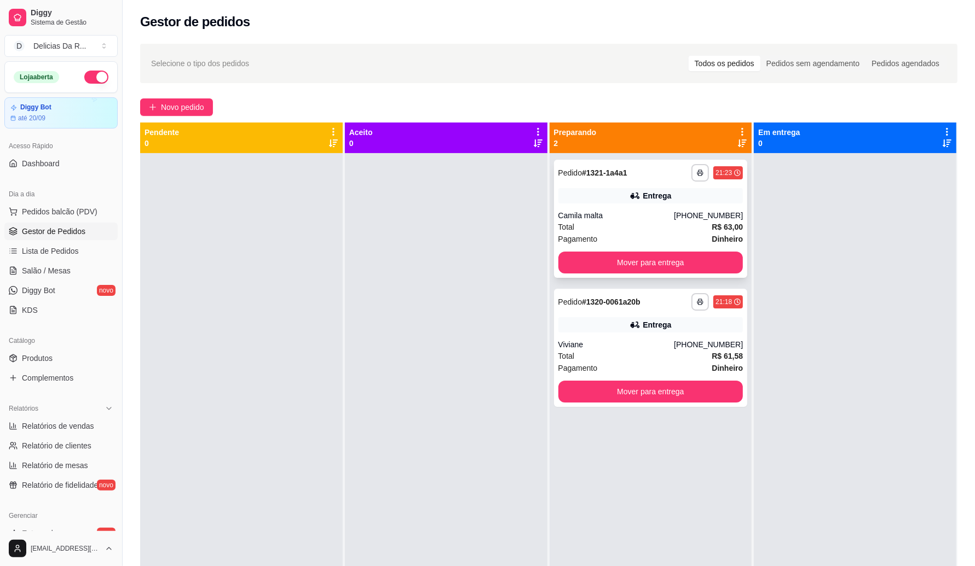
click at [603, 216] on div "Camila malta" at bounding box center [616, 215] width 116 height 11
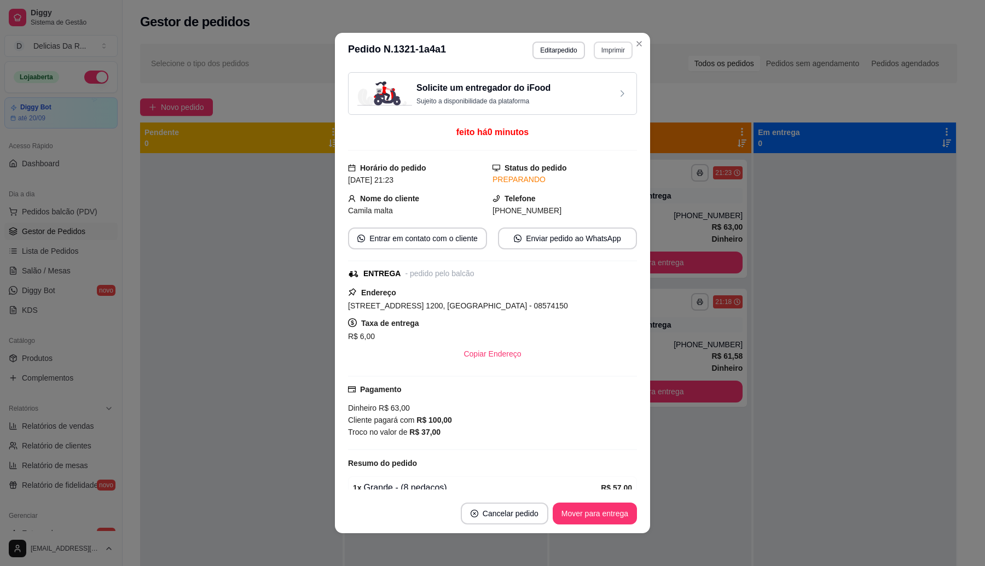
click at [601, 48] on button "Imprimir" at bounding box center [613, 51] width 39 height 18
click at [603, 83] on button "IMPRESSORA" at bounding box center [589, 88] width 77 height 17
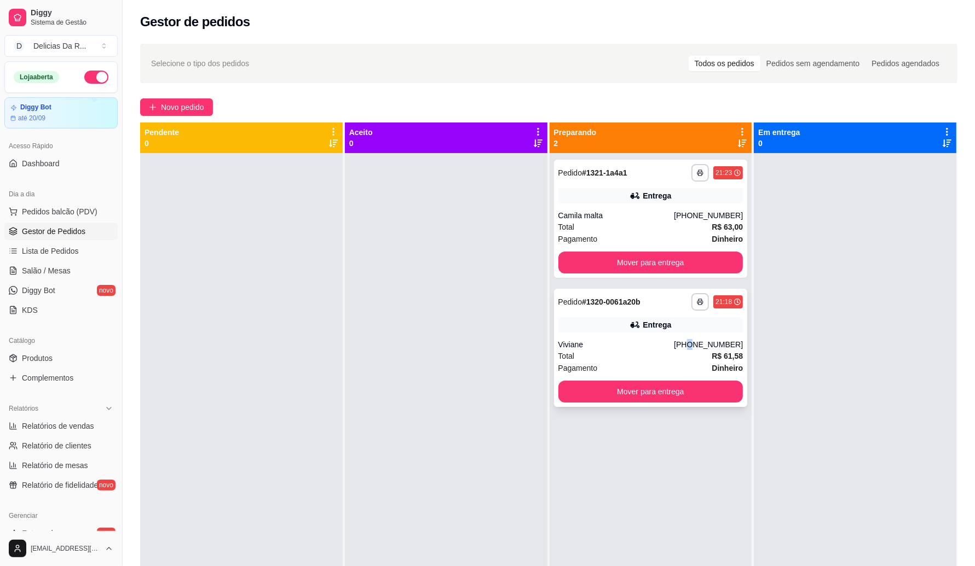
click at [693, 337] on div "**********" at bounding box center [651, 348] width 194 height 118
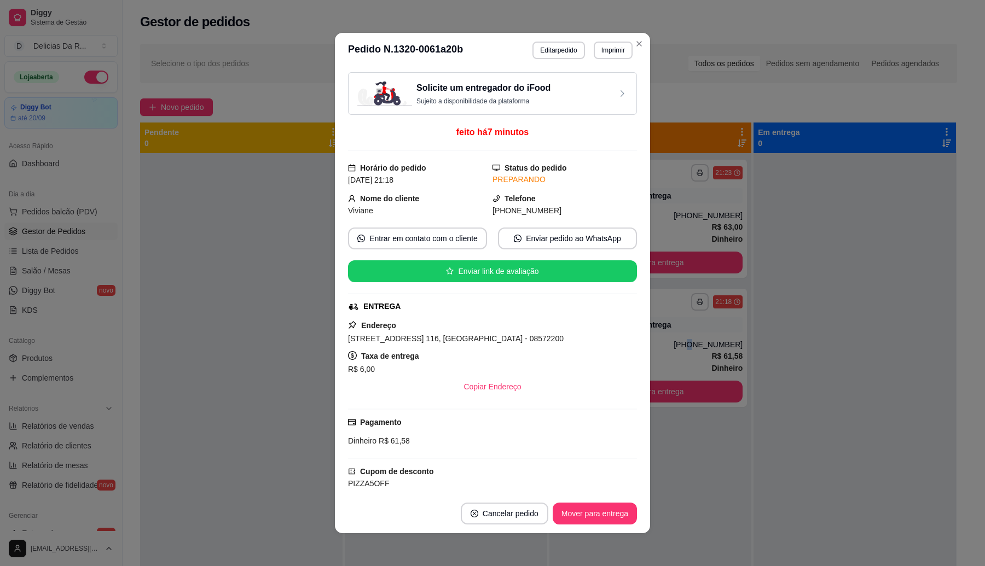
scroll to position [249, 0]
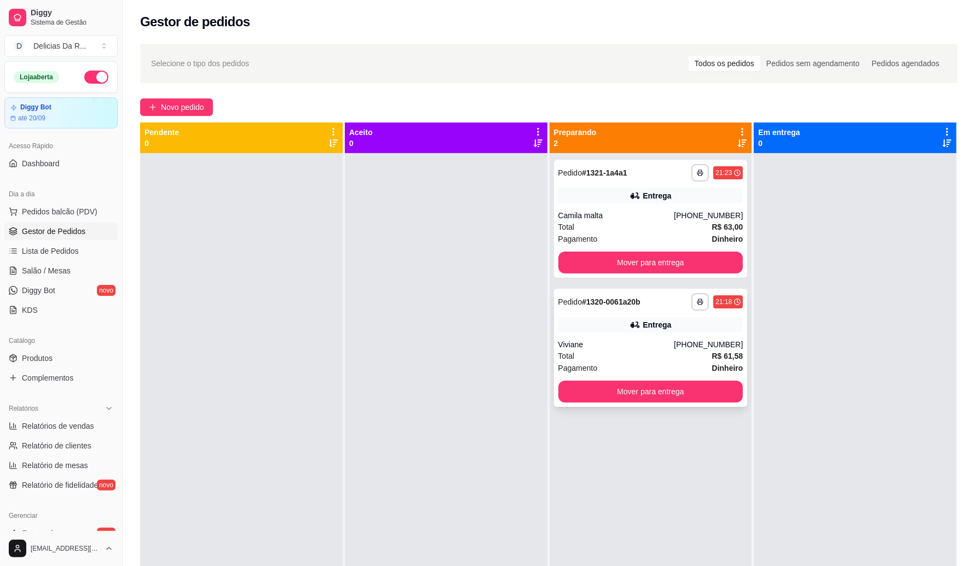
click at [732, 335] on div "**********" at bounding box center [651, 348] width 194 height 118
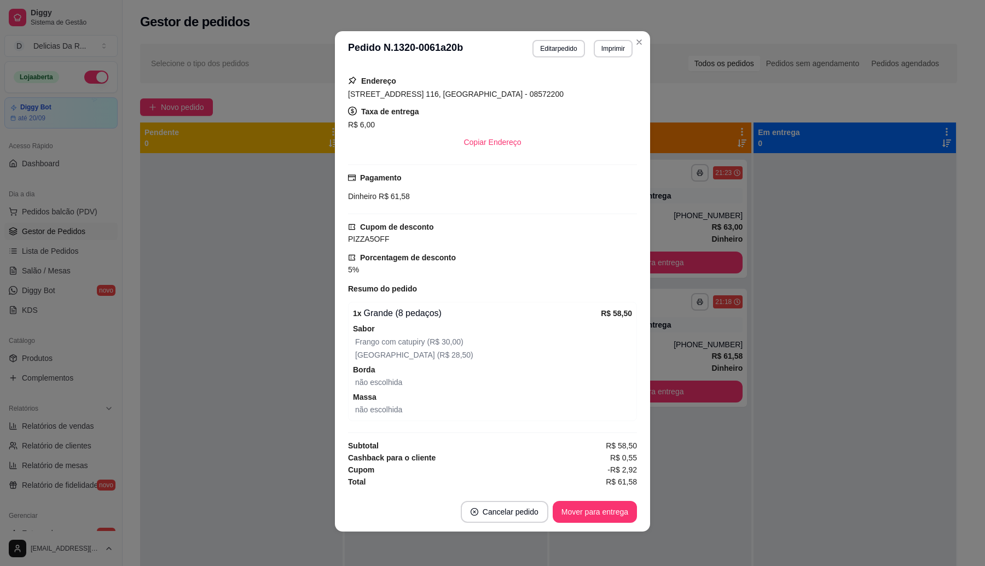
drag, startPoint x: 587, startPoint y: 480, endPoint x: 625, endPoint y: 475, distance: 38.2
click at [625, 475] on div "Solicite um entregador do iFood Sujeito a disponibilidade da plataforma feito h…" at bounding box center [492, 280] width 289 height 418
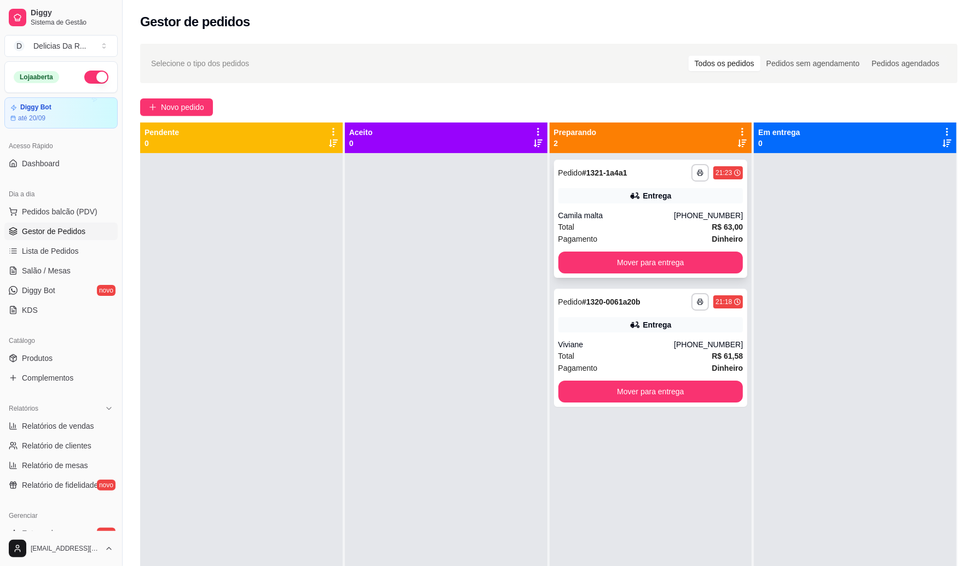
click at [627, 223] on div "Total R$ 63,00" at bounding box center [650, 227] width 185 height 12
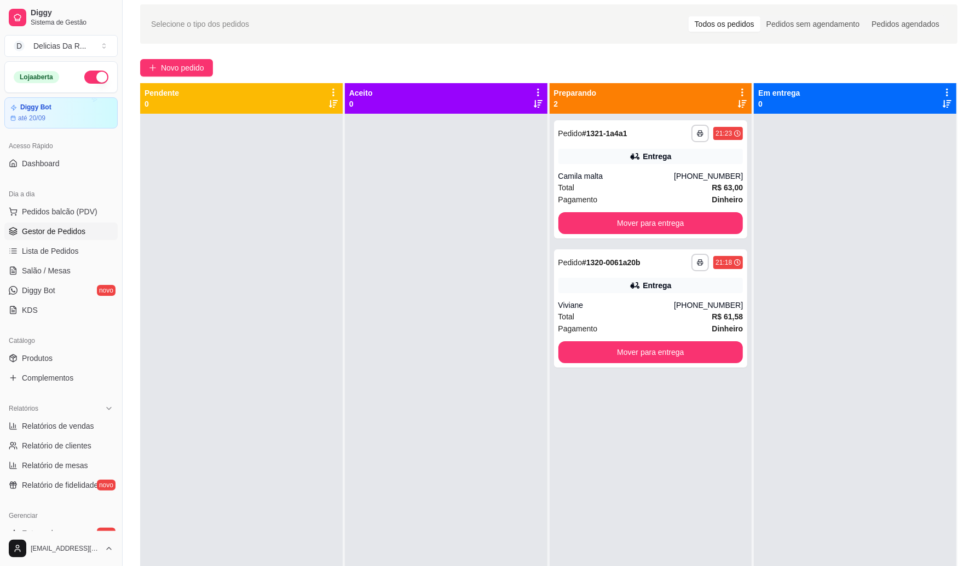
scroll to position [0, 0]
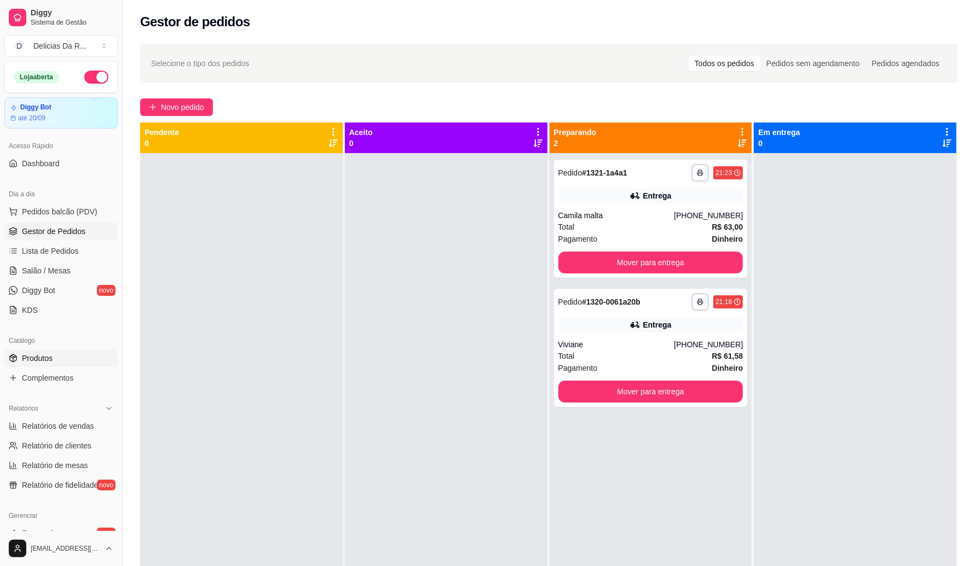
click at [56, 354] on link "Produtos" at bounding box center [60, 359] width 113 height 18
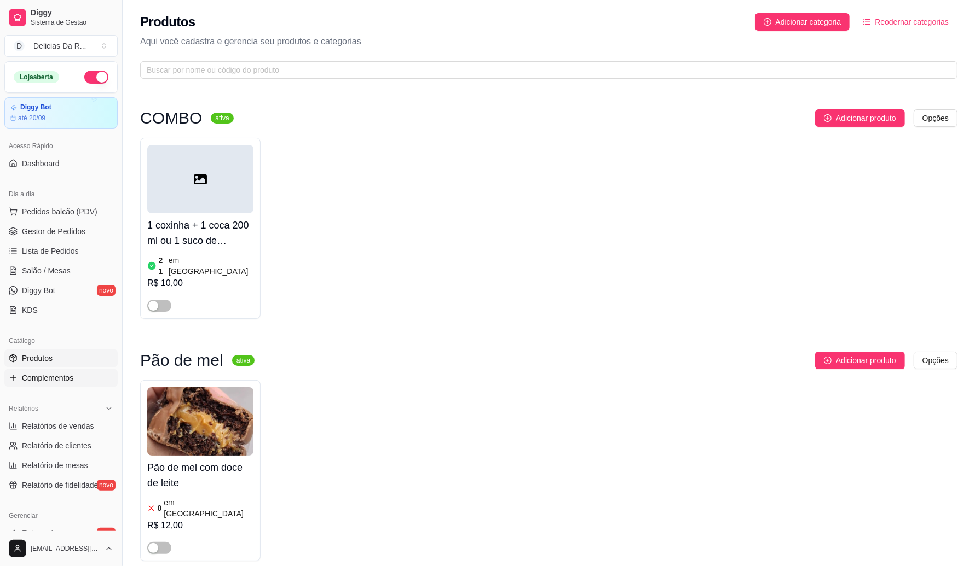
click at [55, 375] on span "Complementos" at bounding box center [47, 378] width 51 height 11
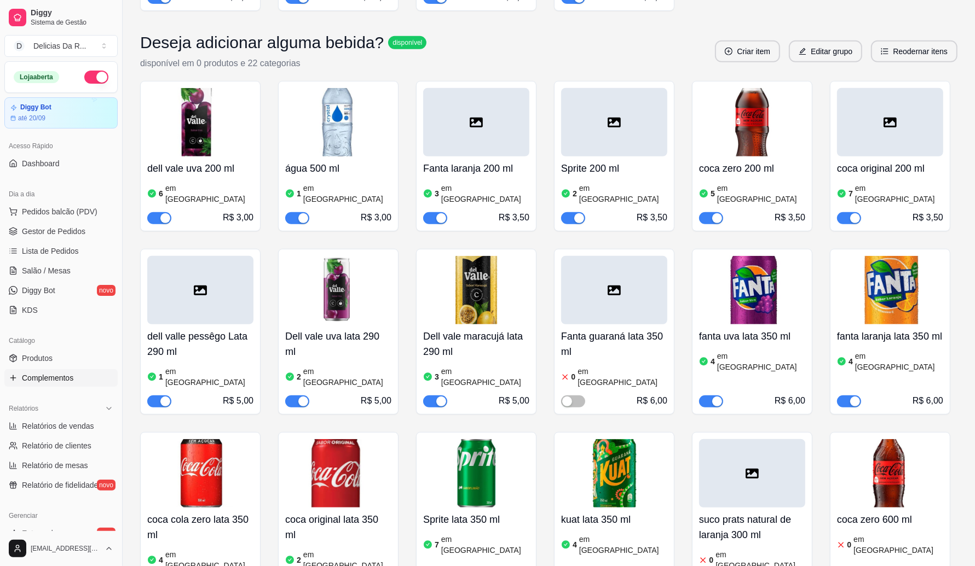
scroll to position [752, 0]
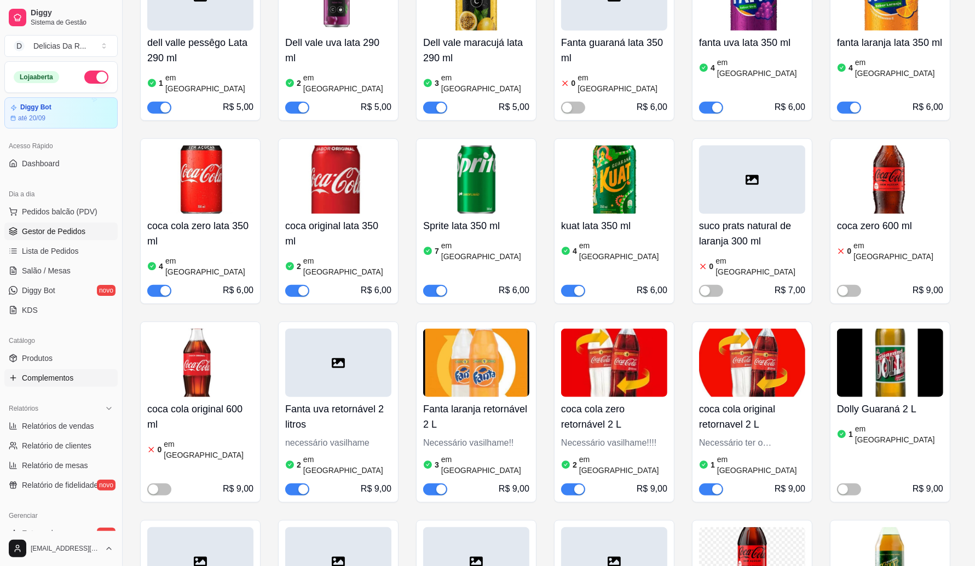
click at [102, 230] on link "Gestor de Pedidos" at bounding box center [60, 232] width 113 height 18
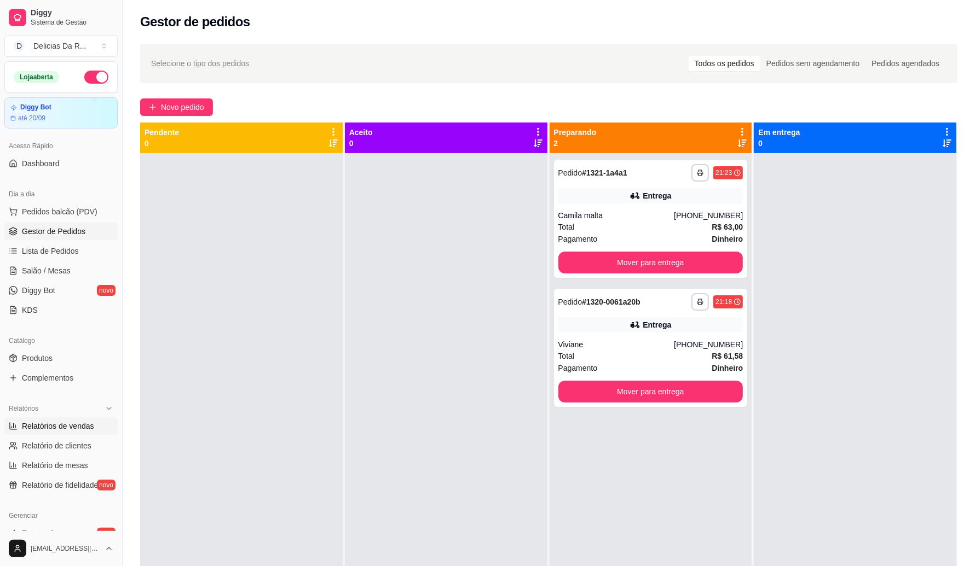
click at [53, 427] on span "Relatórios de vendas" at bounding box center [58, 426] width 72 height 11
select select "ALL"
select select "0"
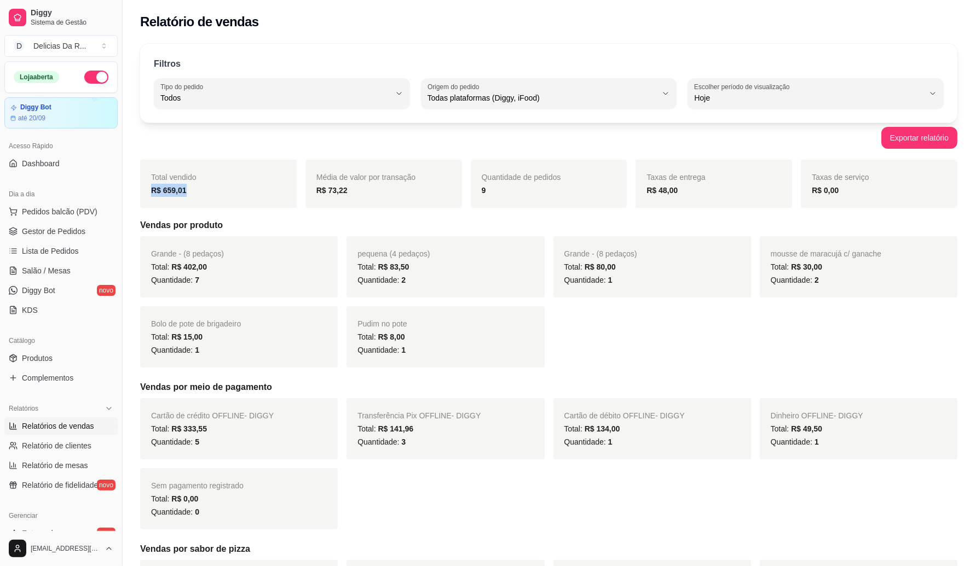
drag, startPoint x: 151, startPoint y: 196, endPoint x: 200, endPoint y: 211, distance: 50.9
click at [190, 202] on div "Total vendido R$ 659,01" at bounding box center [218, 184] width 157 height 48
click at [207, 220] on h5 "Vendas por produto" at bounding box center [548, 225] width 817 height 13
click at [70, 233] on span "Gestor de Pedidos" at bounding box center [53, 231] width 63 height 11
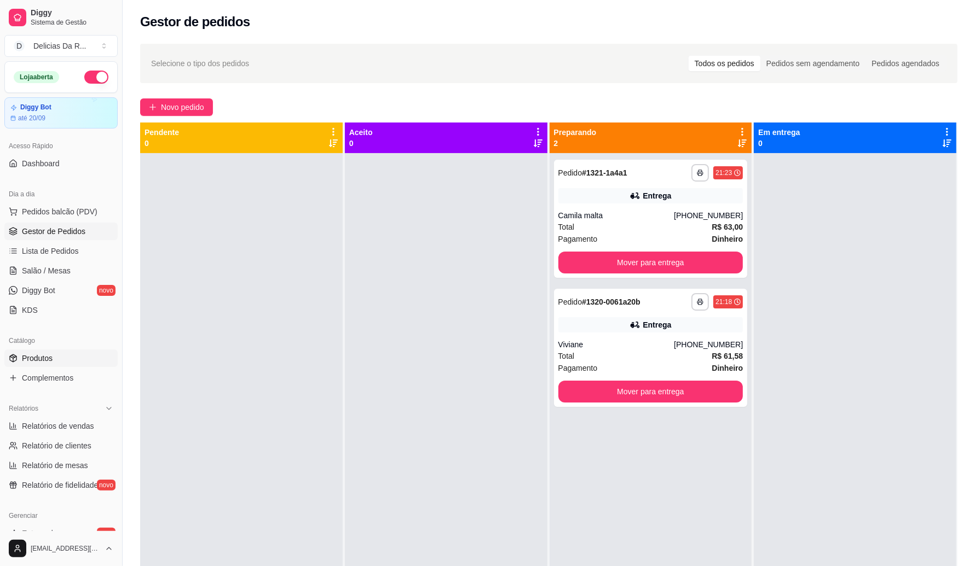
click at [76, 363] on link "Produtos" at bounding box center [60, 359] width 113 height 18
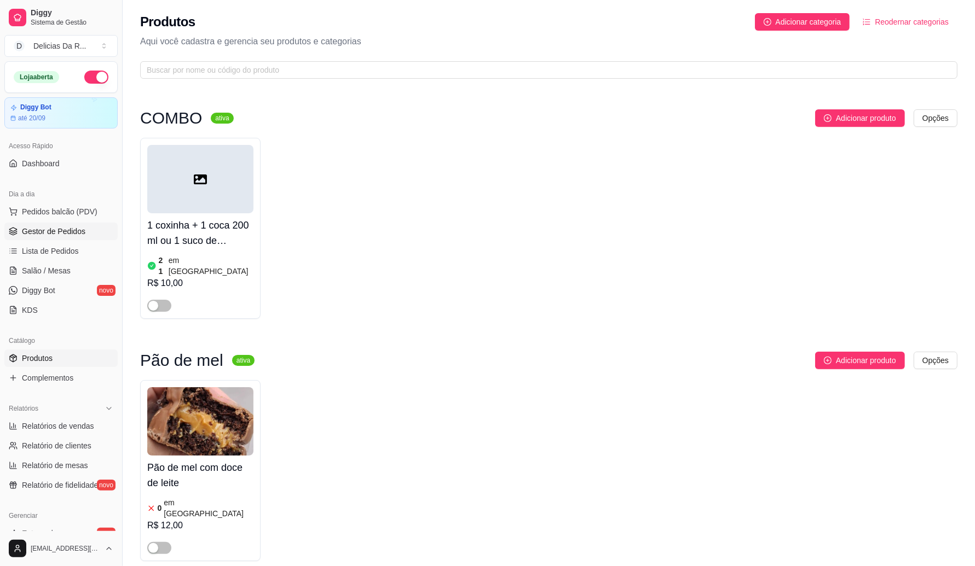
click at [86, 223] on ul "Pedidos balcão (PDV) Gestor de Pedidos Lista de Pedidos Salão / Mesas Diggy Bot…" at bounding box center [60, 261] width 113 height 116
click at [83, 229] on span "Gestor de Pedidos" at bounding box center [53, 231] width 63 height 11
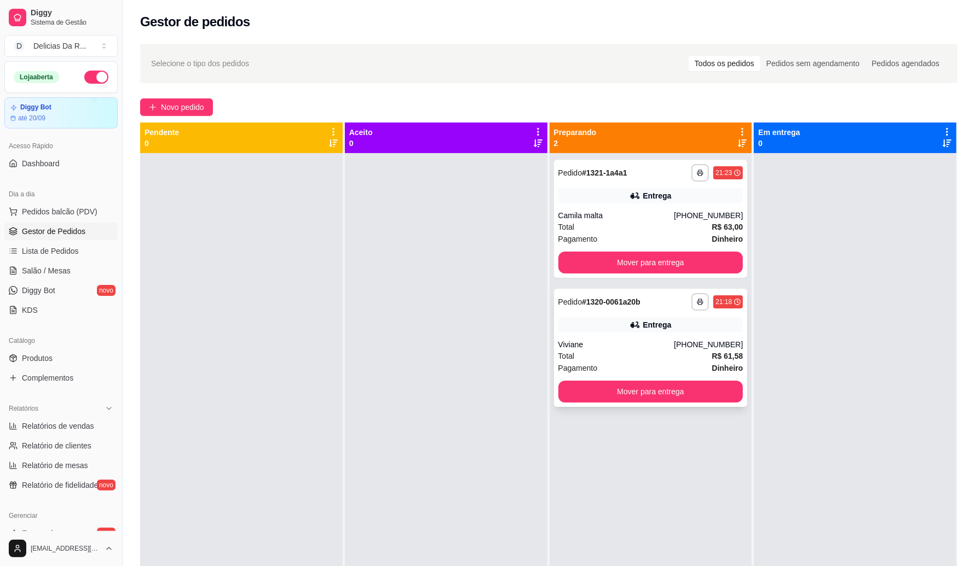
click at [609, 329] on div "Entrega" at bounding box center [650, 324] width 185 height 15
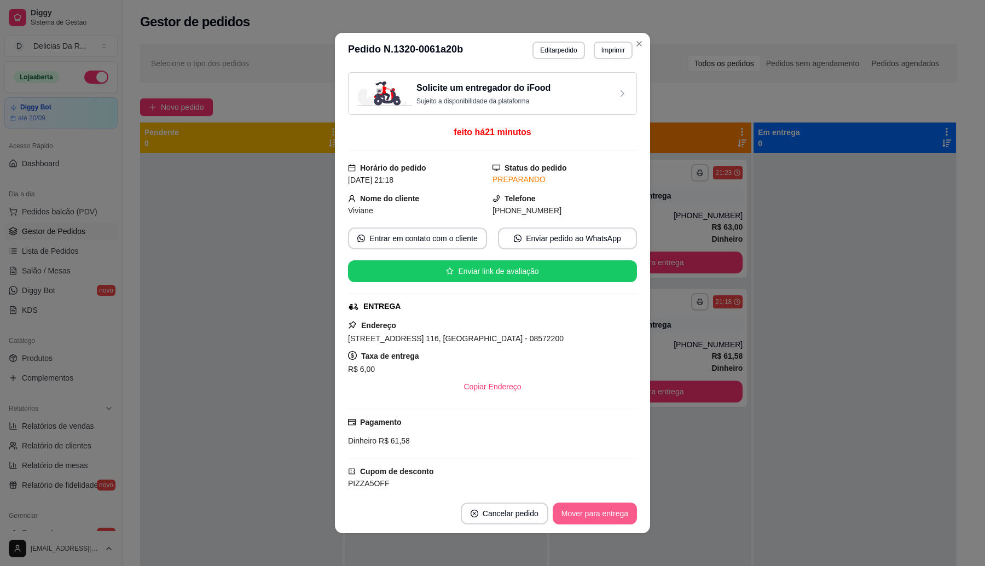
click at [573, 514] on button "Mover para entrega" at bounding box center [595, 514] width 84 height 22
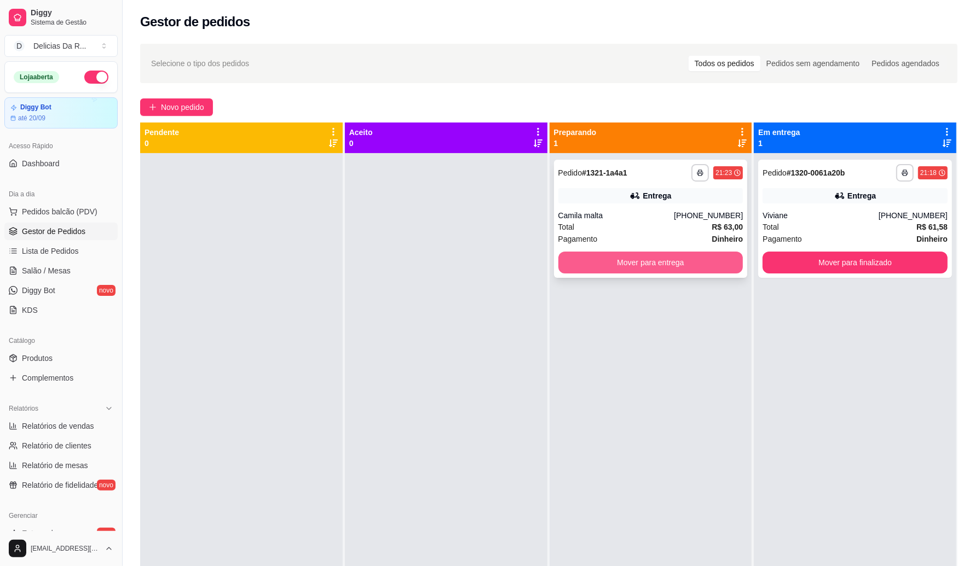
click at [699, 263] on button "Mover para entrega" at bounding box center [650, 263] width 185 height 22
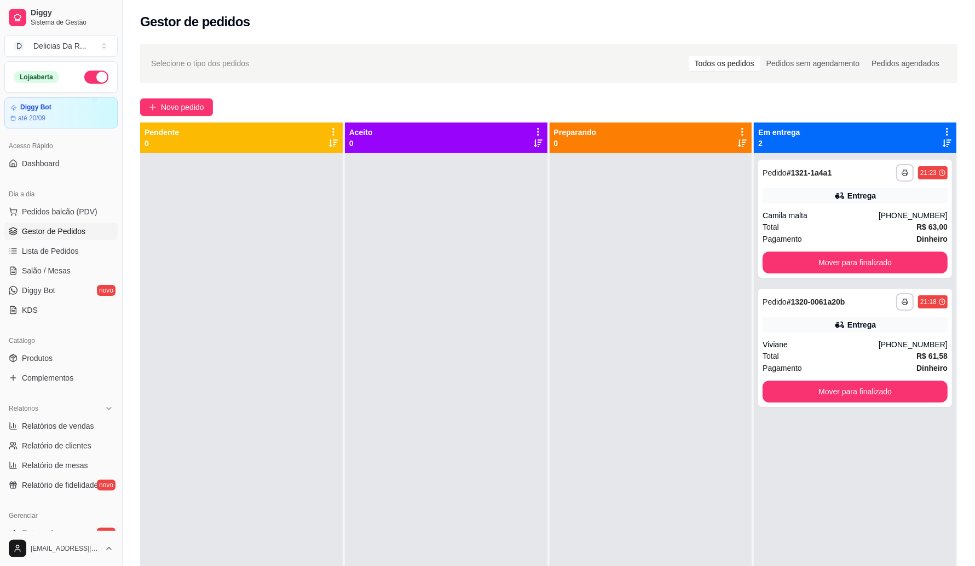
click at [821, 286] on div "**********" at bounding box center [855, 436] width 202 height 566
click at [833, 298] on strong "# 1320-0061a20b" at bounding box center [815, 302] width 59 height 9
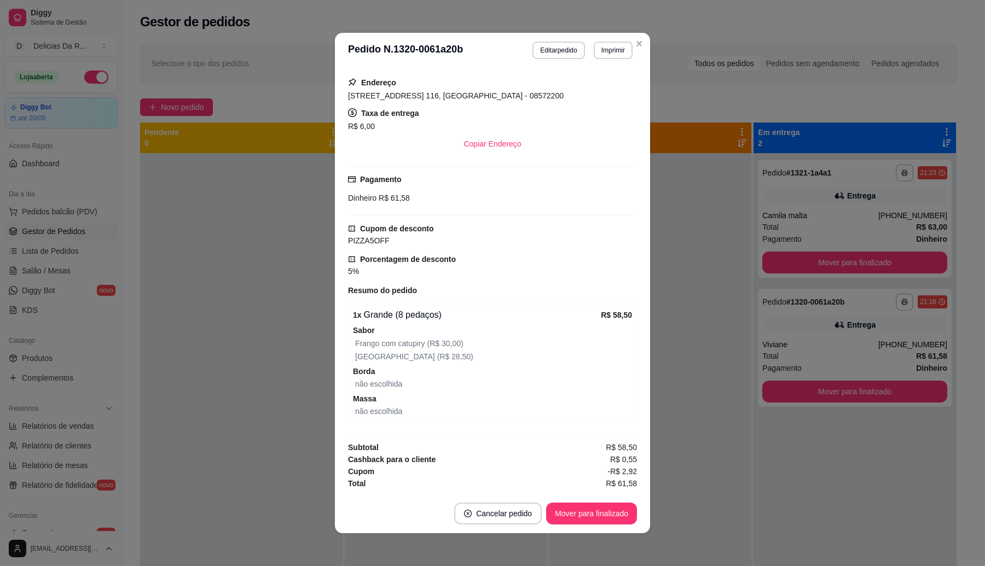
scroll to position [2, 0]
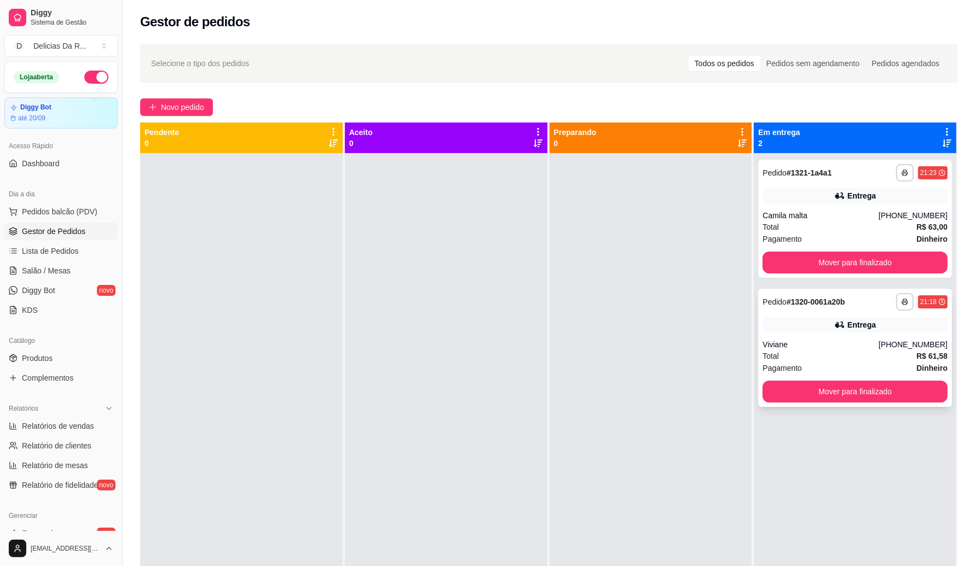
click at [832, 299] on strong "# 1320-0061a20b" at bounding box center [815, 302] width 59 height 9
click at [848, 340] on div "Viviane" at bounding box center [820, 344] width 116 height 11
click at [836, 181] on div "**********" at bounding box center [854, 173] width 185 height 18
click at [762, 331] on div "Entrega" at bounding box center [854, 324] width 185 height 15
click at [705, 192] on div at bounding box center [650, 436] width 202 height 566
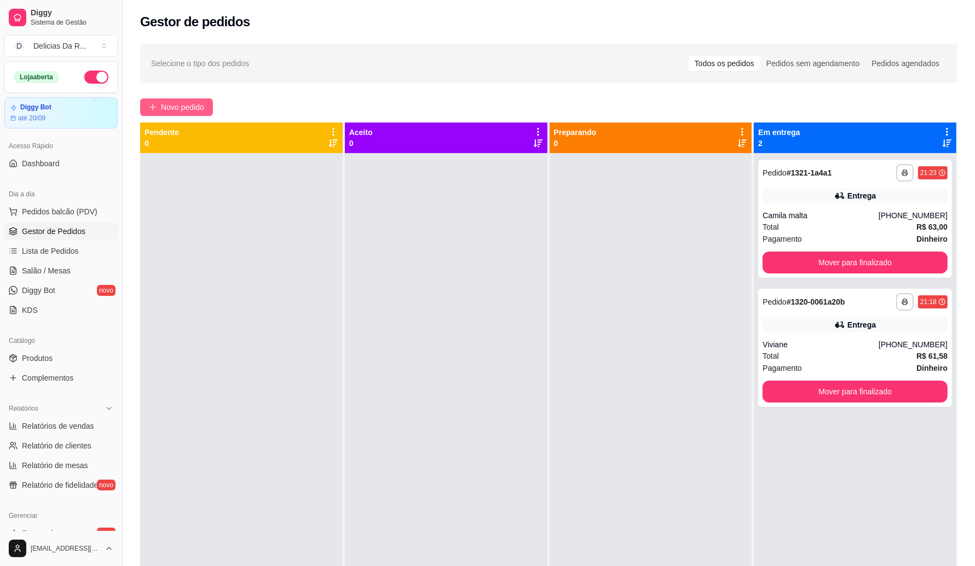
click at [179, 111] on span "Novo pedido" at bounding box center [182, 107] width 43 height 12
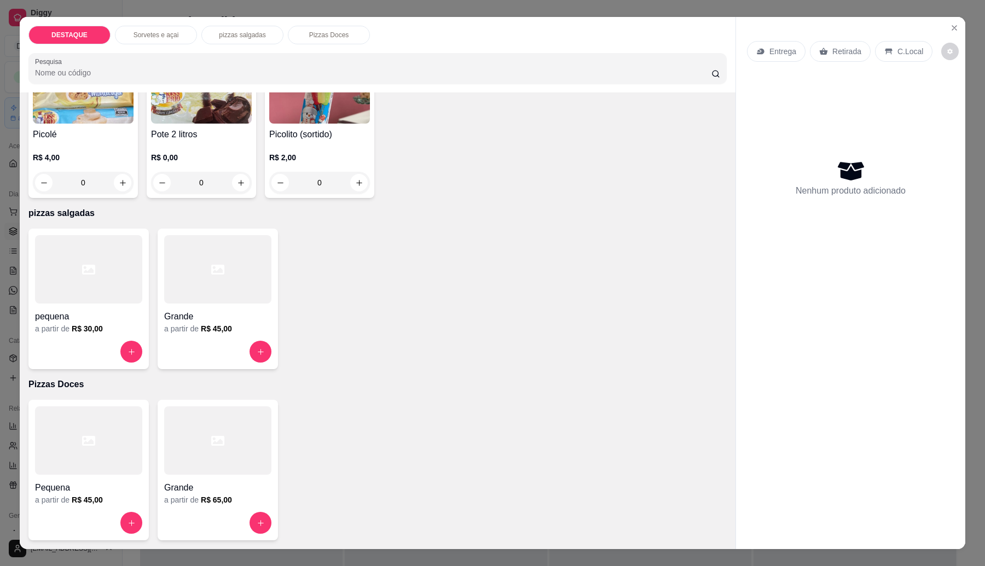
scroll to position [18, 0]
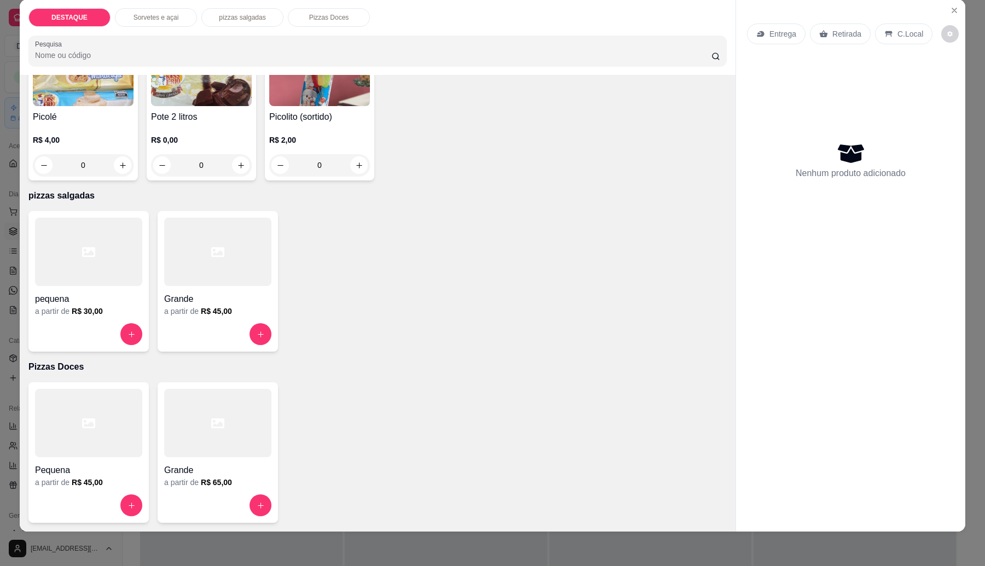
click at [226, 228] on div at bounding box center [217, 252] width 107 height 68
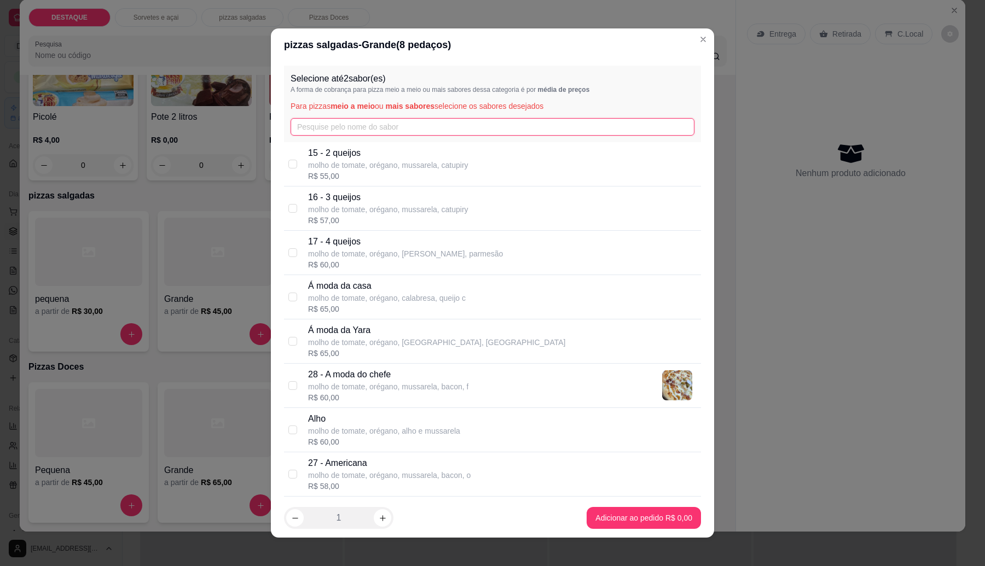
click at [321, 130] on input "text" at bounding box center [493, 127] width 404 height 18
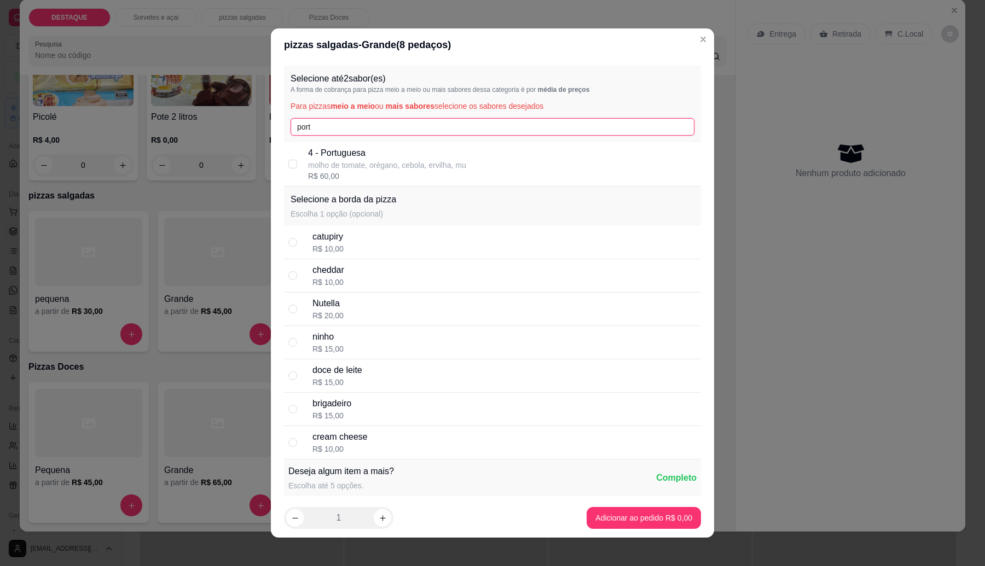
type input "port"
click at [519, 171] on div "4 - Portuguesa molho de tomate, orégano, cebola, ervilha, mu R$ 60,00" at bounding box center [502, 164] width 389 height 35
checkbox input "true"
click at [488, 120] on input "port" at bounding box center [493, 127] width 404 height 18
click at [487, 121] on input "port" at bounding box center [493, 127] width 404 height 18
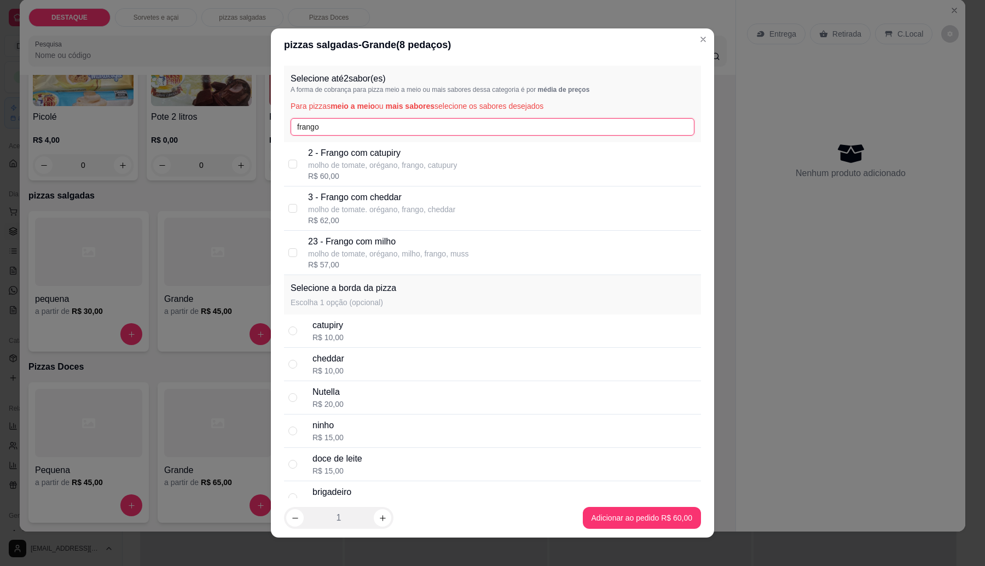
type input "frango"
click at [469, 160] on div "2 - Frango com catupiry molho de tomate, orégano, frango, catupury R$ 60,00" at bounding box center [502, 164] width 389 height 35
checkbox input "true"
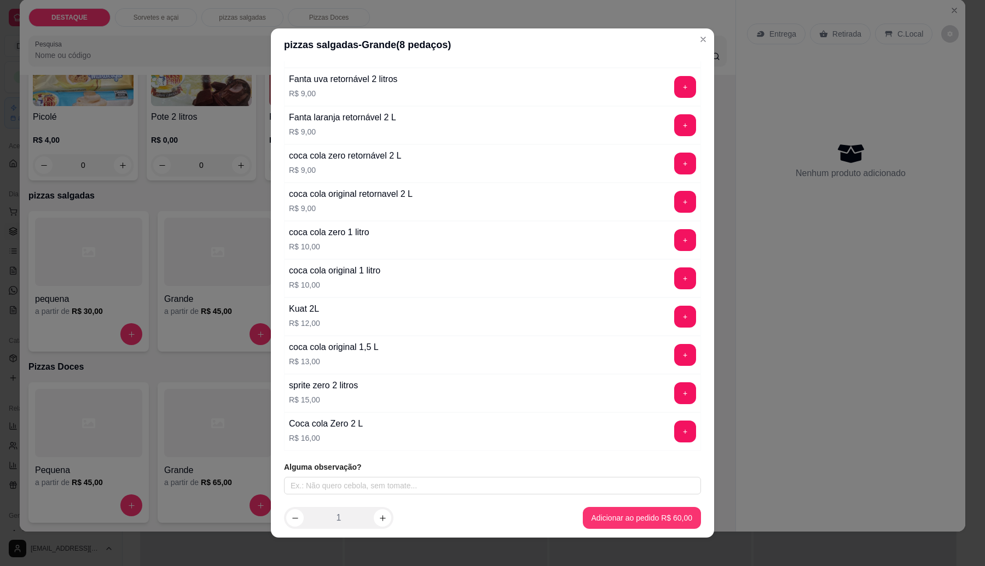
scroll to position [698, 0]
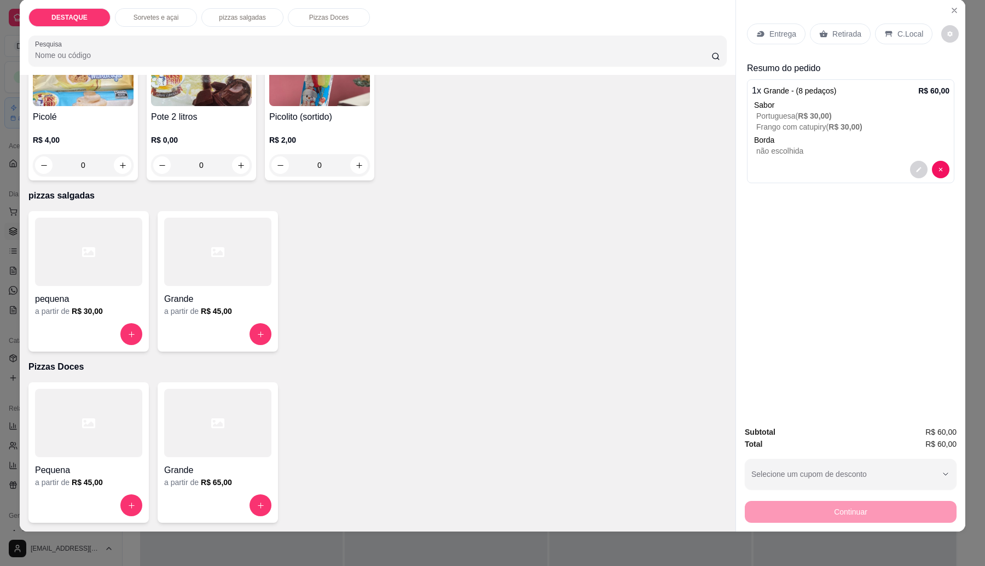
click at [810, 159] on div "1 x Grande - (8 pedaços) R$ 60,00 Sabor Portuguesa ( R$ 30,00 ) Frango com catu…" at bounding box center [850, 131] width 207 height 104
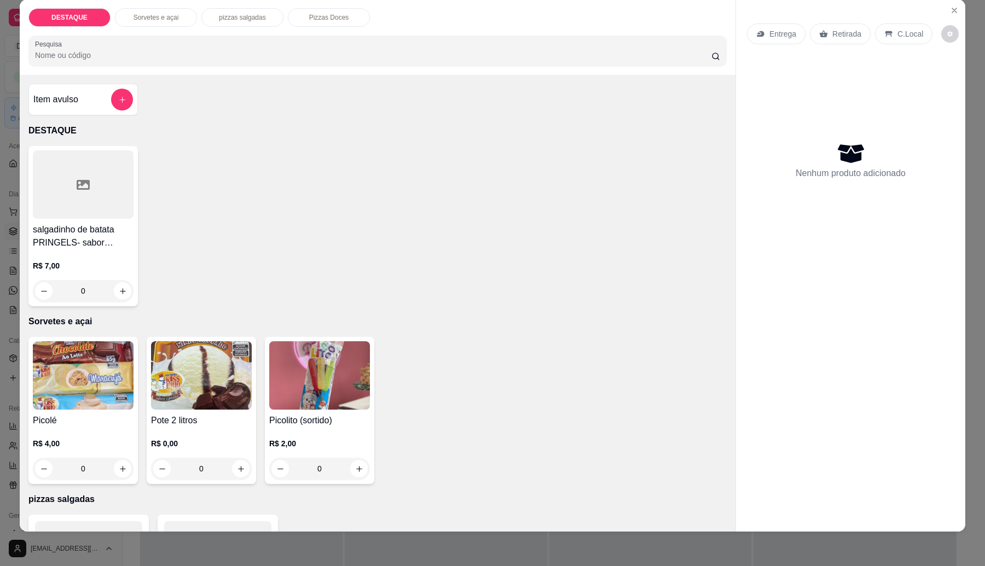
scroll to position [0, 0]
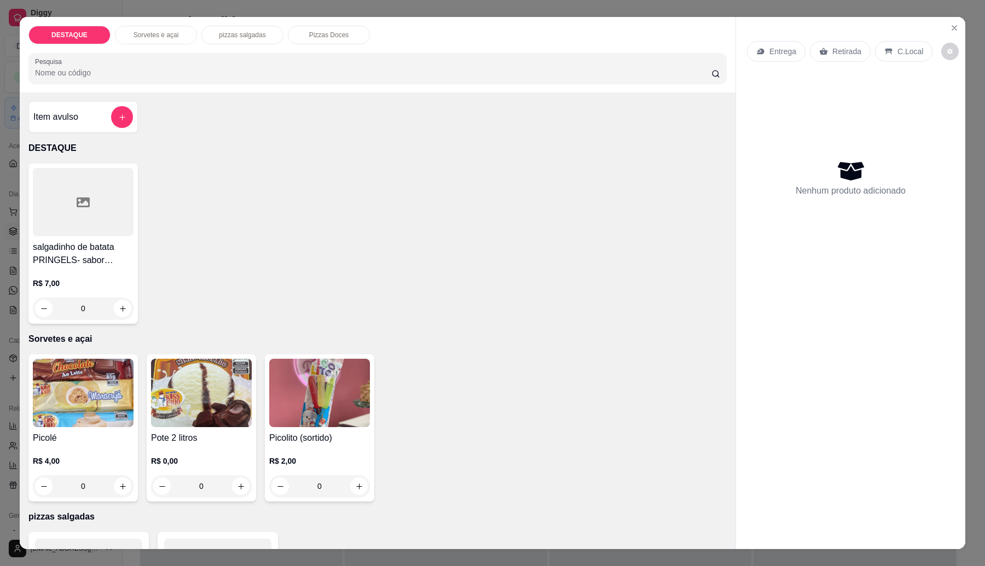
click at [63, 108] on div "Item avulso" at bounding box center [83, 117] width 100 height 22
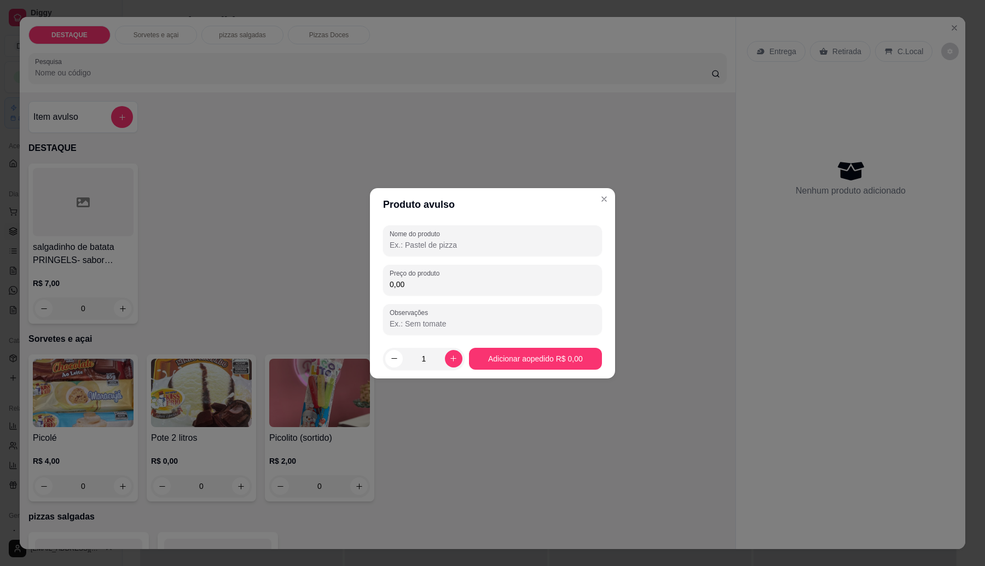
click at [406, 245] on input "Nome do produto" at bounding box center [493, 245] width 206 height 11
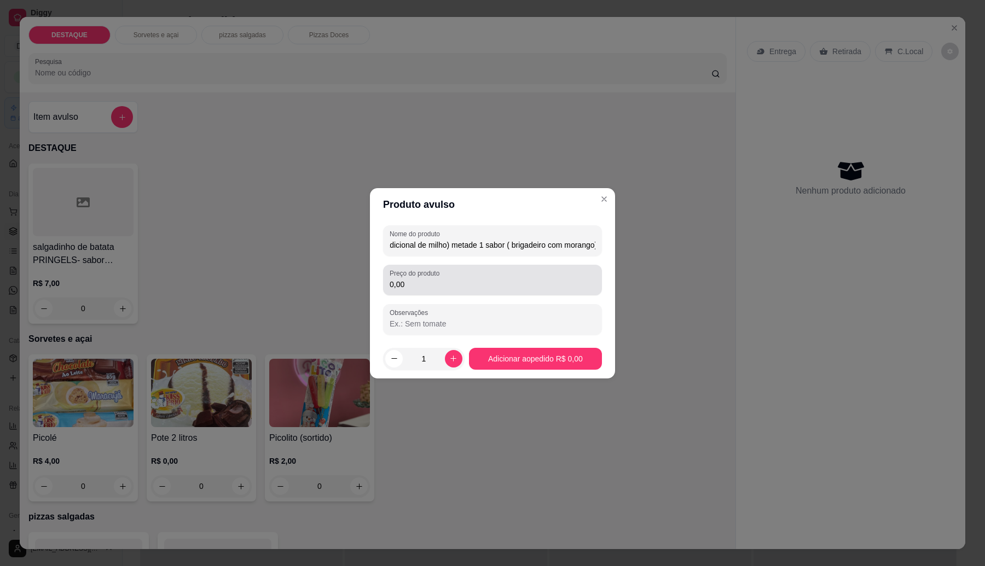
type input "1 PIZZA G - metade 2 sabores (portuguesa, frango com catupiry com adicional de …"
click at [477, 282] on input "0,00" at bounding box center [493, 284] width 206 height 11
type input "85,00"
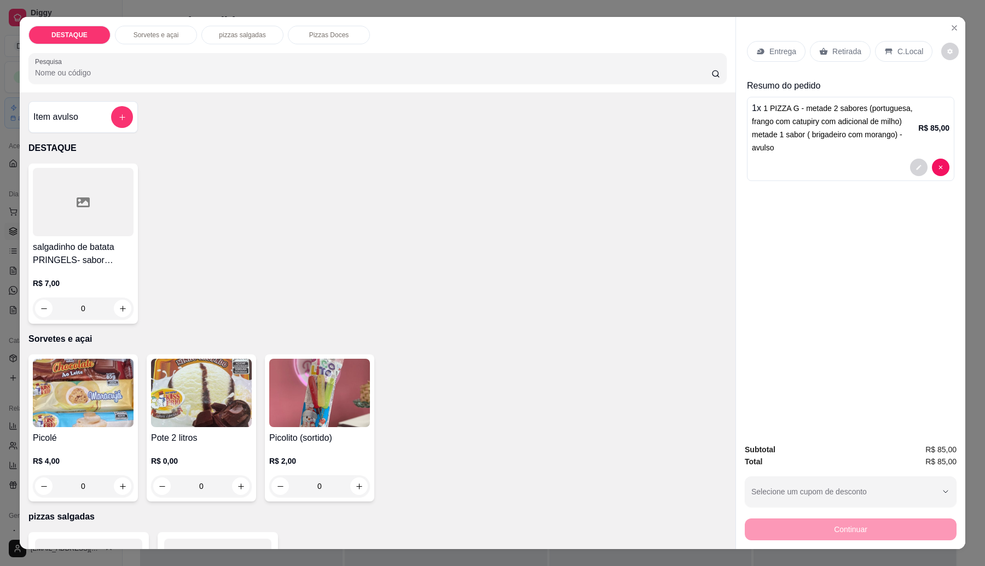
click at [852, 167] on div at bounding box center [851, 168] width 198 height 18
click at [852, 152] on p "1 x 1 PIZZA G - metade 2 sabores (portuguesa, frango com catupiry com adicional…" at bounding box center [835, 128] width 166 height 53
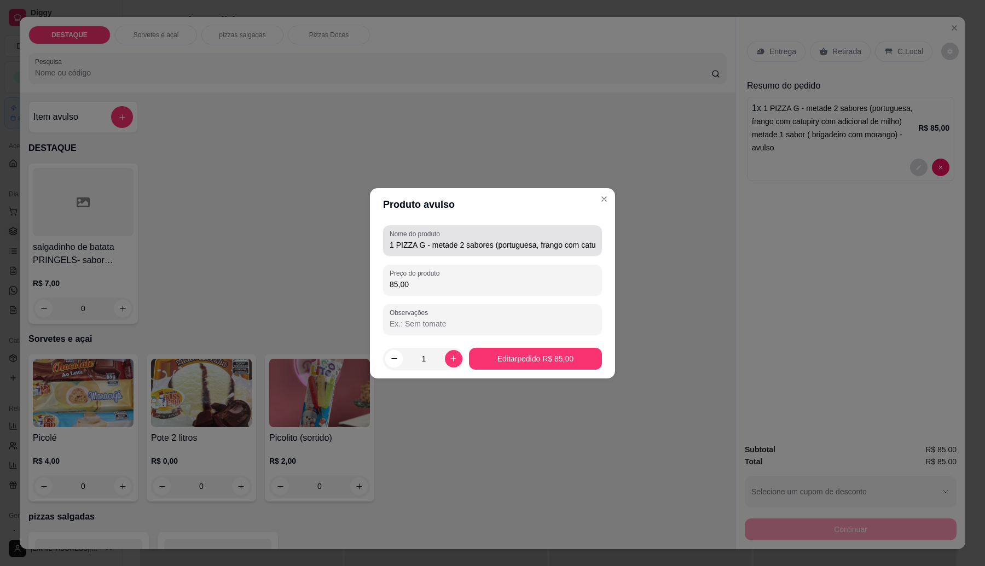
click at [598, 239] on div "Nome do produto 1 PIZZA G - metade 2 sabores (portuguesa, frango com catupiry c…" at bounding box center [492, 240] width 219 height 31
click at [593, 242] on input "1 PIZZA G - metade 2 sabores (portuguesa, frango com catupiry com adicional de …" at bounding box center [493, 245] width 206 height 11
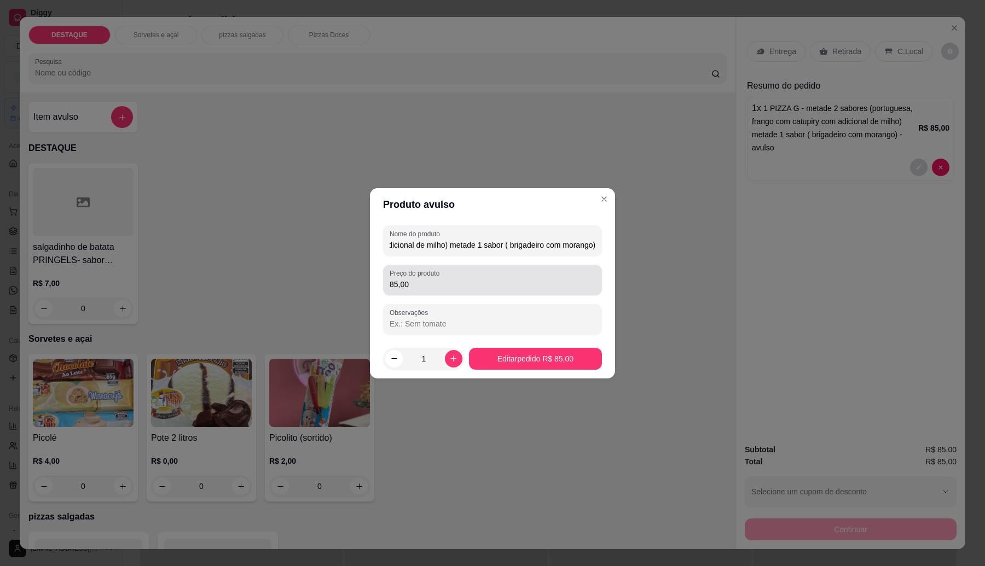
type input "1 PIZZA G - metade 2 sabores (portuguesa, frango com catupiry com adicional de …"
click at [466, 279] on input "85,00" at bounding box center [493, 284] width 206 height 11
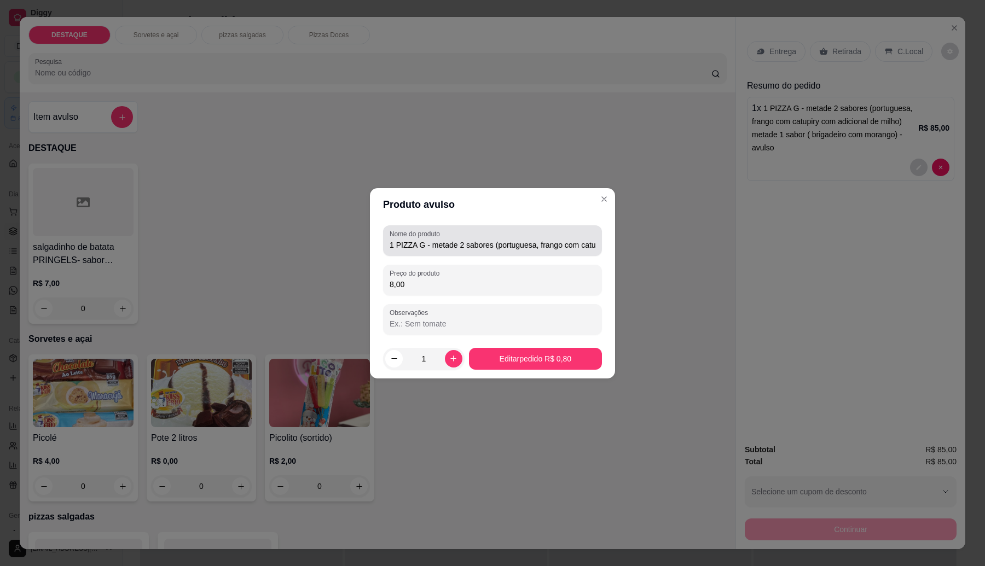
type input "80,00"
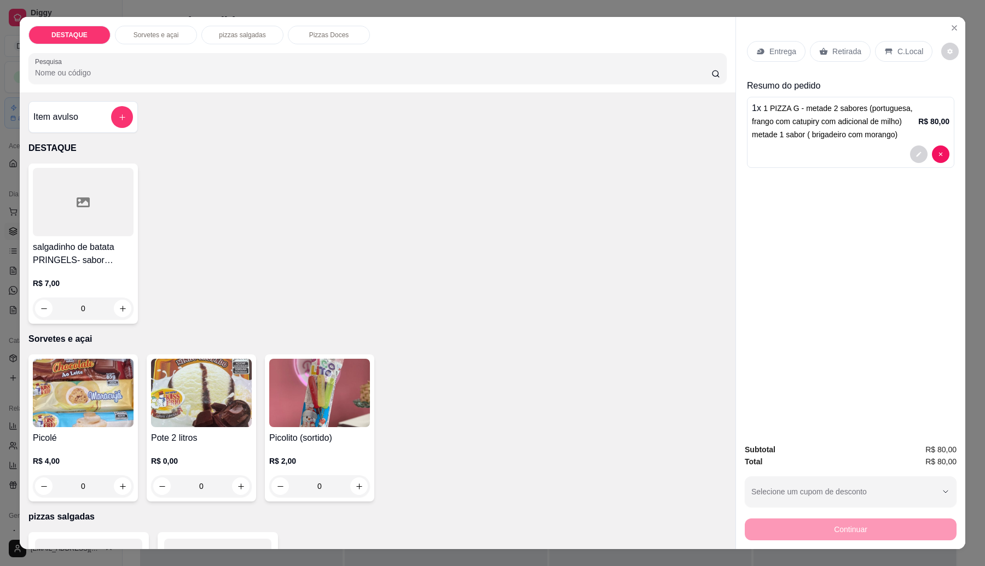
click at [100, 111] on div "Item avulso" at bounding box center [83, 117] width 100 height 22
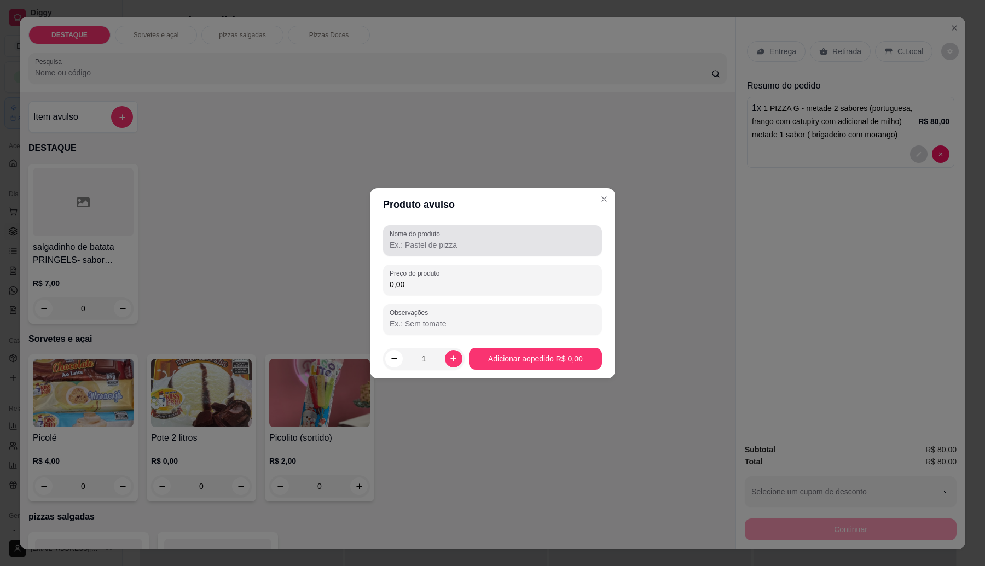
click at [524, 234] on div at bounding box center [493, 241] width 206 height 22
type input "ADICIONAL DE MILHO"
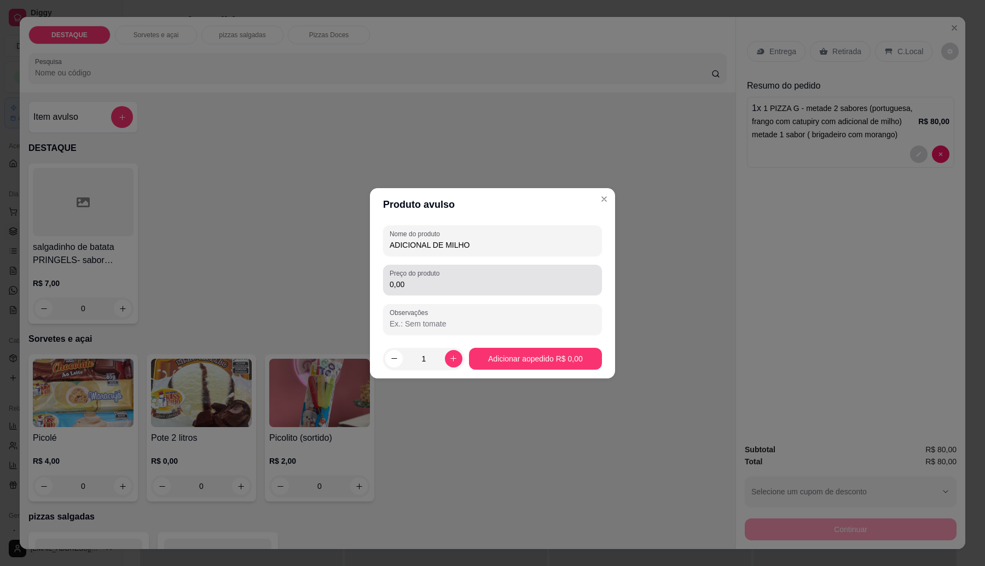
click at [520, 275] on div "0,00" at bounding box center [493, 280] width 206 height 22
type input "4,00"
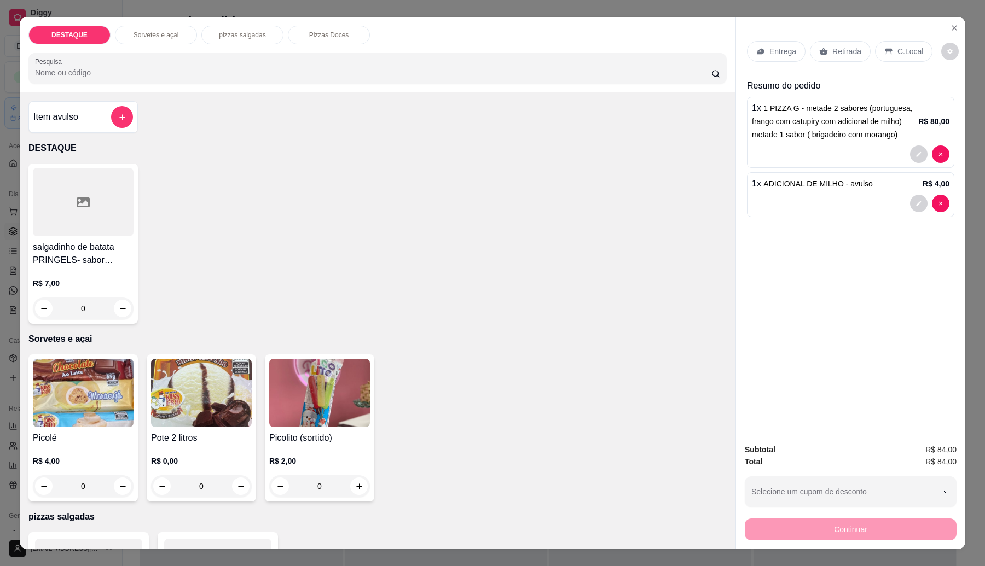
click at [776, 198] on div at bounding box center [851, 204] width 198 height 18
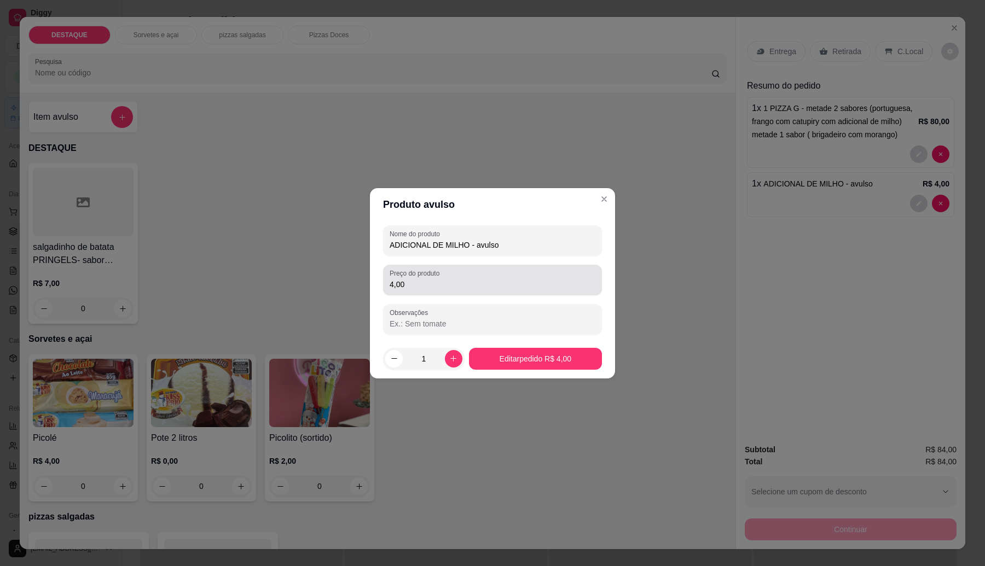
drag, startPoint x: 422, startPoint y: 278, endPoint x: 444, endPoint y: 160, distance: 119.7
click at [422, 280] on input "4,00" at bounding box center [493, 284] width 206 height 11
type input "5,00"
click at [511, 251] on div "ADICIONAL DE MILHO - avulso" at bounding box center [493, 241] width 206 height 22
click at [512, 247] on input "ADICIONAL DE MILHO - avulso" at bounding box center [493, 245] width 206 height 11
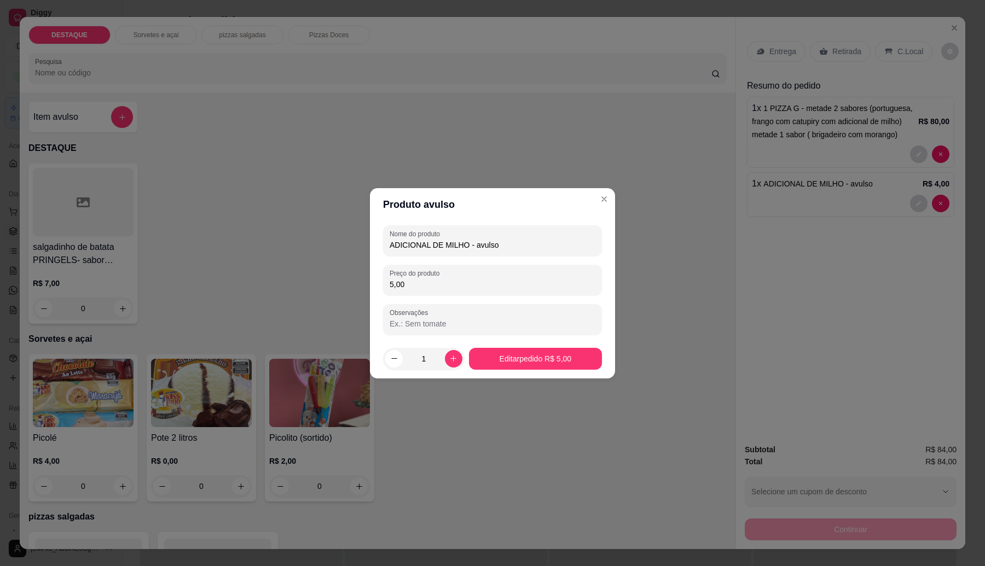
click at [505, 255] on div "Nome do produto ADICIONAL DE MILHO - avulso" at bounding box center [492, 240] width 219 height 31
click at [502, 241] on input "ADICIONAL DE MILHO - avulso" at bounding box center [493, 245] width 206 height 11
click at [502, 240] on input "ADICIONAL DE MILHO - avulso" at bounding box center [493, 245] width 206 height 11
type input "ADICIONAL DE MILHO"
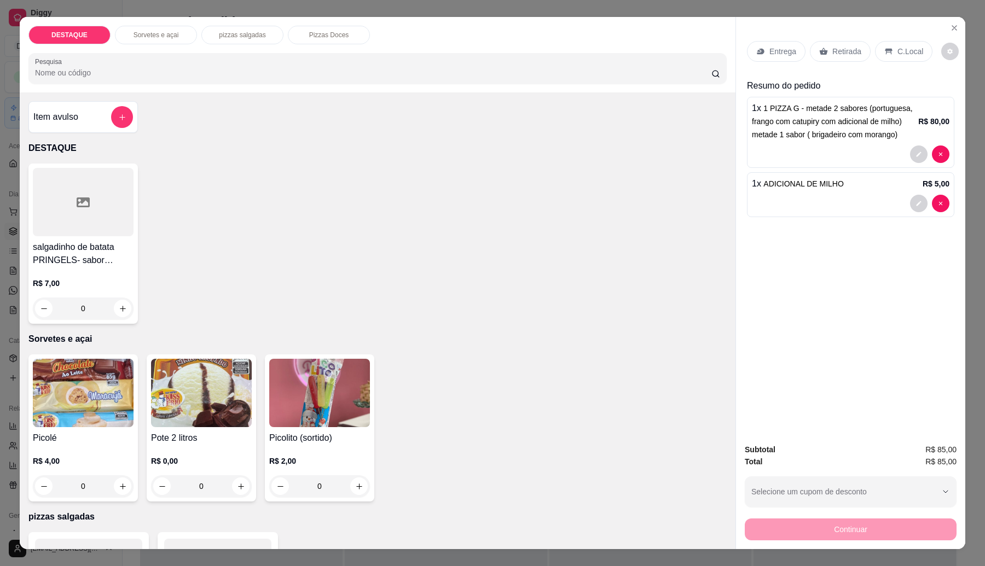
click at [783, 48] on p "Entrega" at bounding box center [782, 51] width 27 height 11
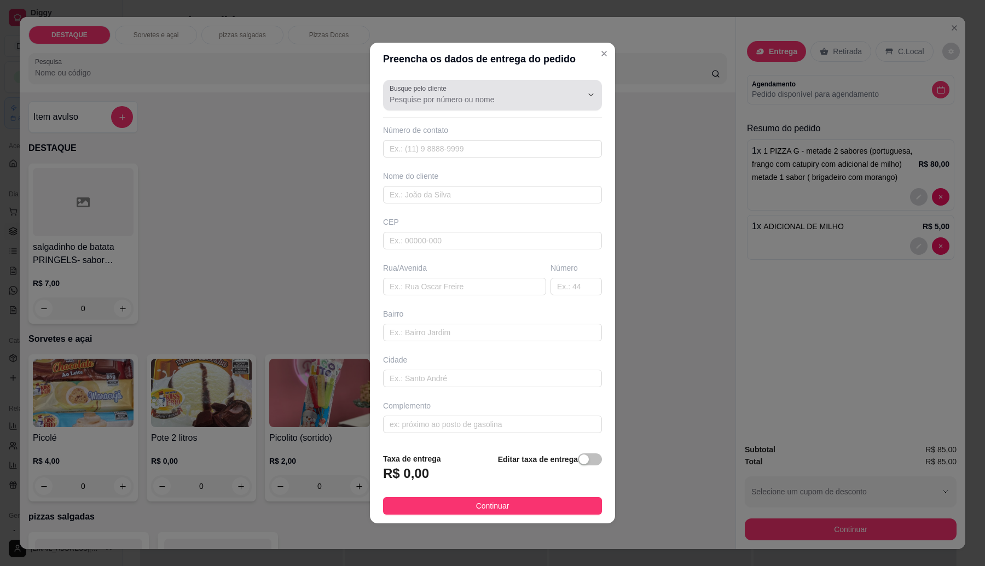
click at [512, 85] on div at bounding box center [493, 95] width 206 height 22
click at [474, 126] on span "[PERSON_NAME]" at bounding box center [482, 124] width 180 height 11
type input "[PERSON_NAME]"
type input "11950075112"
type input "[PERSON_NAME]"
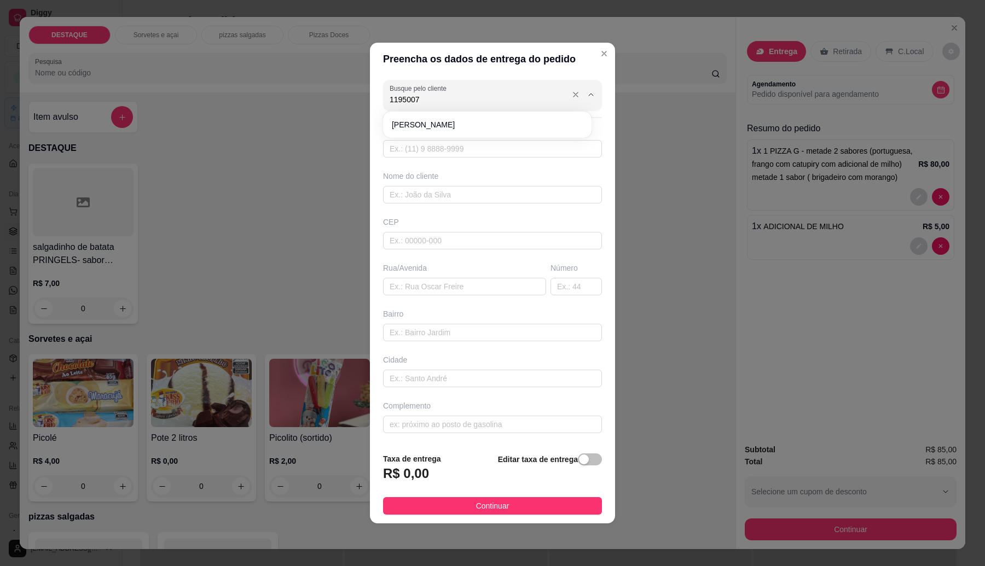
type input "08576170"
type input "Rua [PERSON_NAME]"
type input "26"
type input "[GEOGRAPHIC_DATA]"
type input "Itaquaquecetuba"
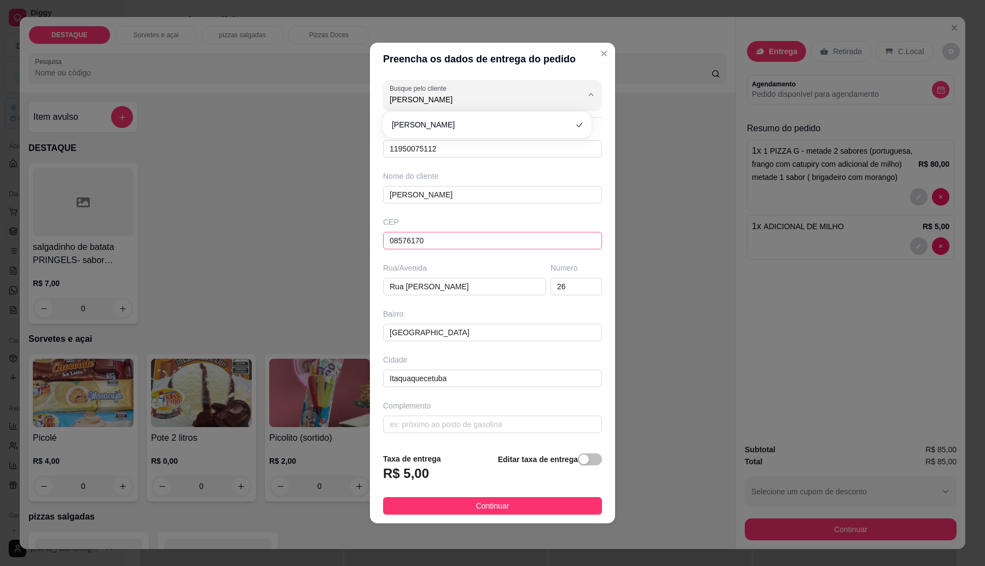
click at [427, 241] on input "08576170" at bounding box center [492, 241] width 219 height 18
type input "A"
click at [444, 242] on input "08576170" at bounding box center [492, 241] width 219 height 18
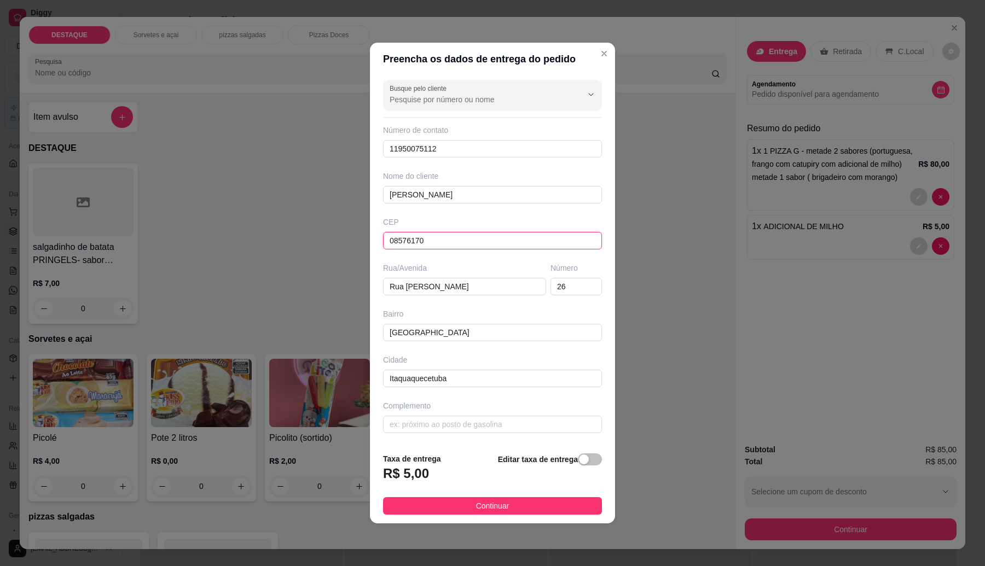
click at [444, 242] on input "08576170" at bounding box center [492, 241] width 219 height 18
paste input "08576200"
type input "08576200"
type input "[GEOGRAPHIC_DATA]"
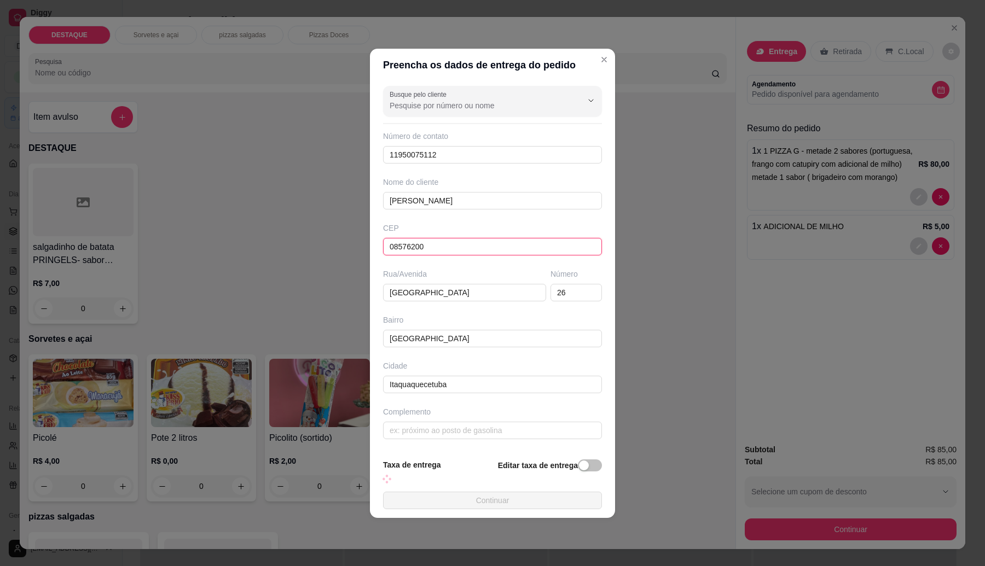
type input "08576200"
click at [575, 282] on div "Número 26" at bounding box center [576, 285] width 56 height 33
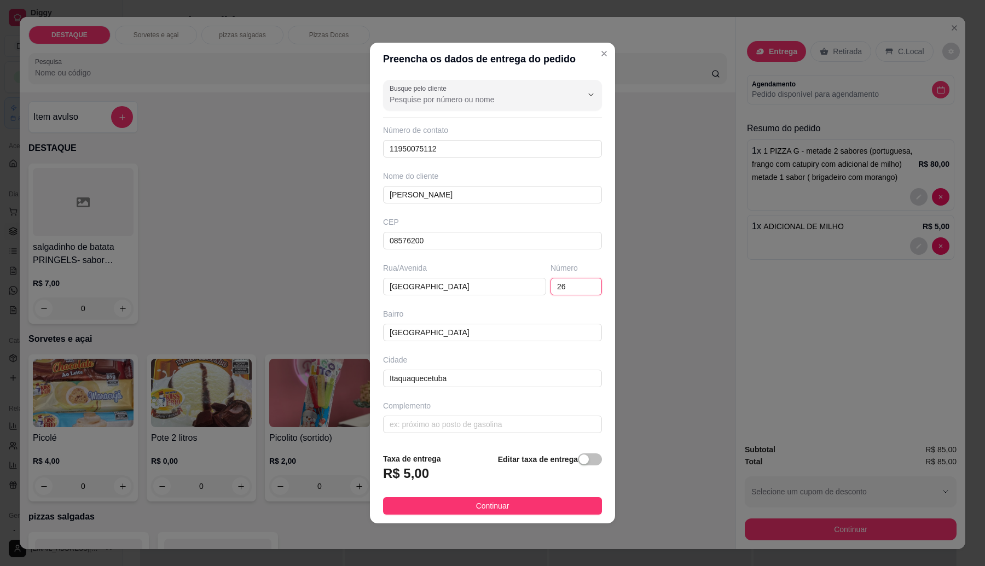
click at [570, 294] on input "26" at bounding box center [576, 287] width 51 height 18
type input "2"
type input "67"
click at [565, 513] on button "Continuar" at bounding box center [492, 506] width 219 height 18
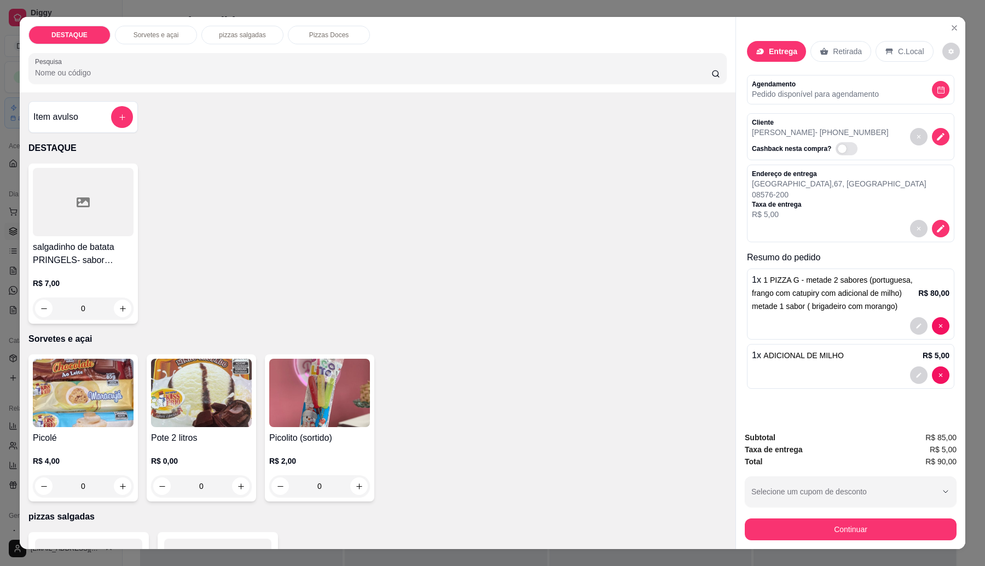
click at [816, 337] on div "1 x 1 PIZZA G - metade 2 sabores (portuguesa, frango com catupiry com adicional…" at bounding box center [850, 304] width 207 height 71
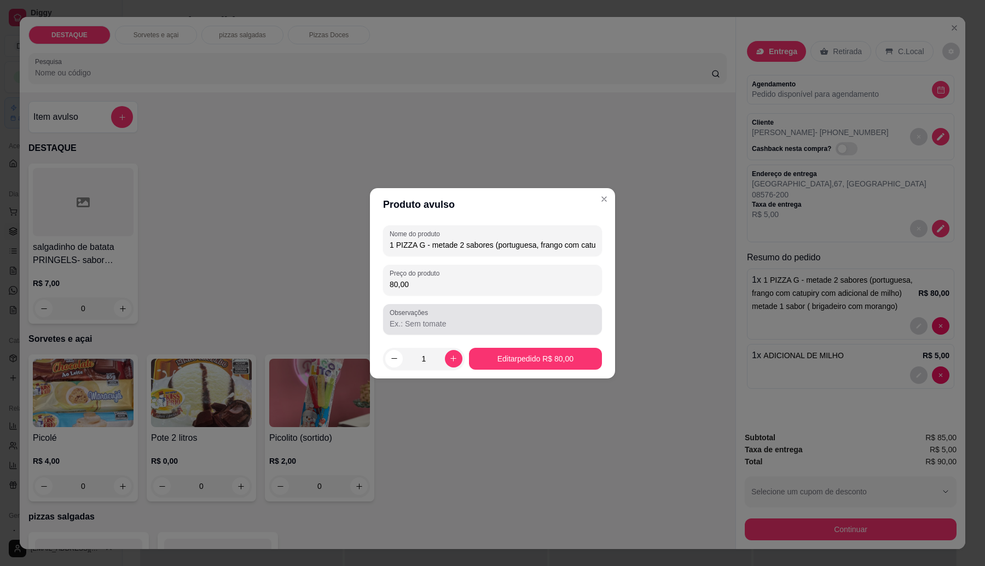
click at [457, 325] on input "Observações" at bounding box center [493, 323] width 206 height 11
type input "BEM DOURADA"
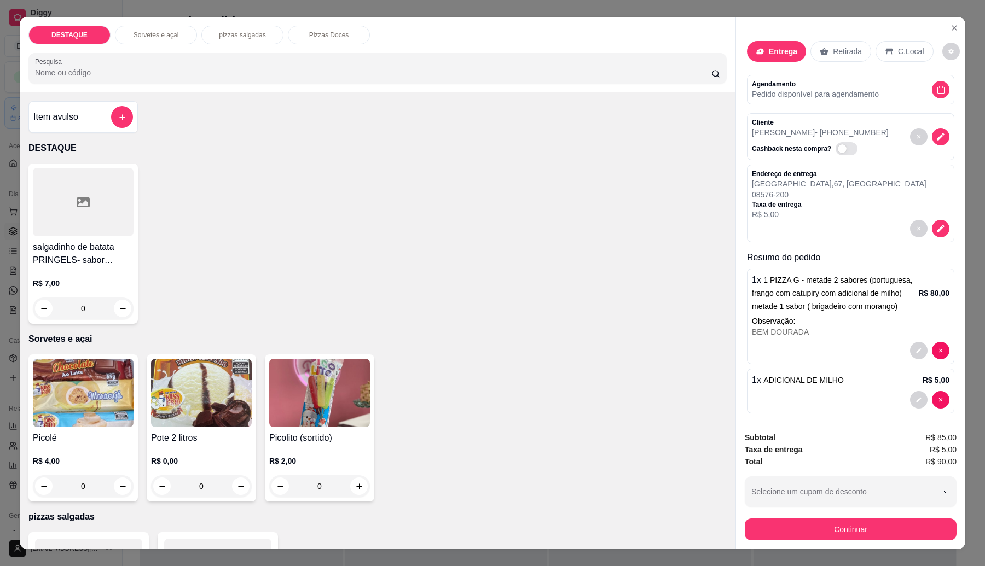
click at [823, 329] on div "BEM DOURADA" at bounding box center [851, 332] width 198 height 11
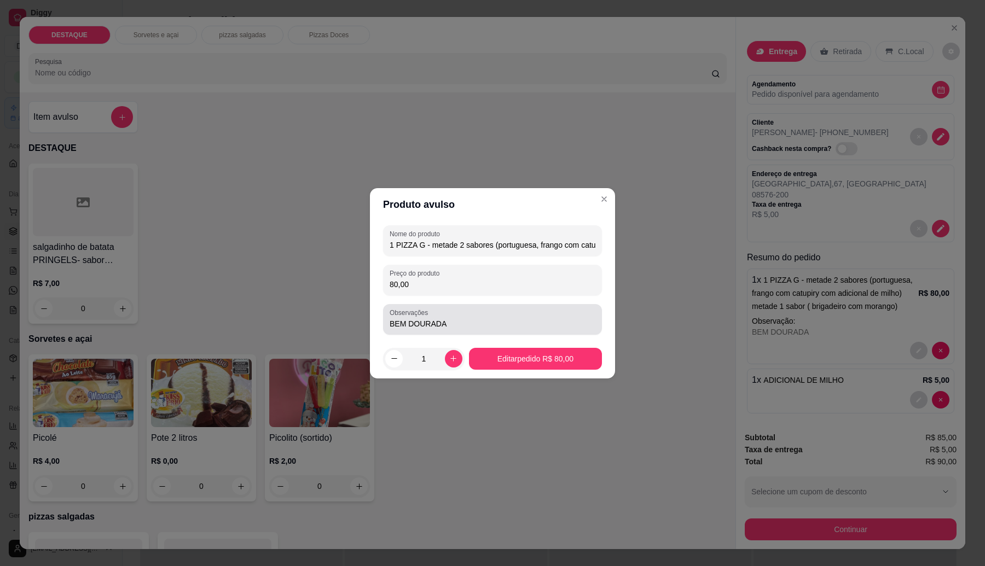
click at [487, 319] on input "BEM DOURADA" at bounding box center [493, 323] width 206 height 11
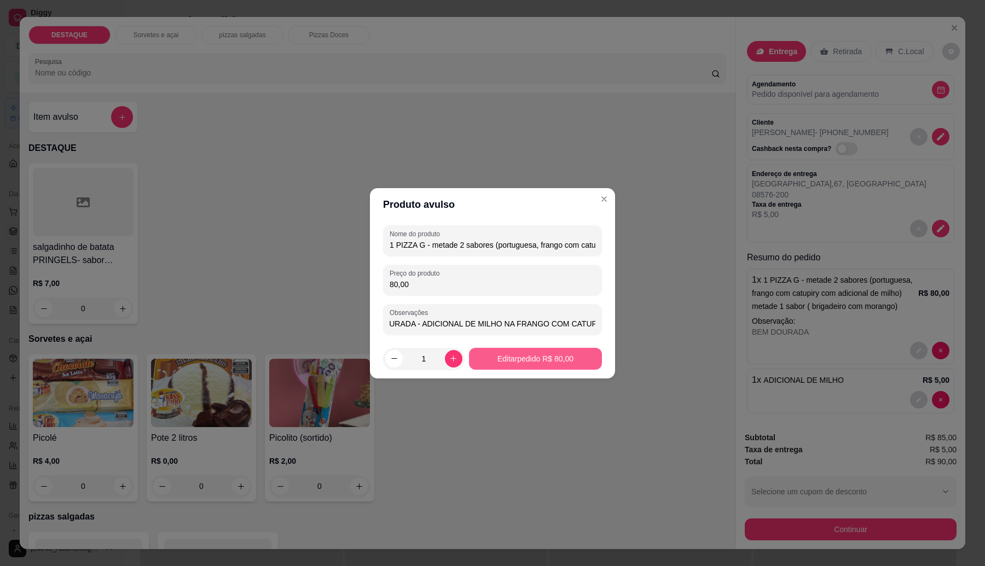
type input "BEM DOURADA - ADICIONAL DE MILHO NA FRANGO COM CATUPIRY"
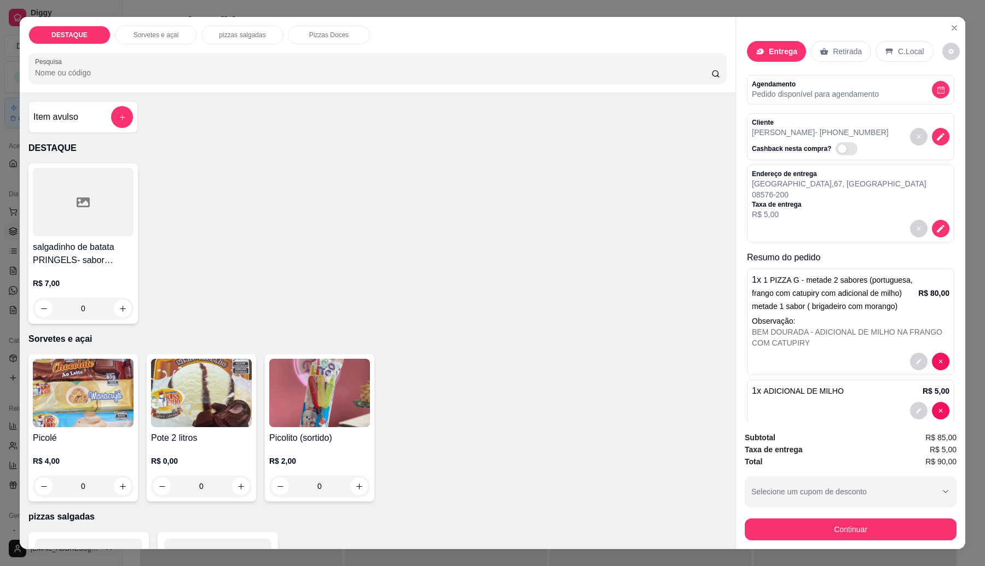
click at [767, 542] on div "Subtotal R$ 85,00 Taxa de entrega R$ 5,00 Total R$ 90,00 Selecione um cupom de …" at bounding box center [850, 486] width 229 height 126
click at [769, 535] on button "Continuar" at bounding box center [851, 530] width 212 height 22
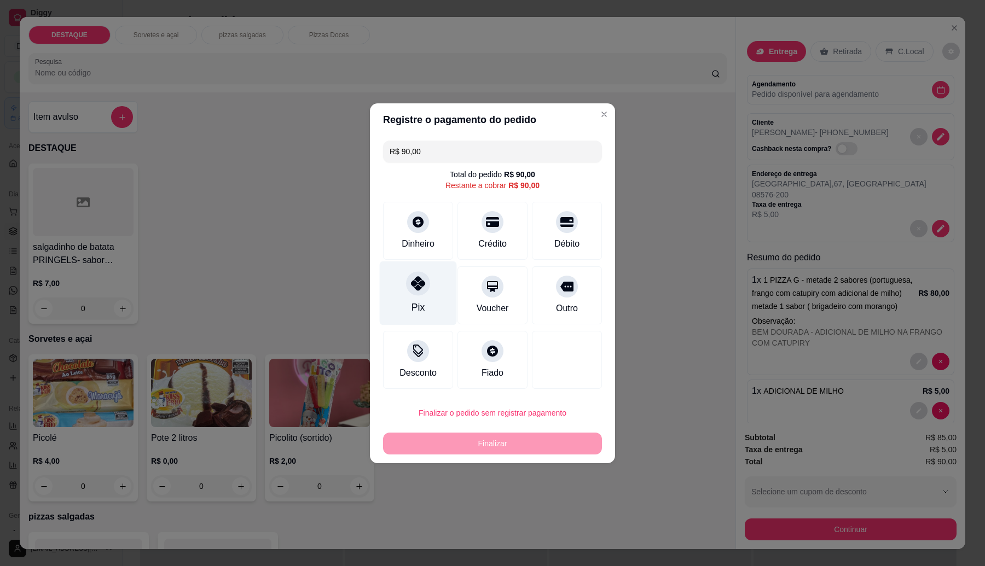
click at [412, 278] on div at bounding box center [418, 283] width 24 height 24
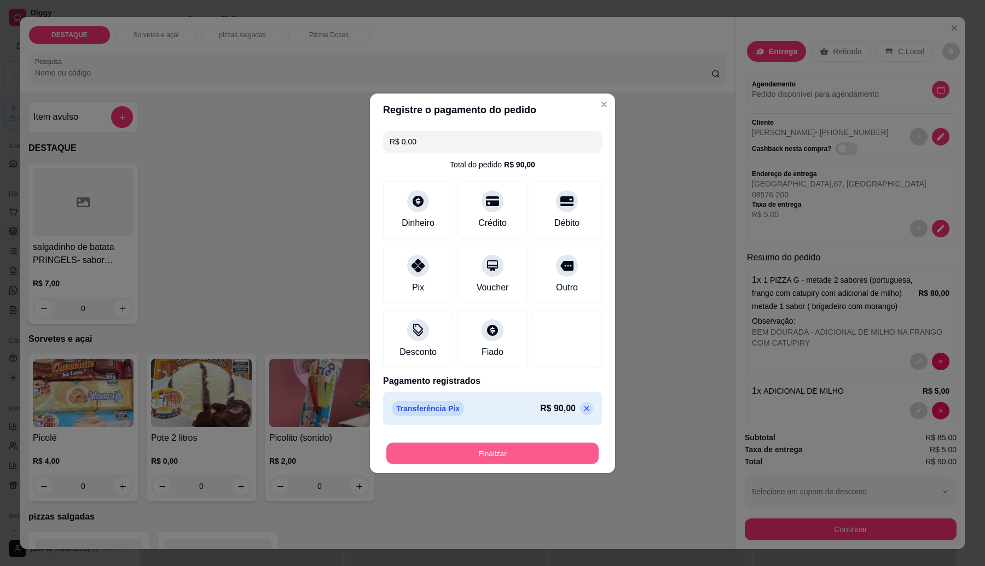
click at [523, 457] on button "Finalizar" at bounding box center [492, 453] width 212 height 21
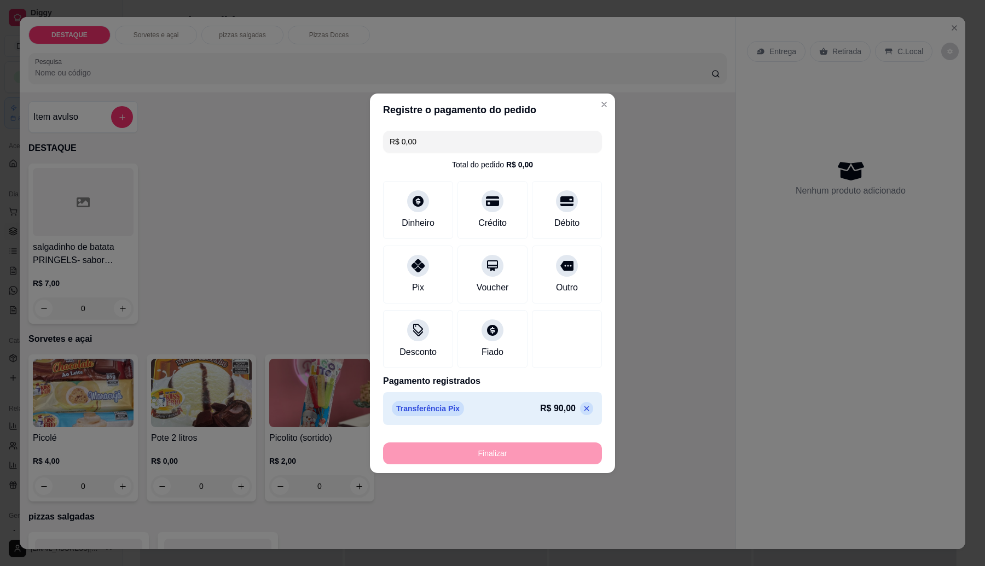
type input "-R$ 90,00"
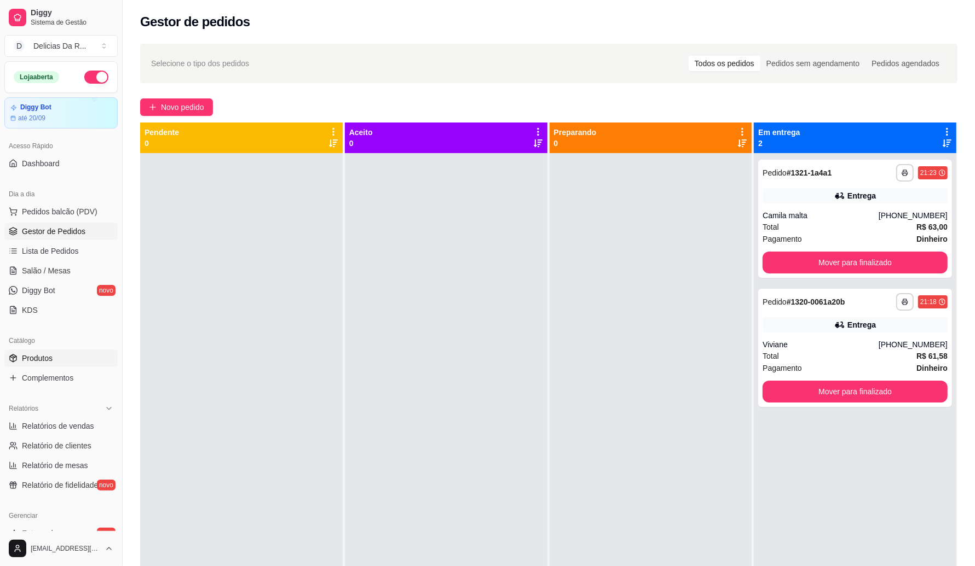
click at [60, 358] on link "Produtos" at bounding box center [60, 359] width 113 height 18
click at [61, 225] on link "Gestor de Pedidos" at bounding box center [60, 232] width 113 height 18
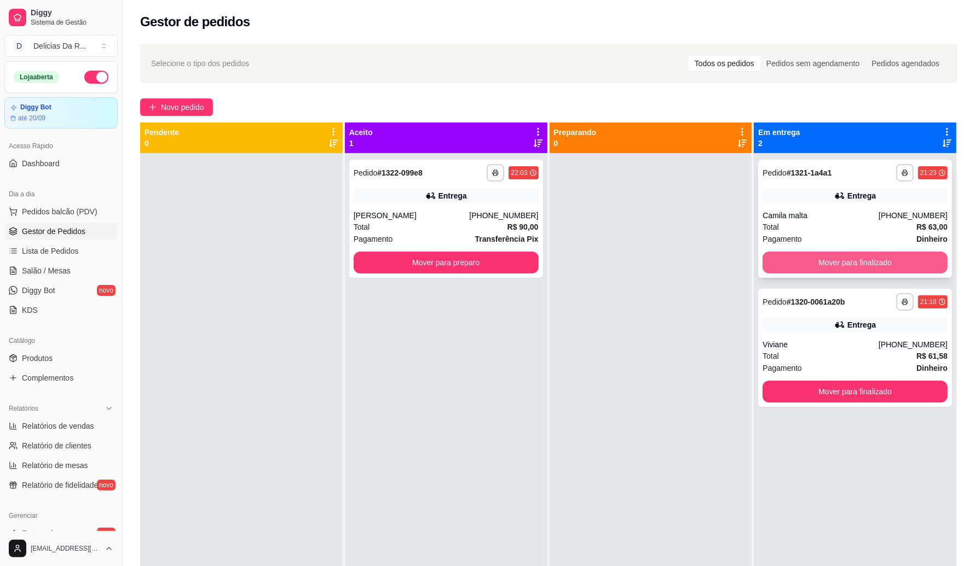
click at [795, 259] on button "Mover para finalizado" at bounding box center [854, 263] width 185 height 22
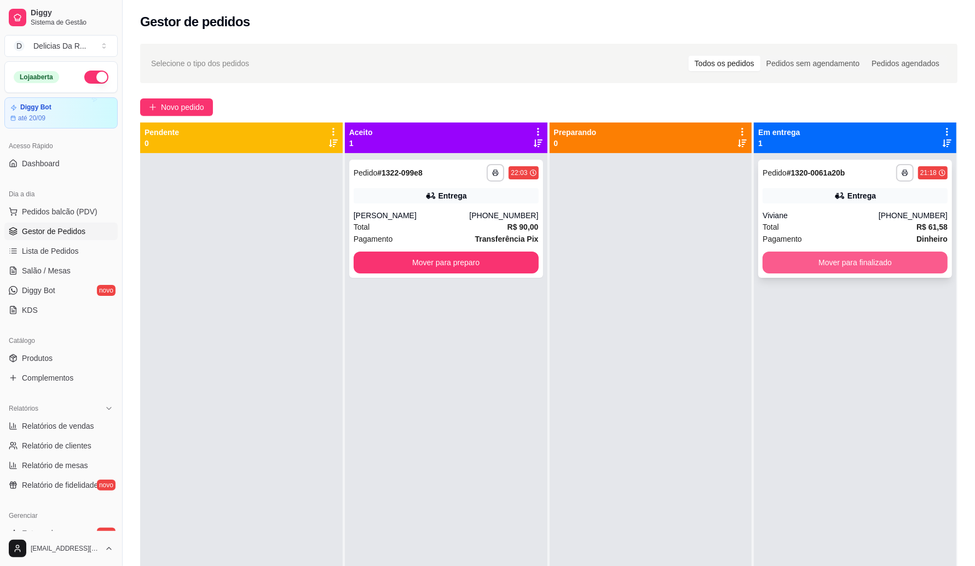
click at [801, 267] on button "Mover para finalizado" at bounding box center [854, 263] width 185 height 22
click at [427, 184] on div "**********" at bounding box center [446, 219] width 194 height 118
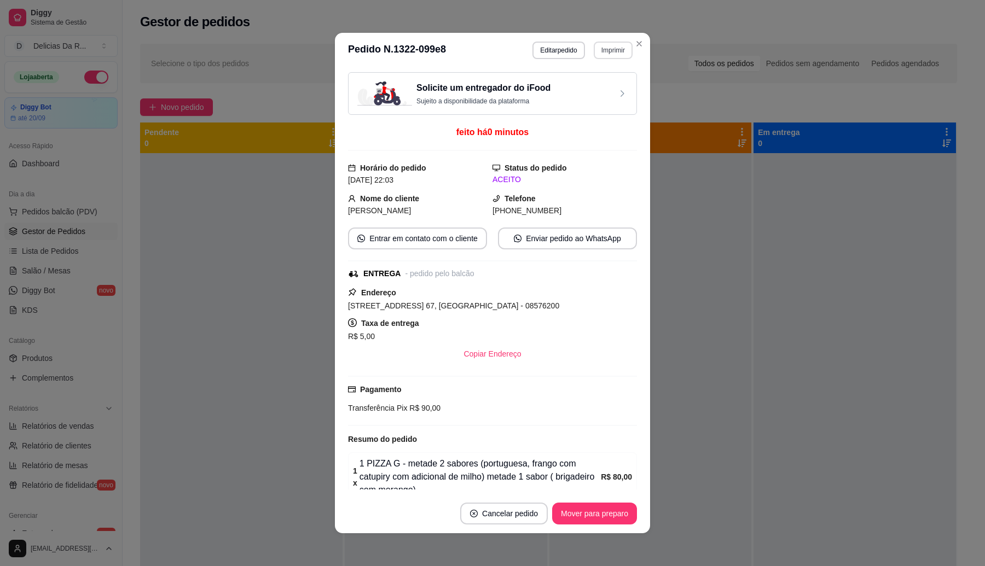
click at [624, 55] on button "Imprimir" at bounding box center [613, 51] width 39 height 18
click at [584, 90] on button "IMPRESSORA" at bounding box center [589, 88] width 77 height 17
click at [583, 512] on button "Mover para preparo" at bounding box center [594, 514] width 85 height 22
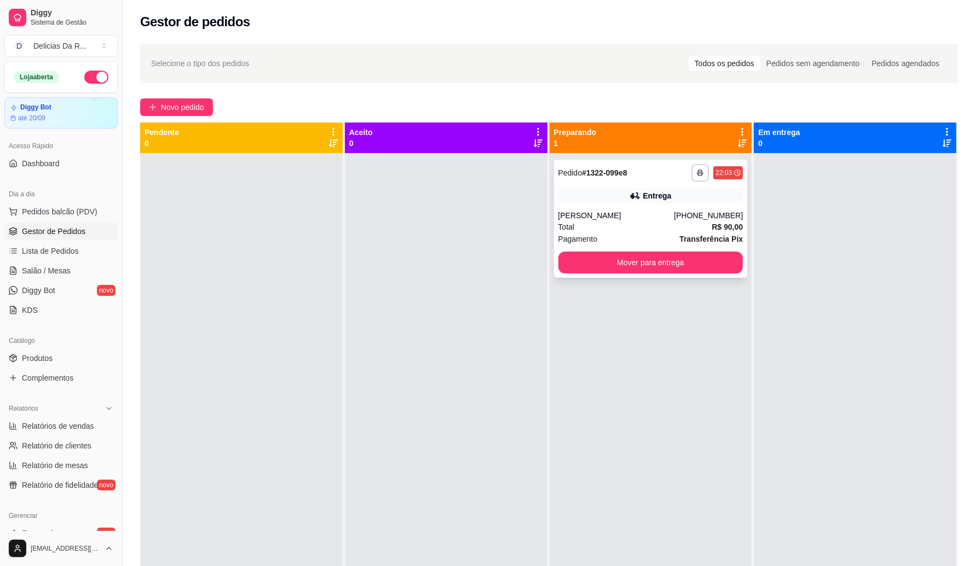
click at [665, 222] on div "Total R$ 90,00" at bounding box center [650, 227] width 185 height 12
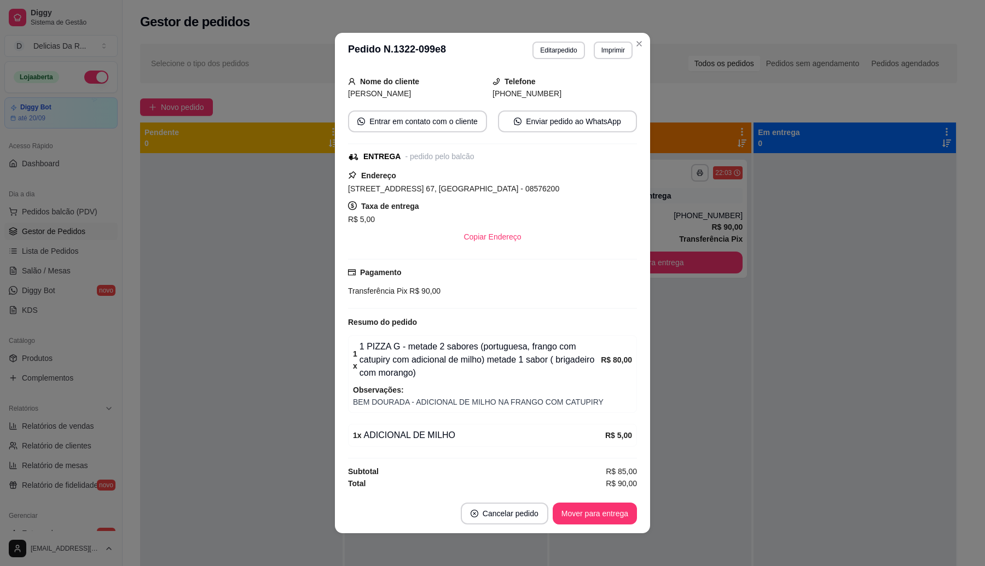
scroll to position [2, 0]
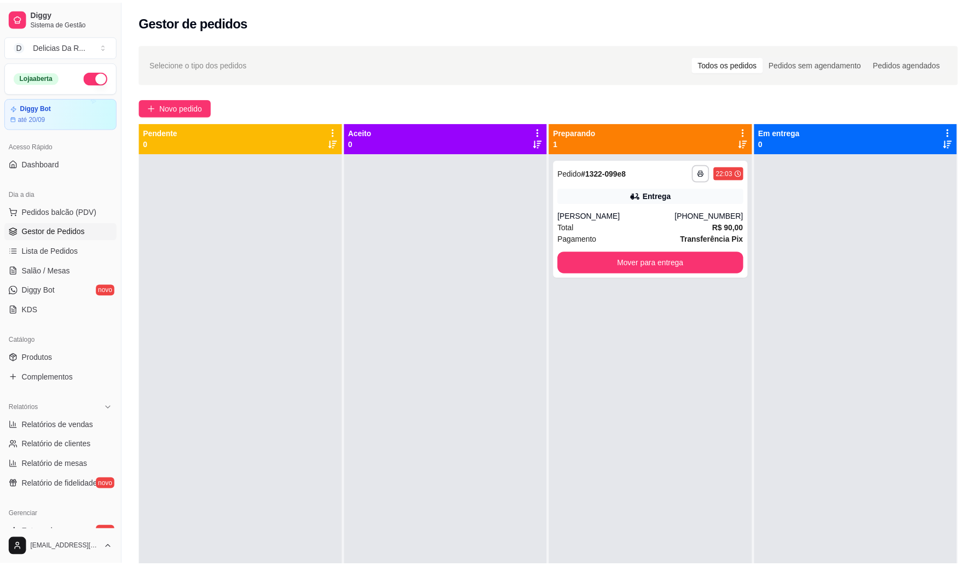
click at [823, 340] on div at bounding box center [864, 436] width 205 height 566
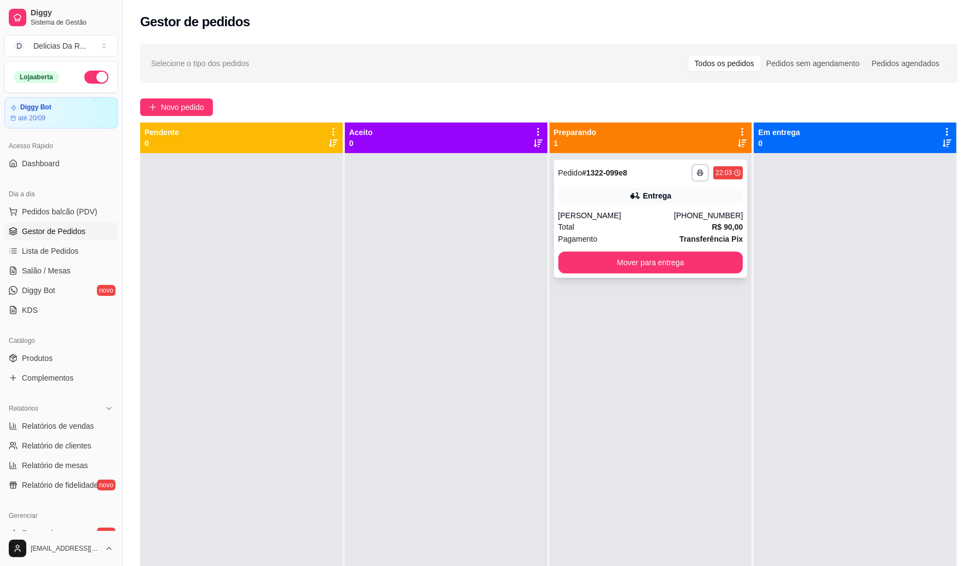
click at [702, 194] on div "Entrega" at bounding box center [650, 195] width 185 height 15
click at [25, 355] on span "Produtos" at bounding box center [37, 358] width 31 height 11
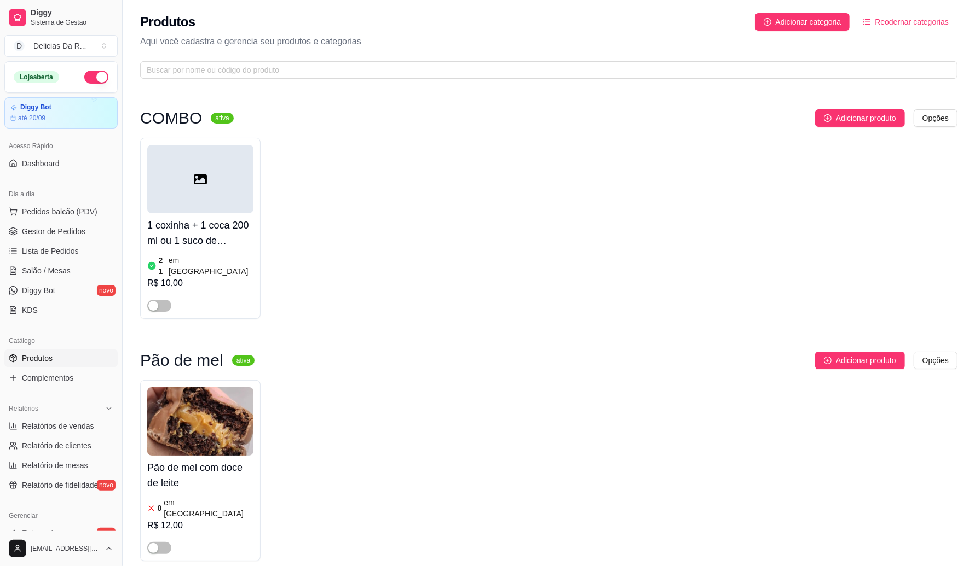
click at [30, 356] on span "Produtos" at bounding box center [37, 358] width 31 height 11
click at [51, 237] on span "Gestor de Pedidos" at bounding box center [53, 231] width 63 height 11
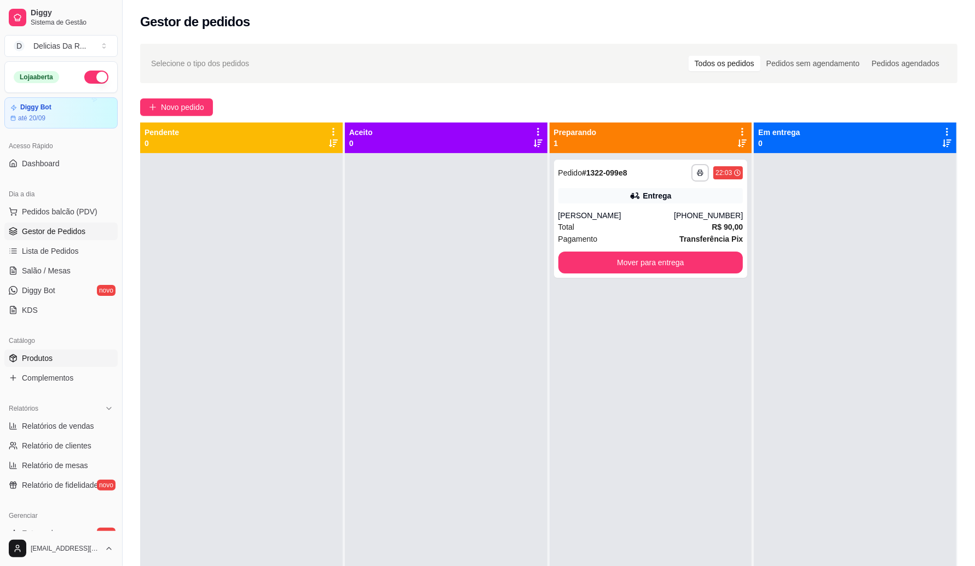
click at [44, 357] on span "Produtos" at bounding box center [37, 358] width 31 height 11
click at [34, 364] on span "Produtos" at bounding box center [37, 358] width 31 height 11
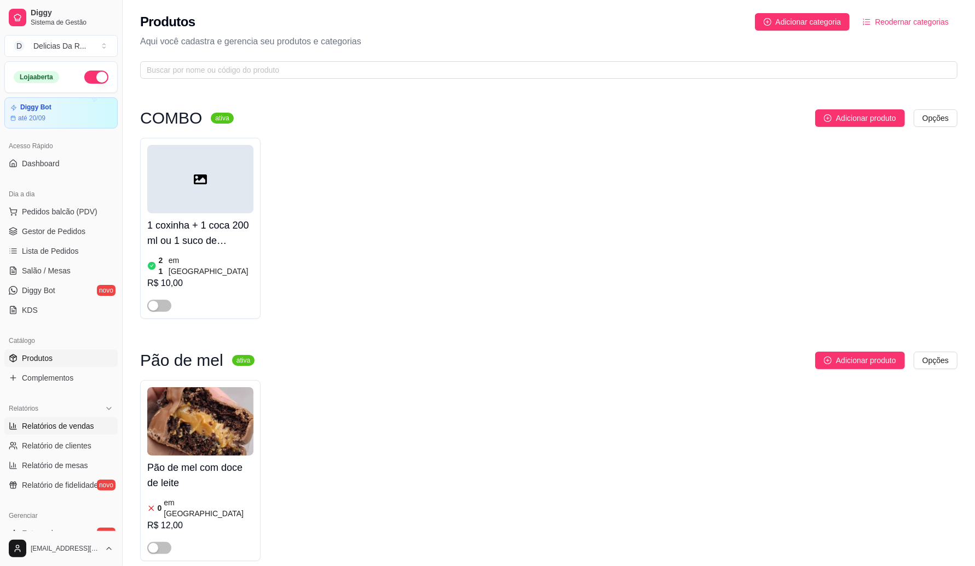
click at [61, 428] on span "Relatórios de vendas" at bounding box center [58, 426] width 72 height 11
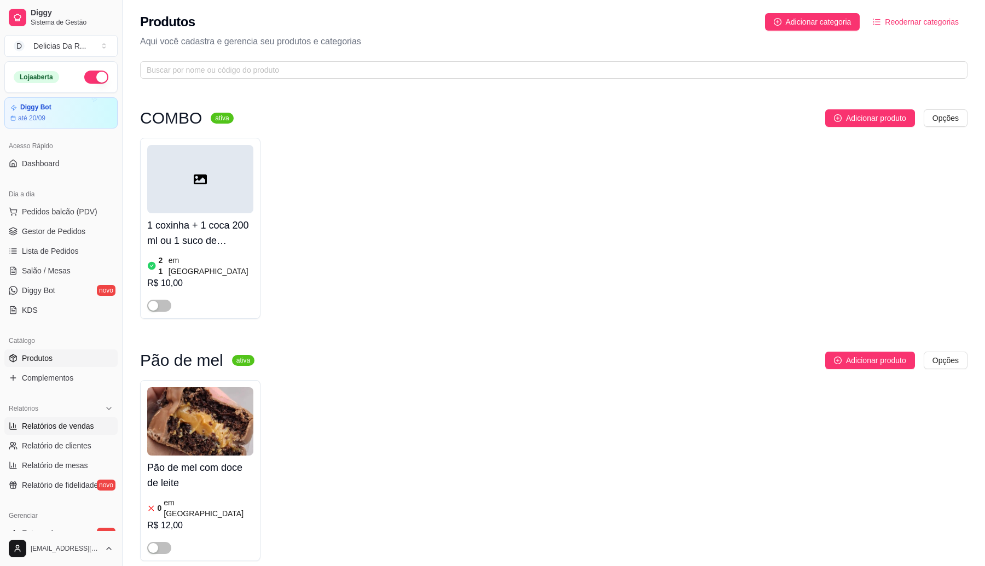
select select "ALL"
select select "0"
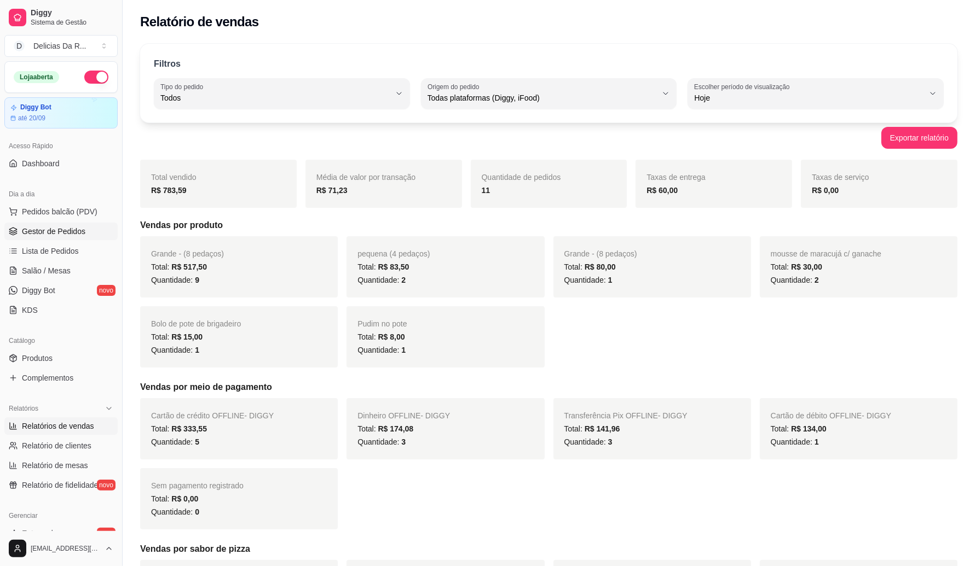
click at [81, 231] on span "Gestor de Pedidos" at bounding box center [53, 231] width 63 height 11
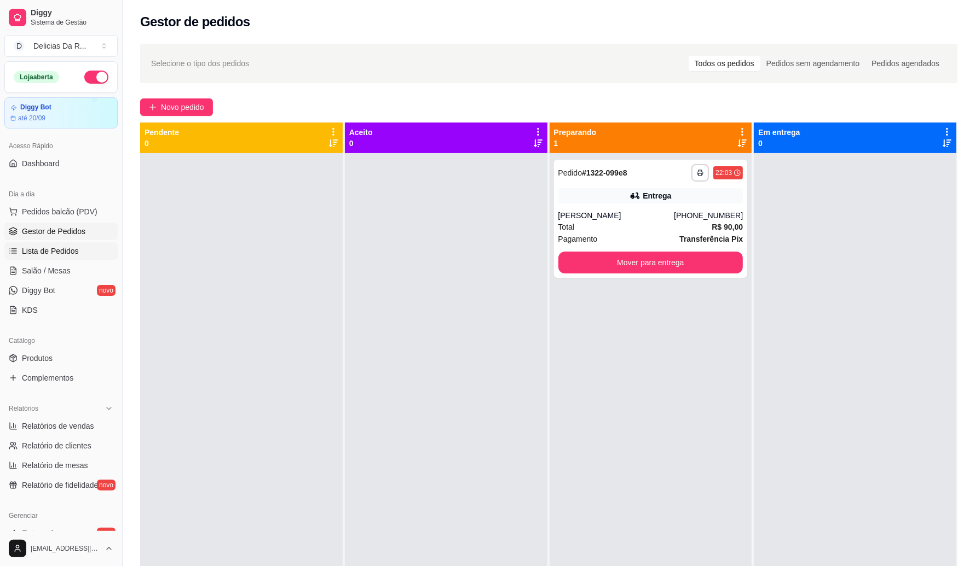
drag, startPoint x: 100, startPoint y: 255, endPoint x: 114, endPoint y: 257, distance: 14.4
click at [100, 255] on link "Lista de Pedidos" at bounding box center [60, 251] width 113 height 18
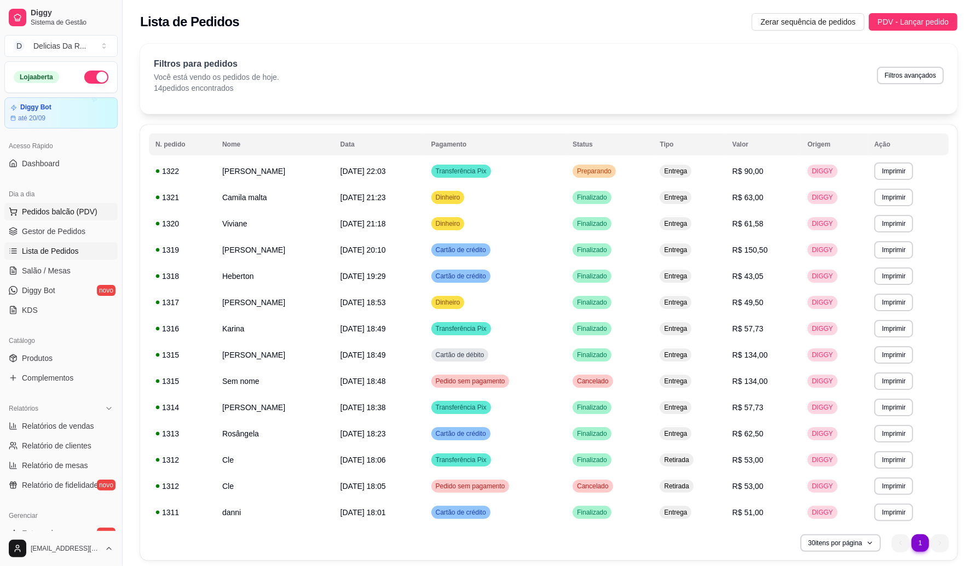
click at [80, 208] on span "Pedidos balcão (PDV)" at bounding box center [60, 211] width 76 height 11
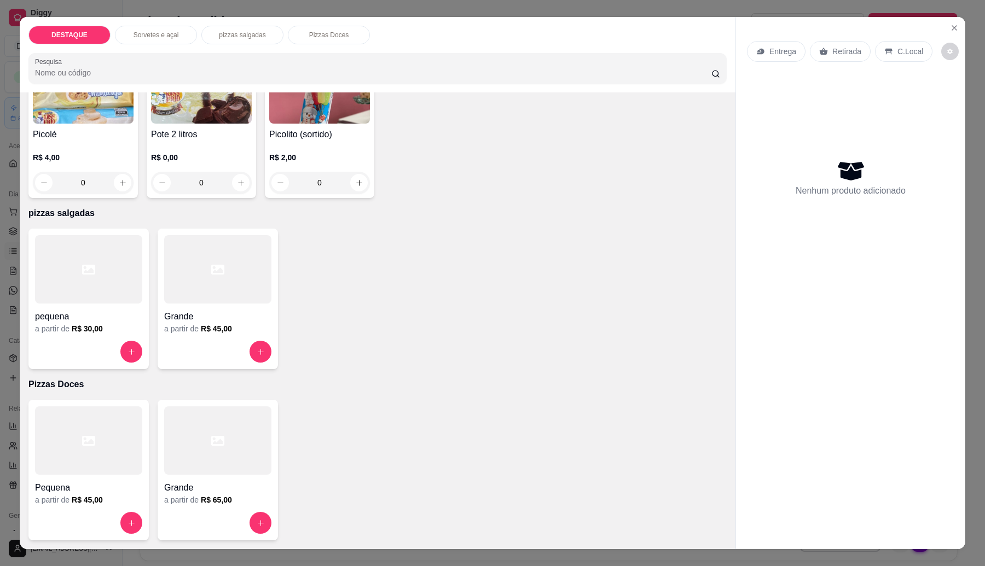
scroll to position [18, 0]
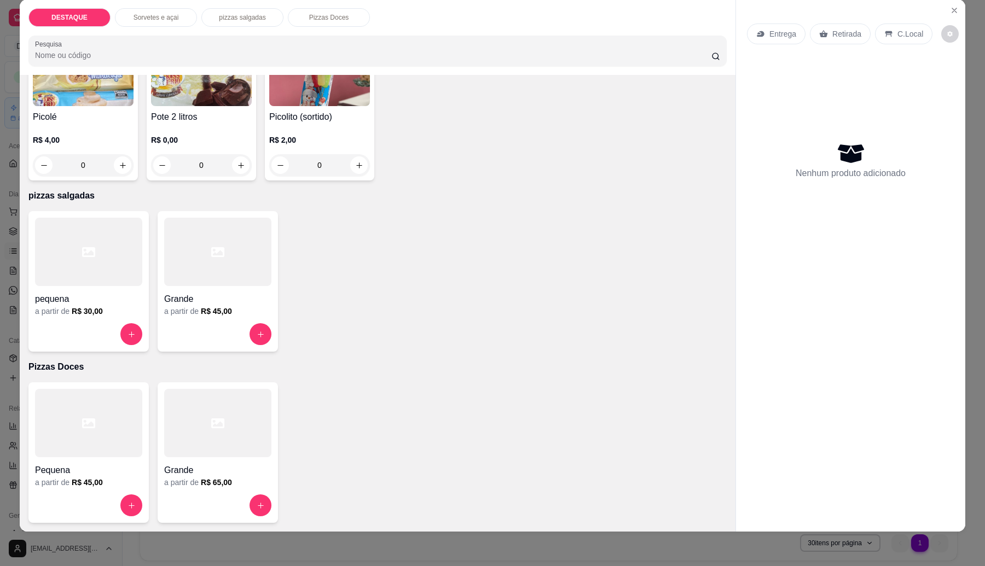
click at [209, 265] on div at bounding box center [217, 252] width 107 height 68
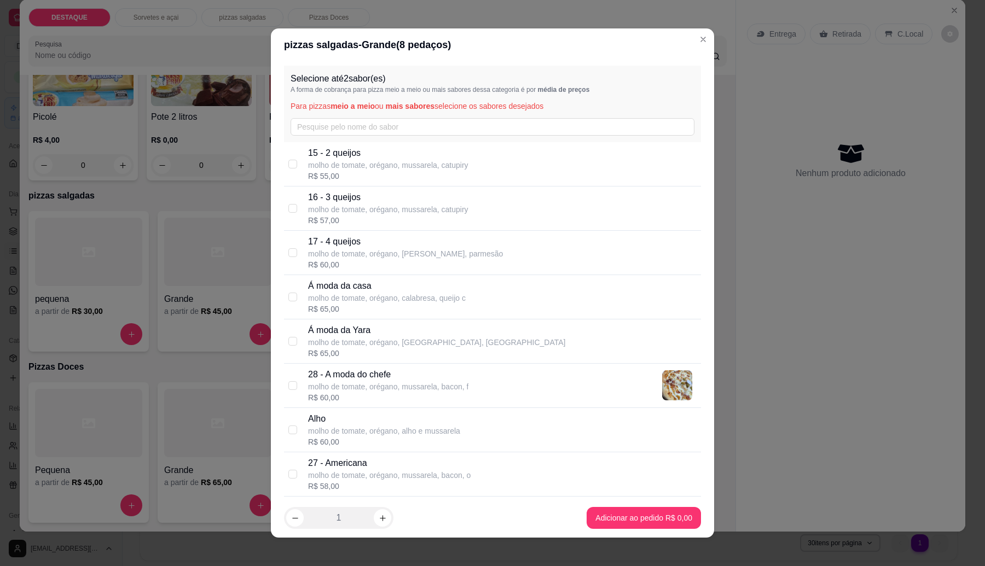
click at [271, 186] on div "Selecione até 2 sabor(es) A forma de cobrança para pizza meio a meio ou mais sa…" at bounding box center [492, 280] width 443 height 438
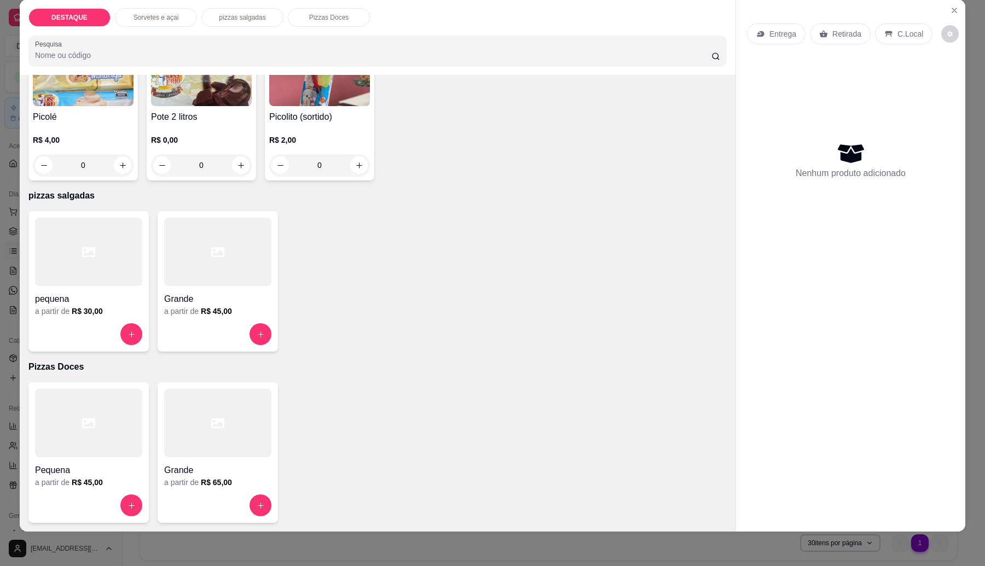
click at [236, 242] on div at bounding box center [217, 252] width 107 height 68
click at [240, 306] on div "a partir de R$ 45,00" at bounding box center [217, 311] width 107 height 11
click at [844, 29] on p "Retirada" at bounding box center [846, 33] width 29 height 11
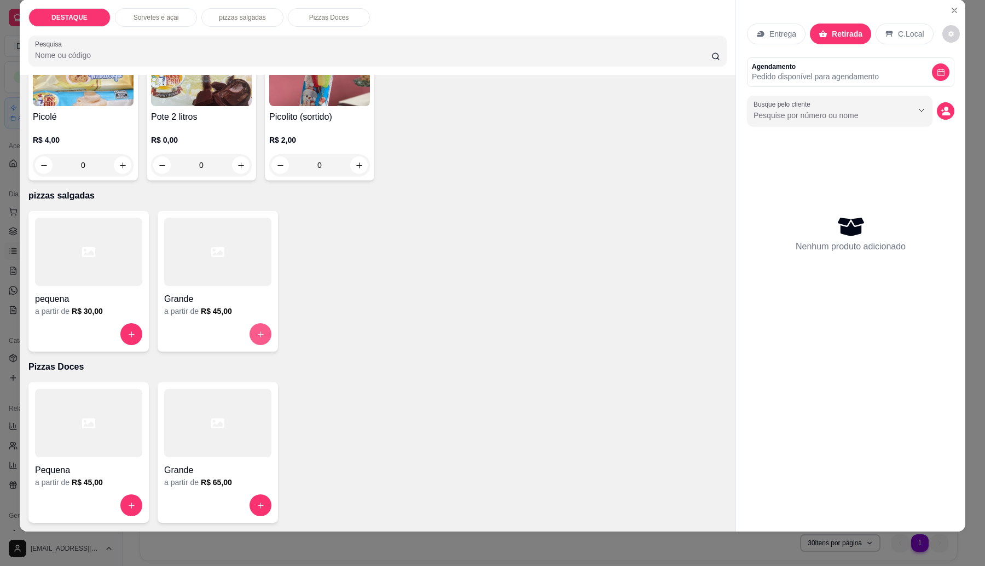
click at [250, 332] on button "increase-product-quantity" at bounding box center [261, 334] width 22 height 22
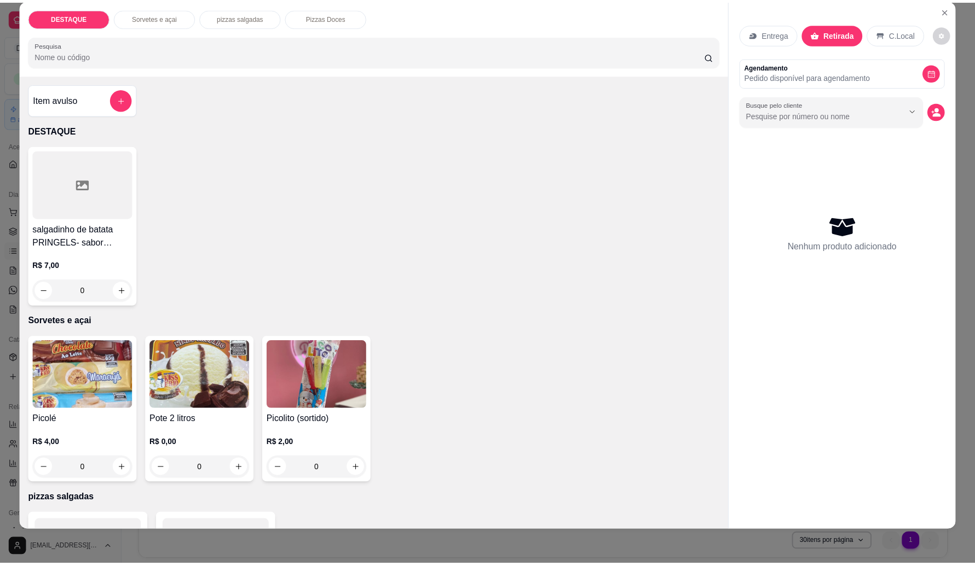
scroll to position [304, 0]
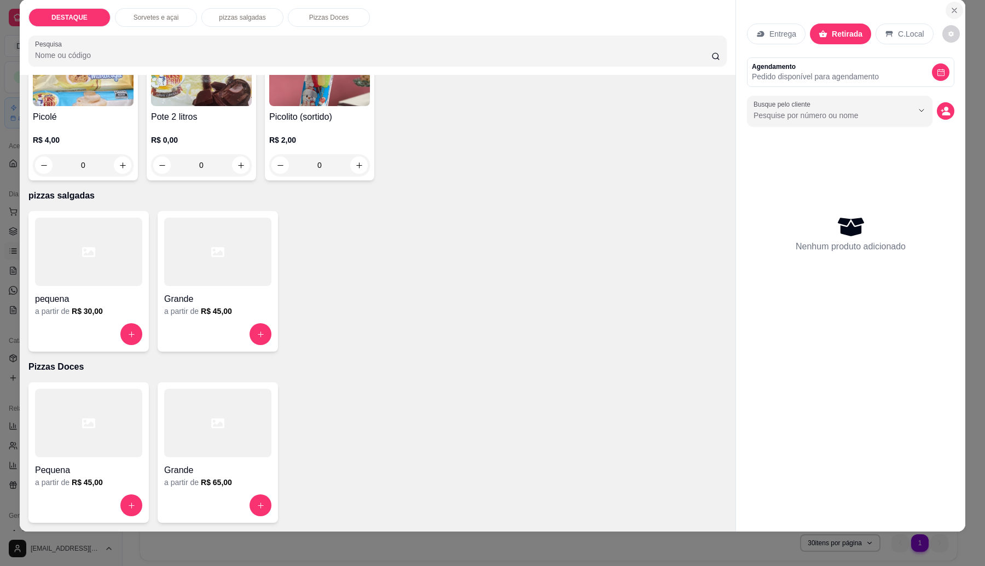
click at [950, 6] on icon "Close" at bounding box center [954, 10] width 9 height 9
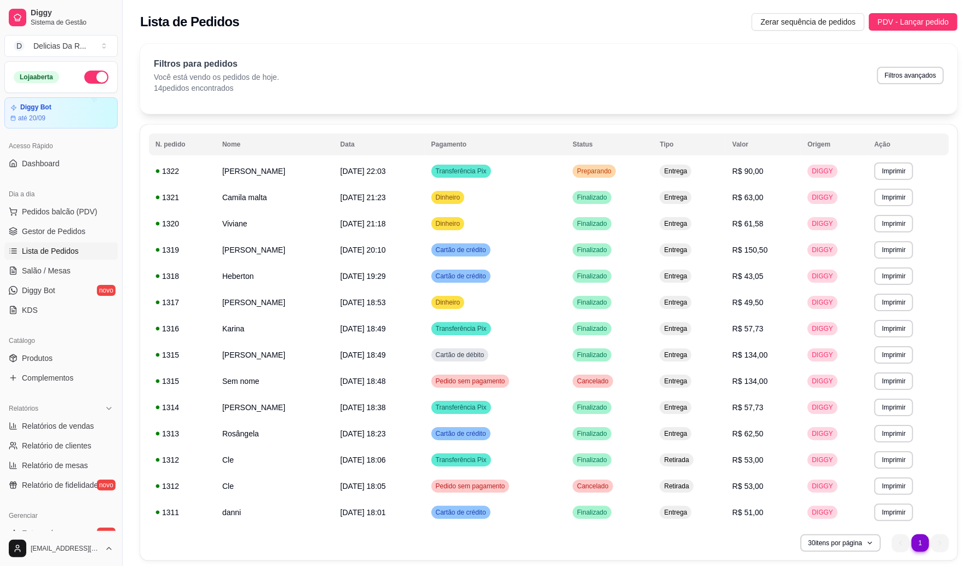
click at [42, 241] on ul "Pedidos balcão (PDV) Gestor de Pedidos Lista de Pedidos Salão / Mesas Diggy Bot…" at bounding box center [60, 261] width 113 height 116
click at [42, 236] on span "Gestor de Pedidos" at bounding box center [53, 231] width 63 height 11
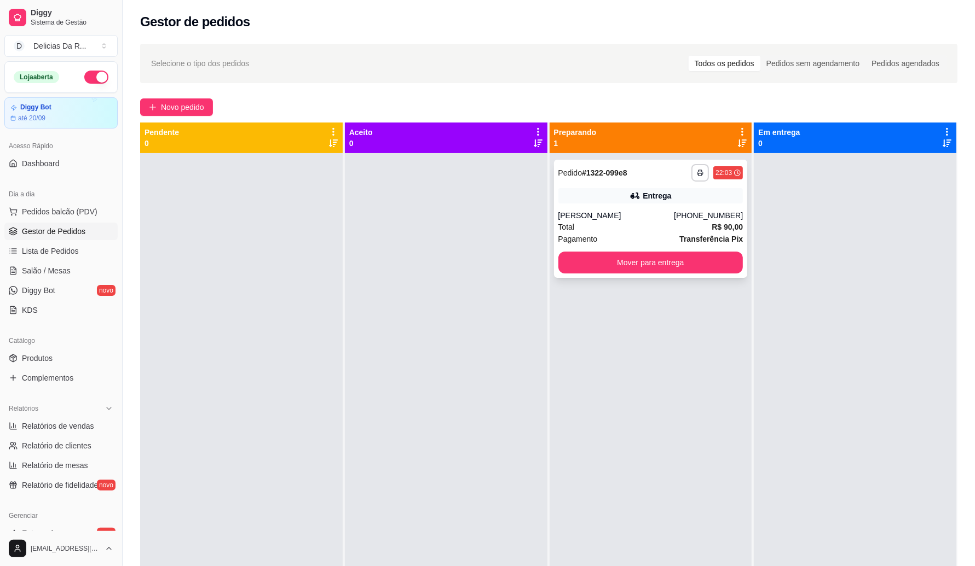
click at [612, 236] on div "Pagamento Transferência Pix" at bounding box center [650, 239] width 185 height 12
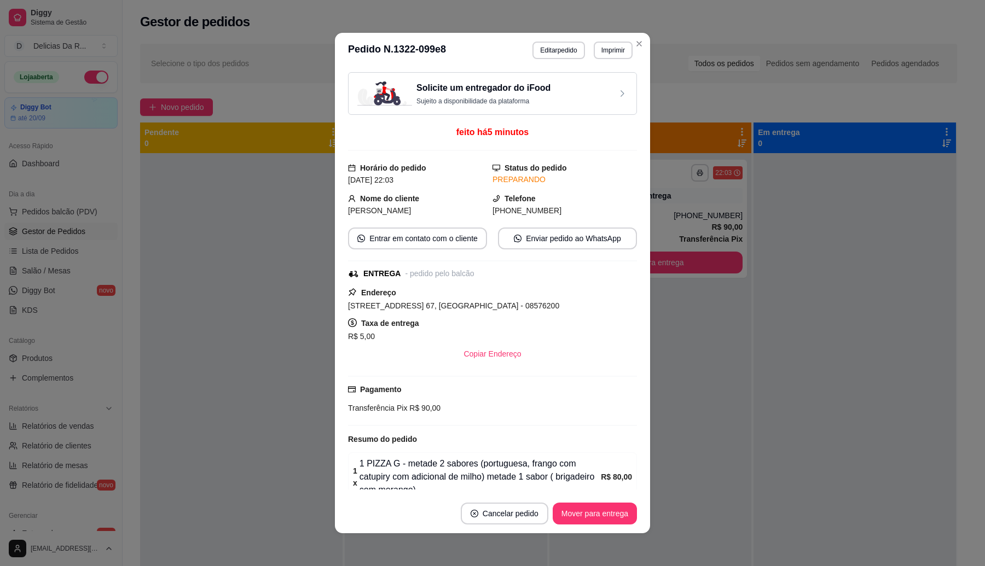
scroll to position [121, 0]
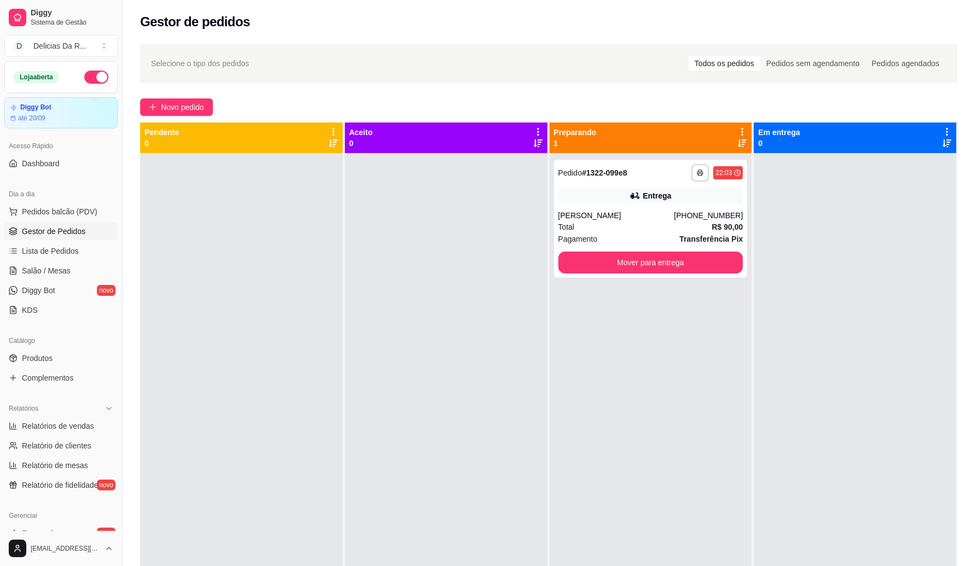
click at [578, 360] on div "**********" at bounding box center [650, 436] width 202 height 566
click at [691, 225] on div "Total R$ 90,00" at bounding box center [650, 227] width 185 height 12
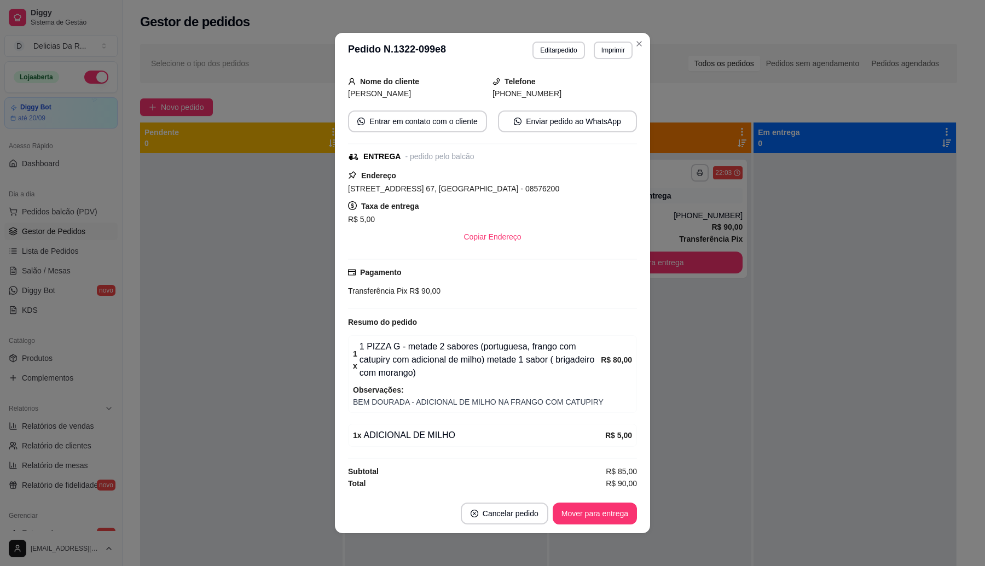
scroll to position [2, 0]
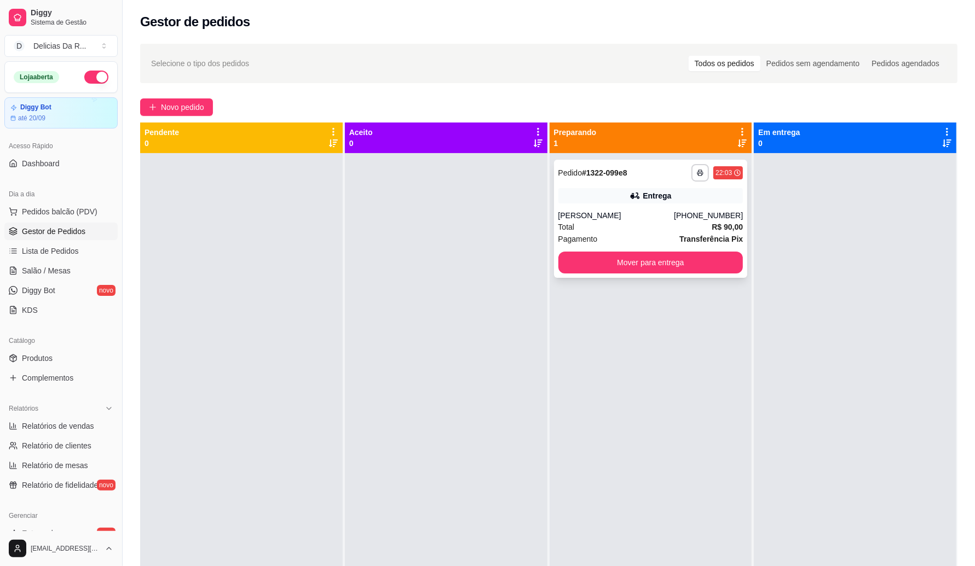
click at [617, 228] on div "Total R$ 90,00" at bounding box center [650, 227] width 185 height 12
click at [703, 241] on strong "Transferência Pix" at bounding box center [710, 239] width 63 height 9
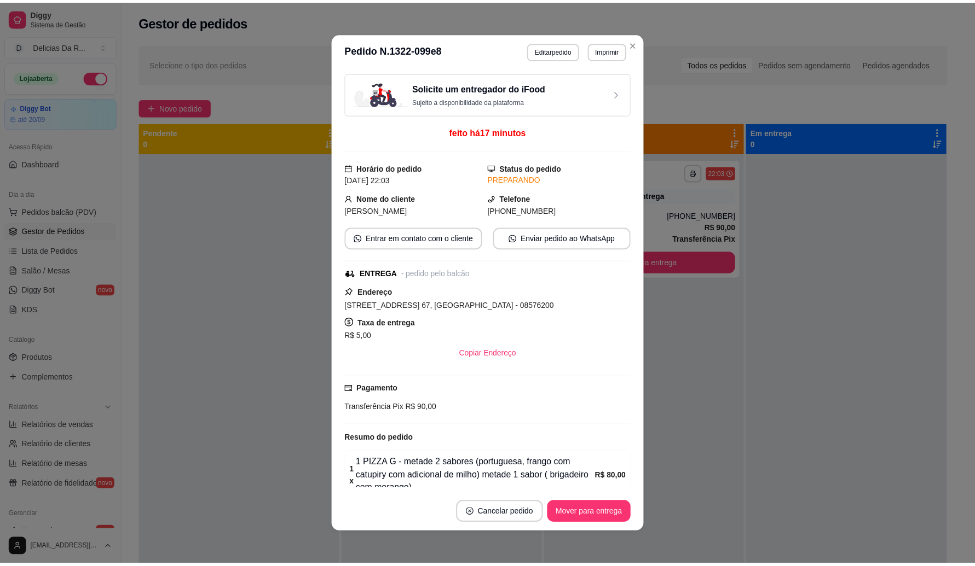
scroll to position [121, 0]
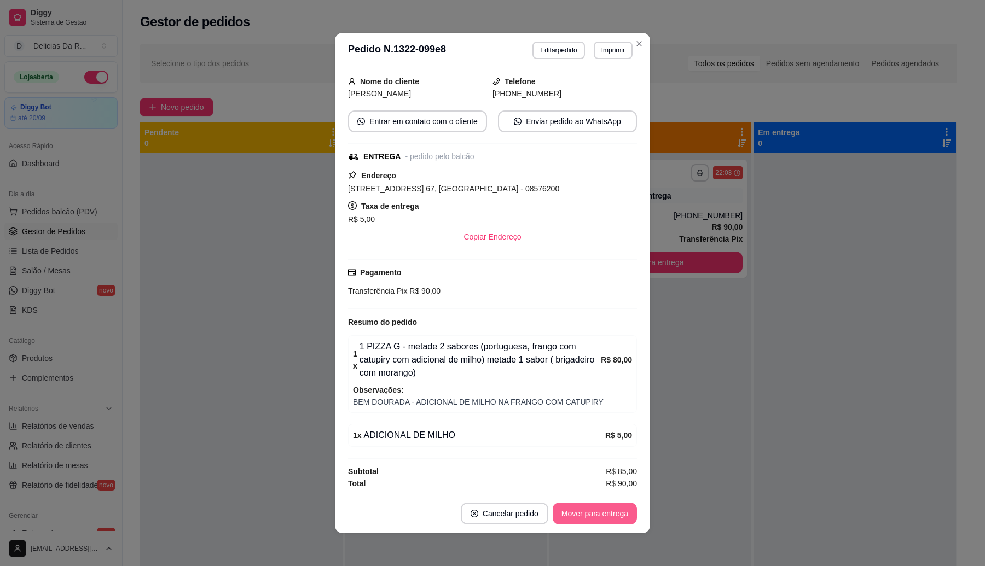
click at [600, 509] on button "Mover para entrega" at bounding box center [595, 514] width 84 height 22
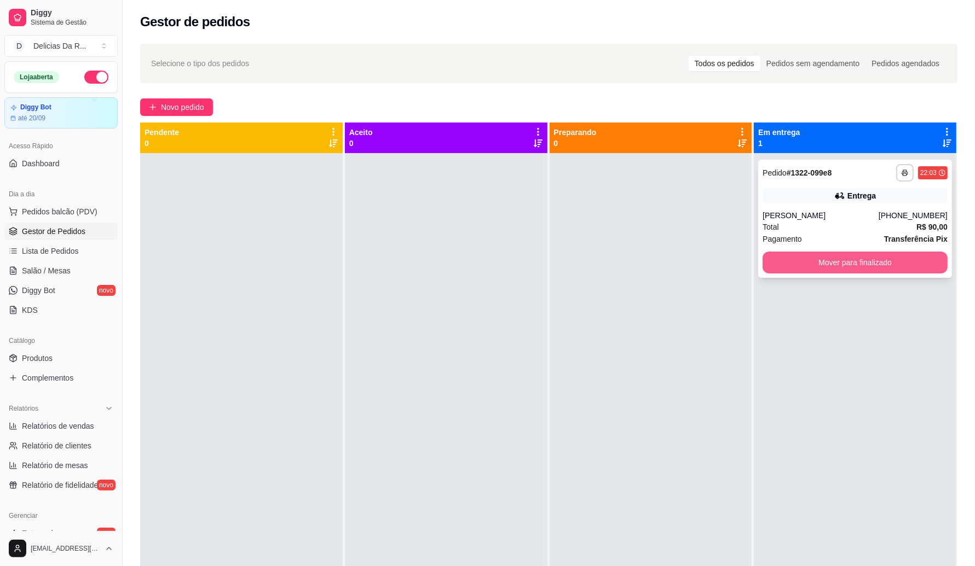
click at [847, 263] on button "Mover para finalizado" at bounding box center [854, 263] width 185 height 22
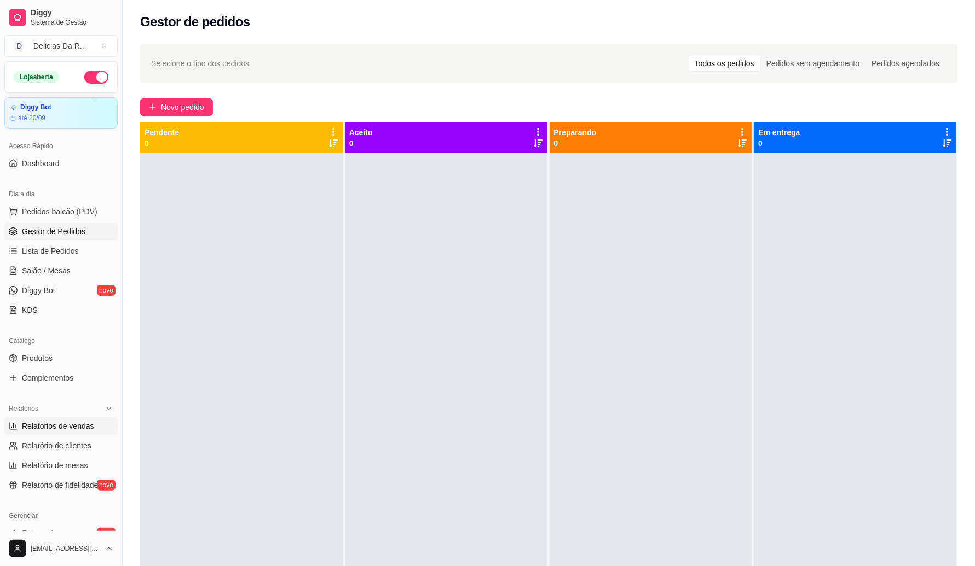
click at [67, 418] on link "Relatórios de vendas" at bounding box center [60, 427] width 113 height 18
select select "ALL"
select select "0"
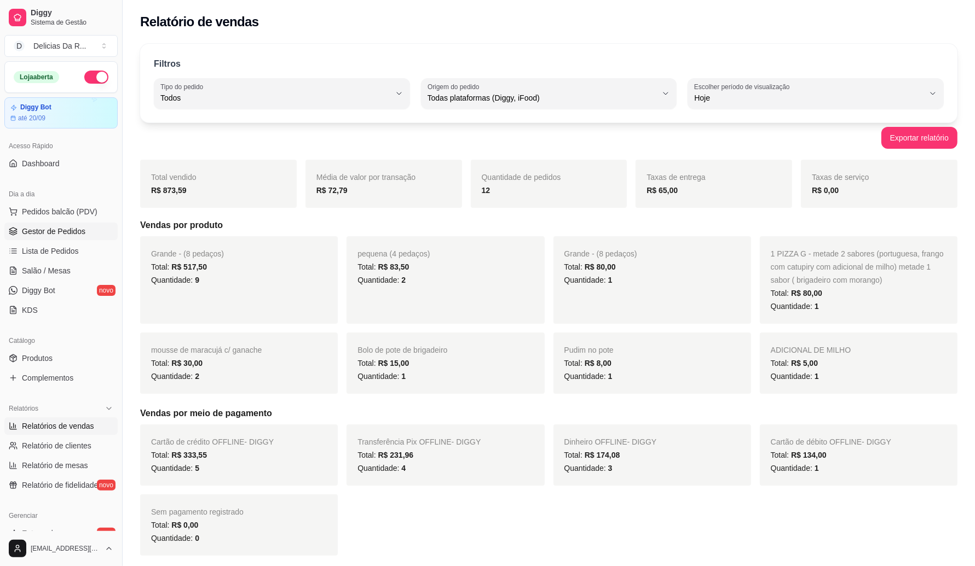
click at [53, 231] on span "Gestor de Pedidos" at bounding box center [53, 231] width 63 height 11
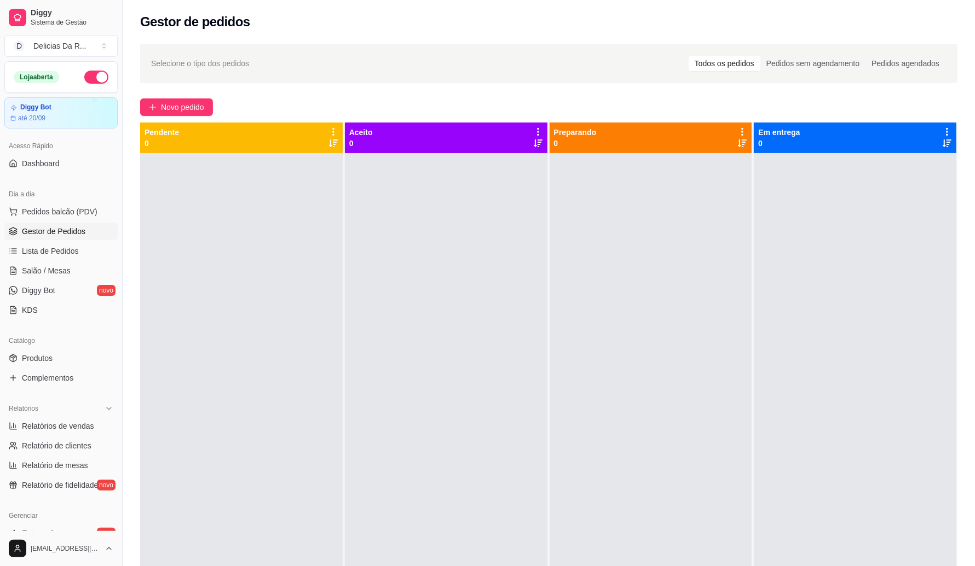
click at [84, 79] on button "button" at bounding box center [96, 77] width 24 height 13
